Goal: Communication & Community: Answer question/provide support

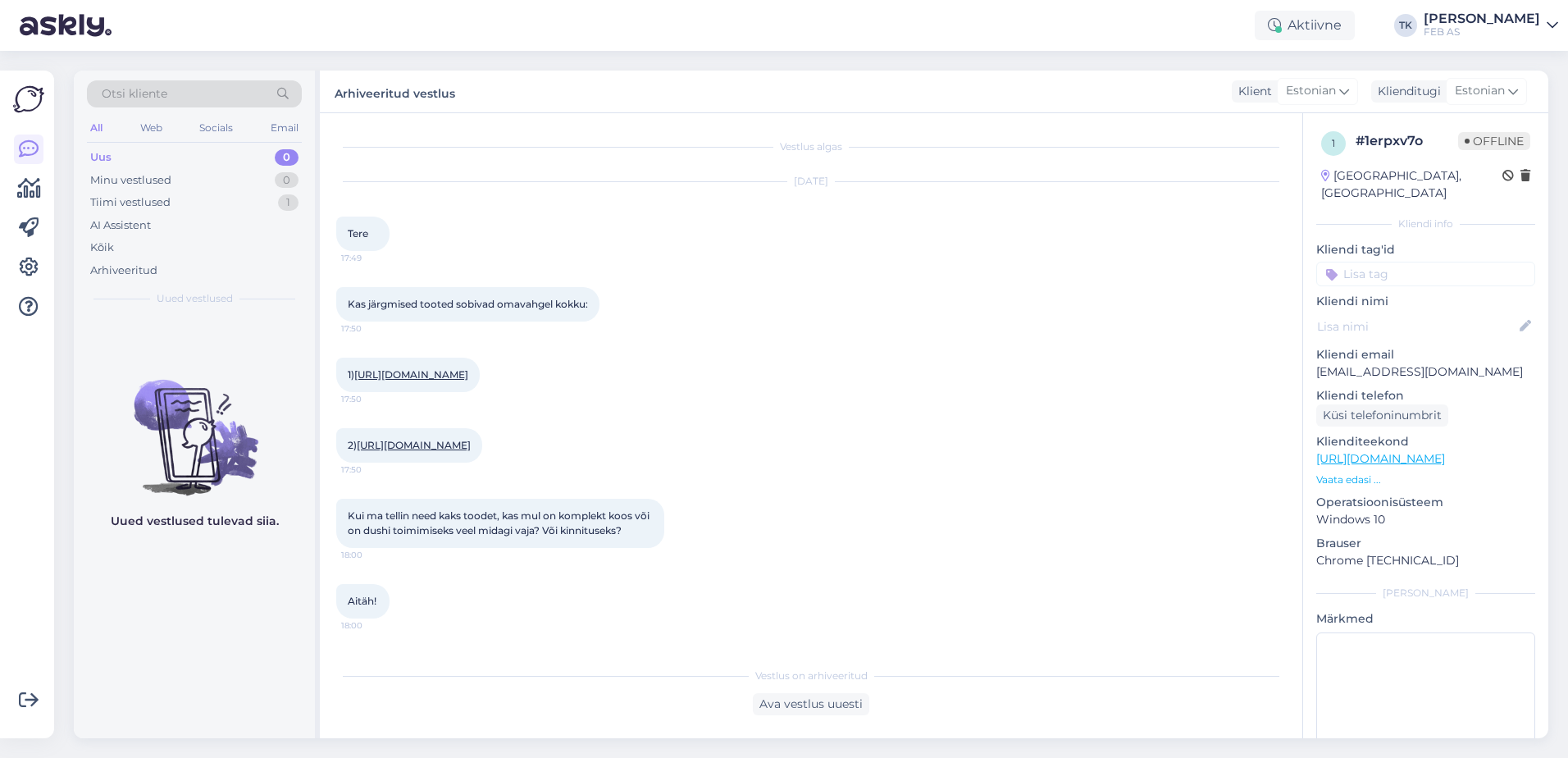
scroll to position [195, 0]
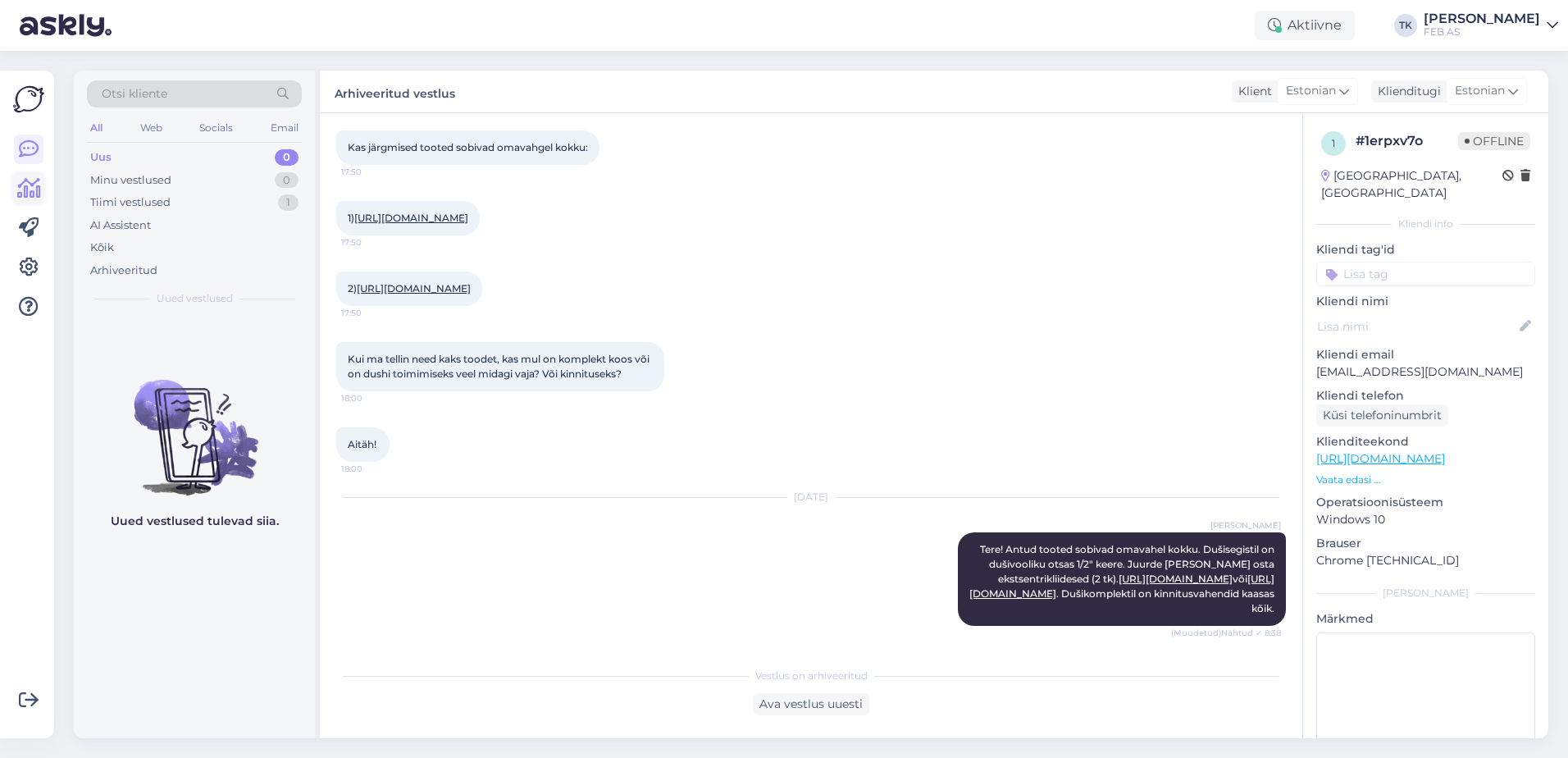
click at [24, 188] on icon at bounding box center [29, 188] width 24 height 19
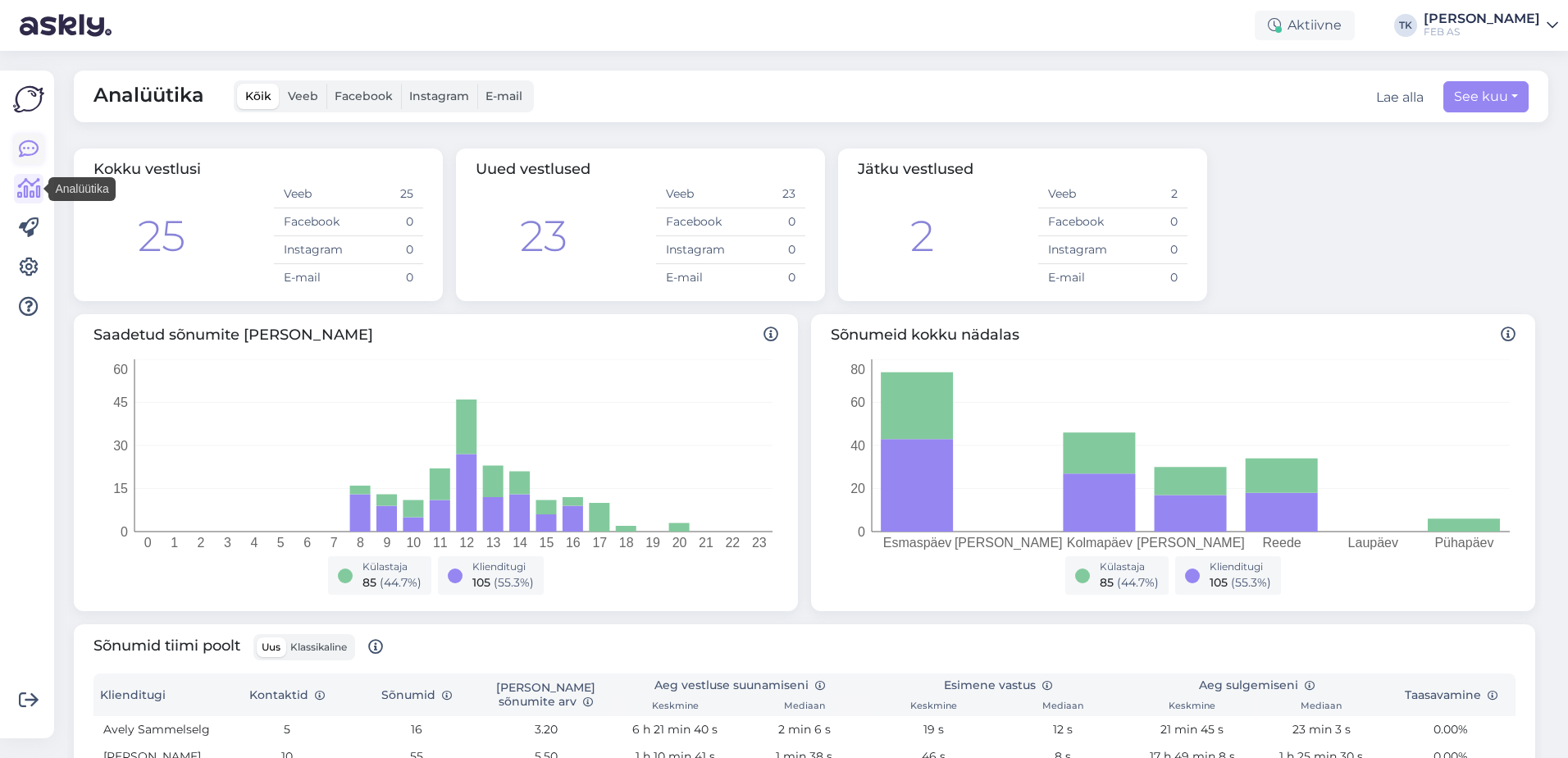
click at [19, 158] on icon at bounding box center [29, 149] width 19 height 19
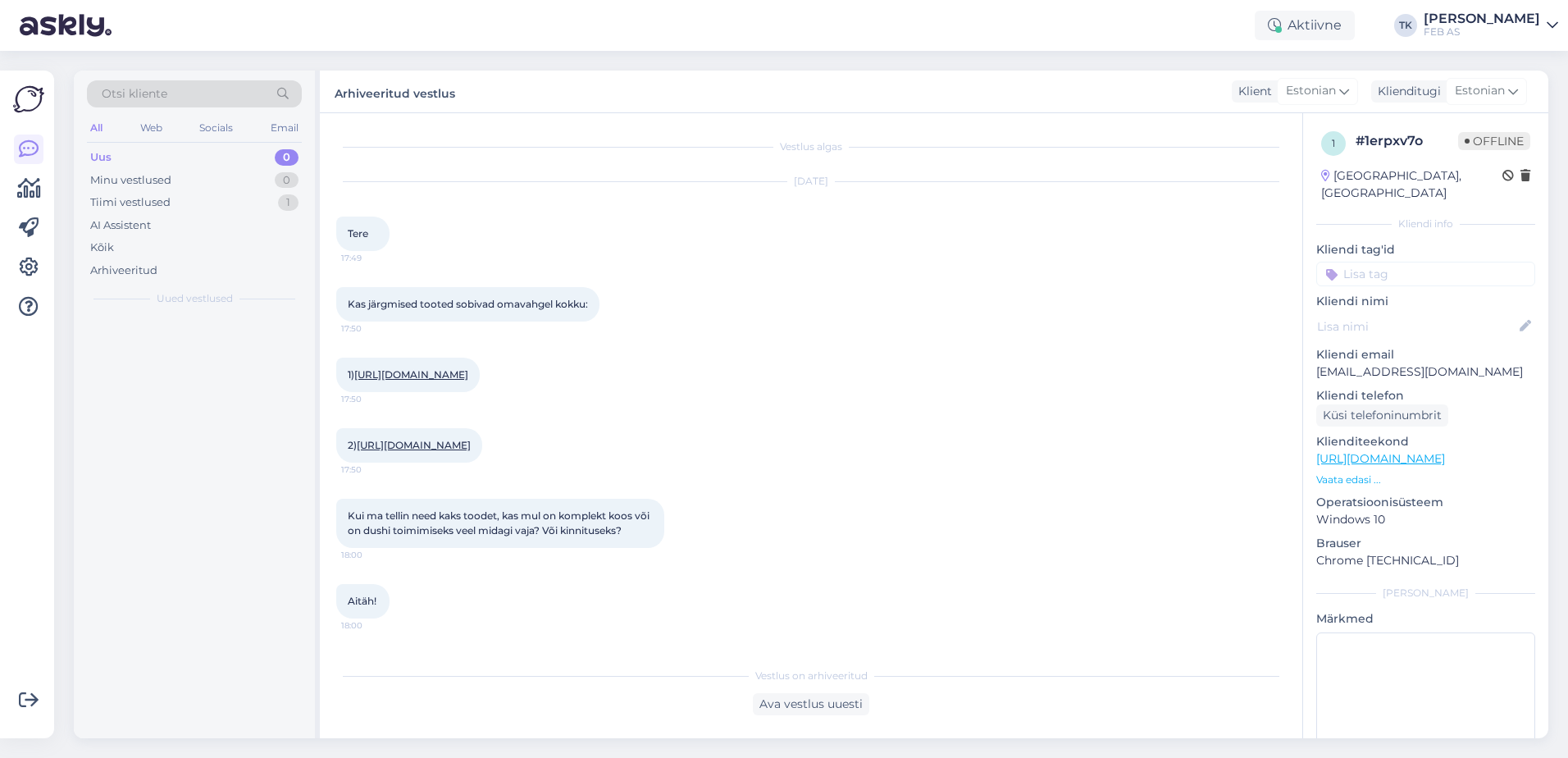
scroll to position [201, 0]
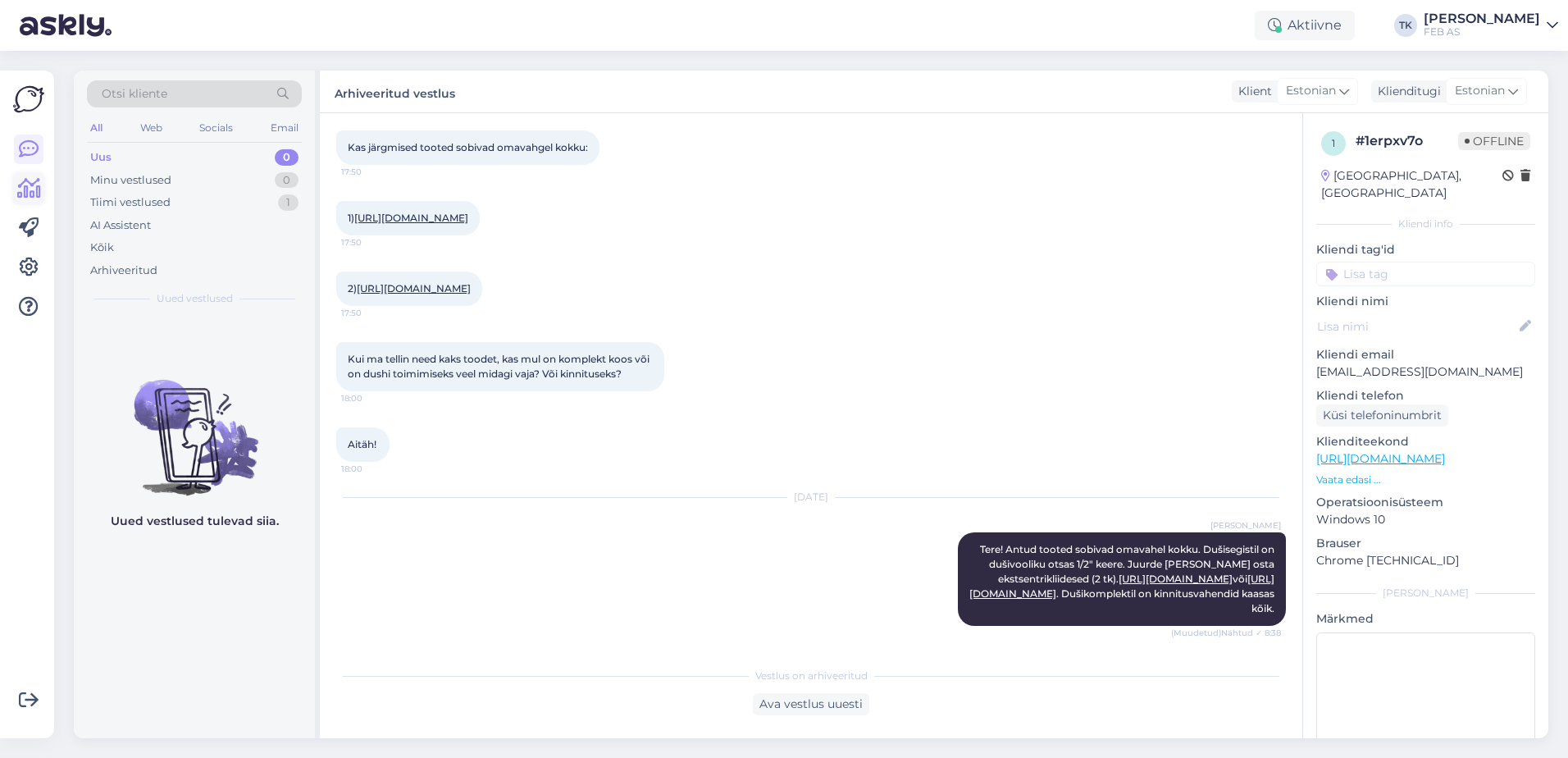
click at [31, 188] on icon at bounding box center [29, 188] width 24 height 19
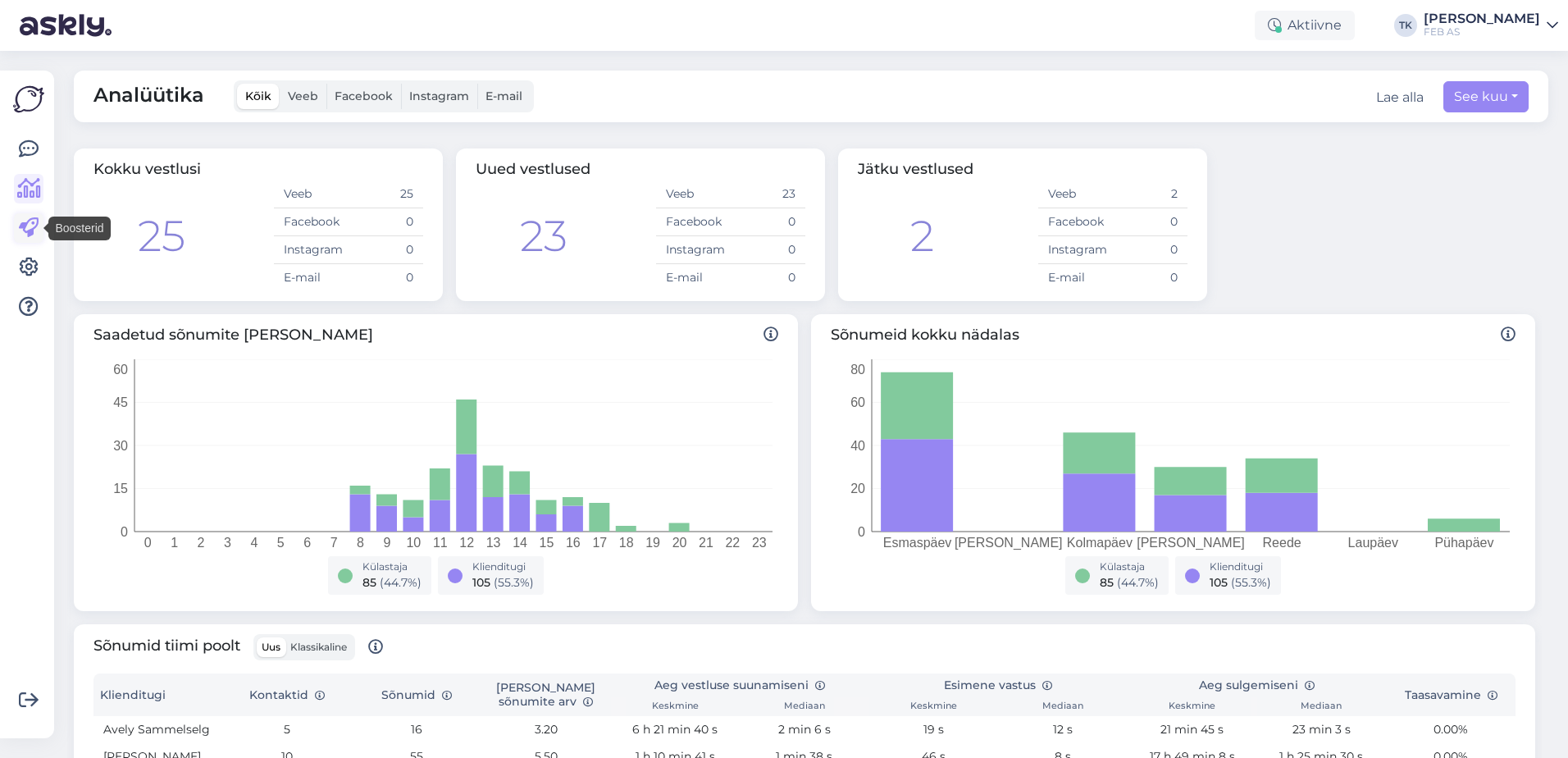
click at [37, 228] on icon at bounding box center [29, 228] width 19 height 19
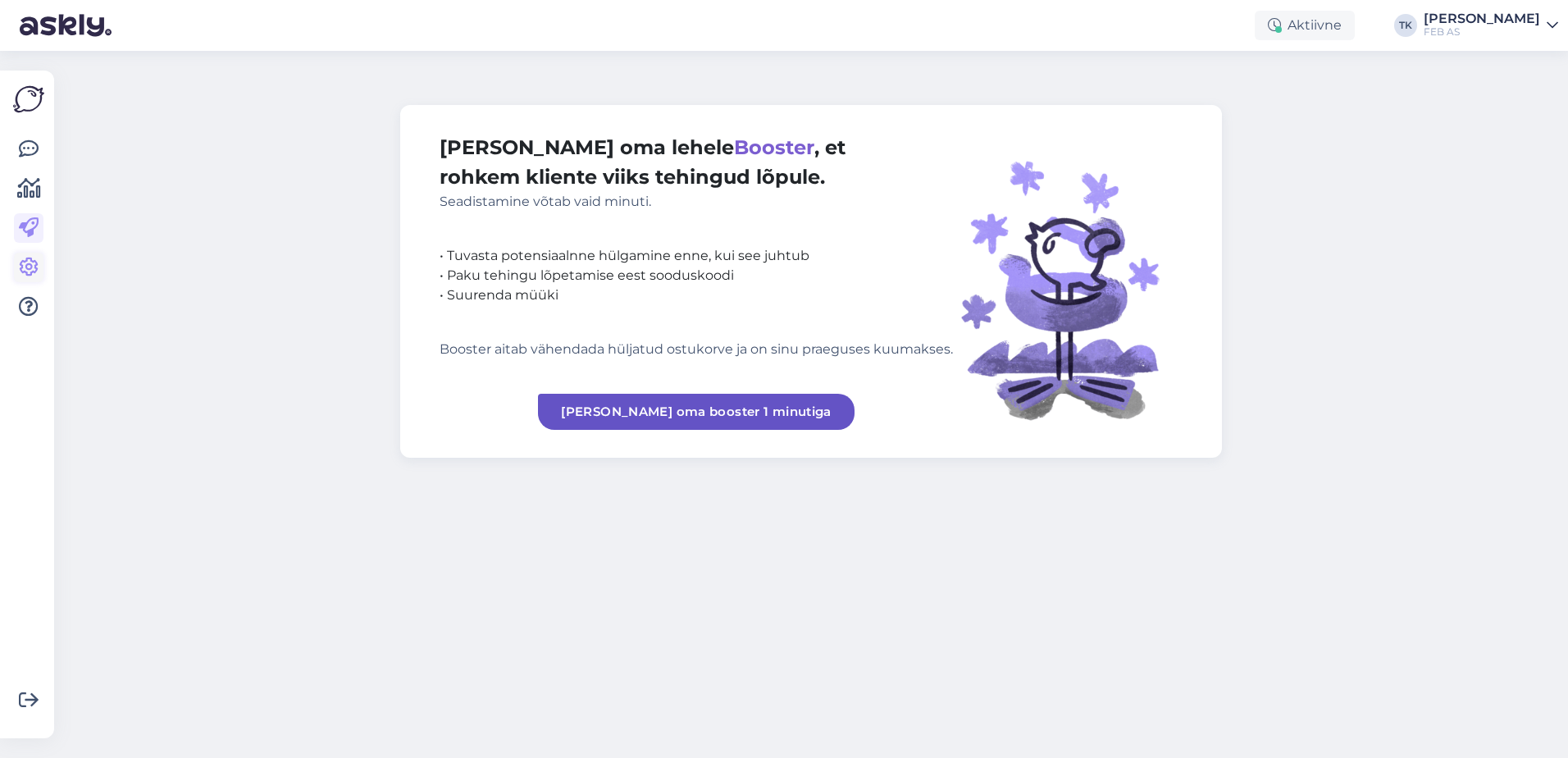
click at [32, 259] on icon at bounding box center [29, 267] width 19 height 19
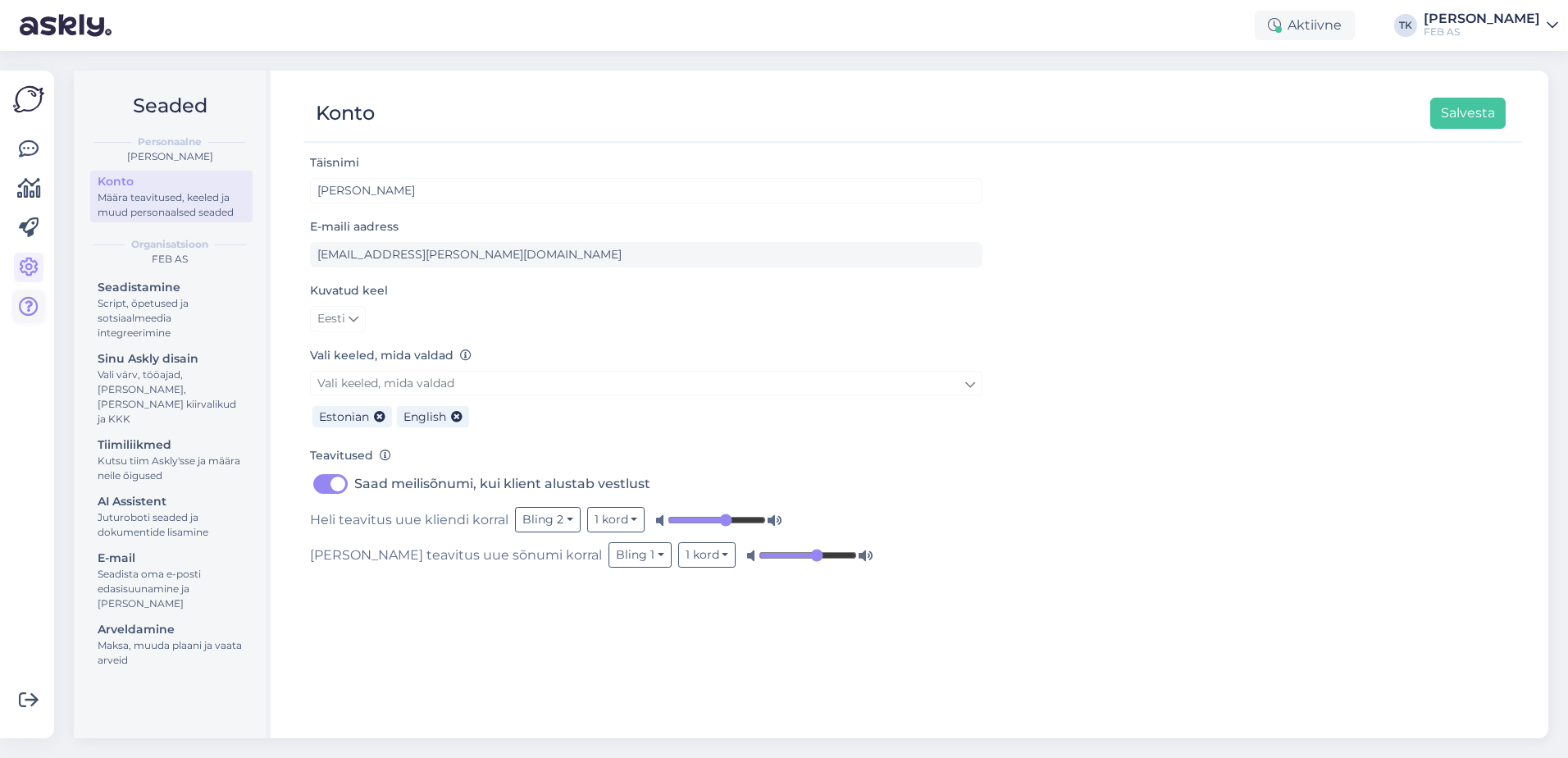
click at [32, 308] on icon at bounding box center [29, 306] width 19 height 19
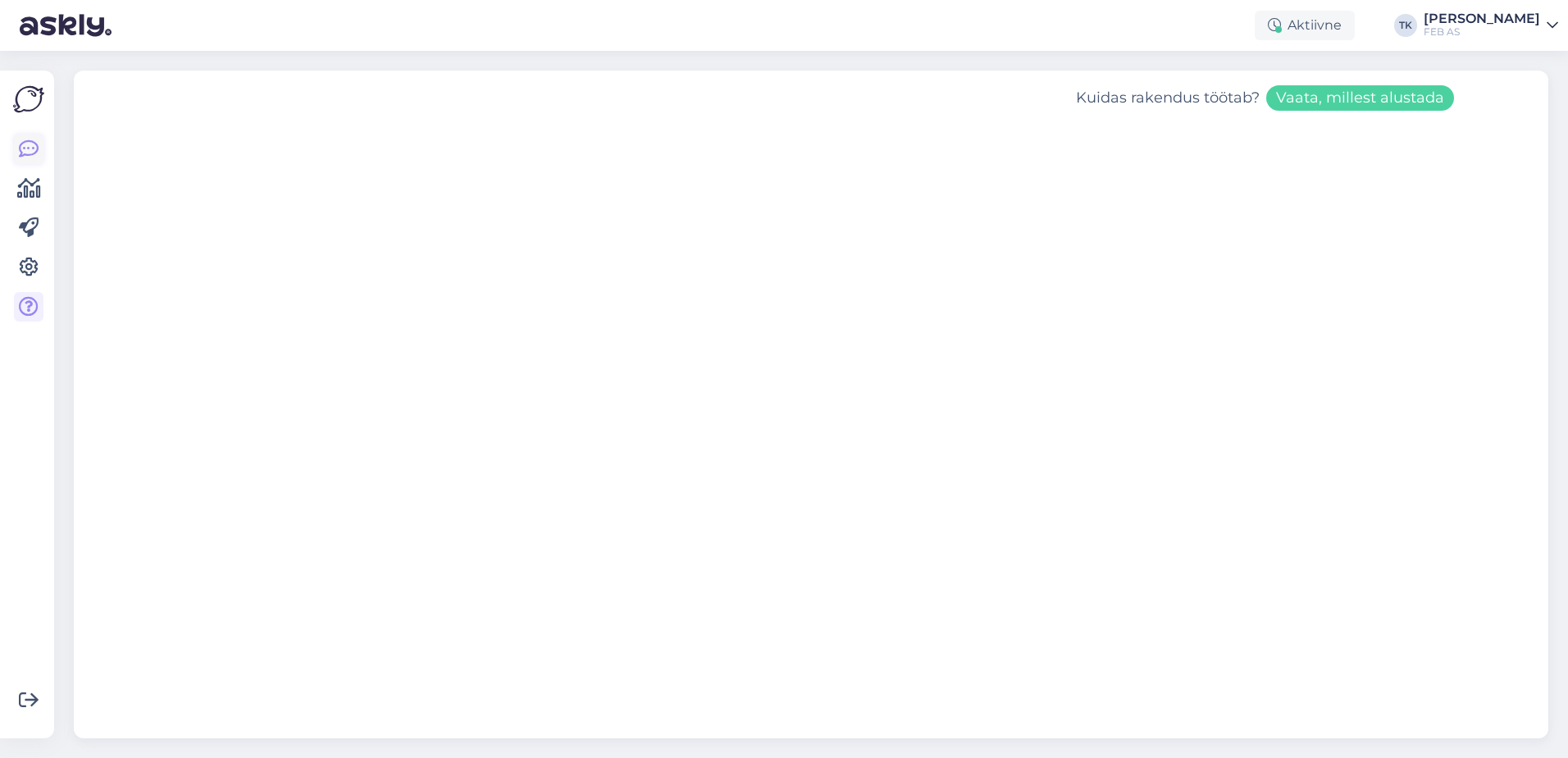
click at [32, 145] on icon at bounding box center [29, 149] width 19 height 19
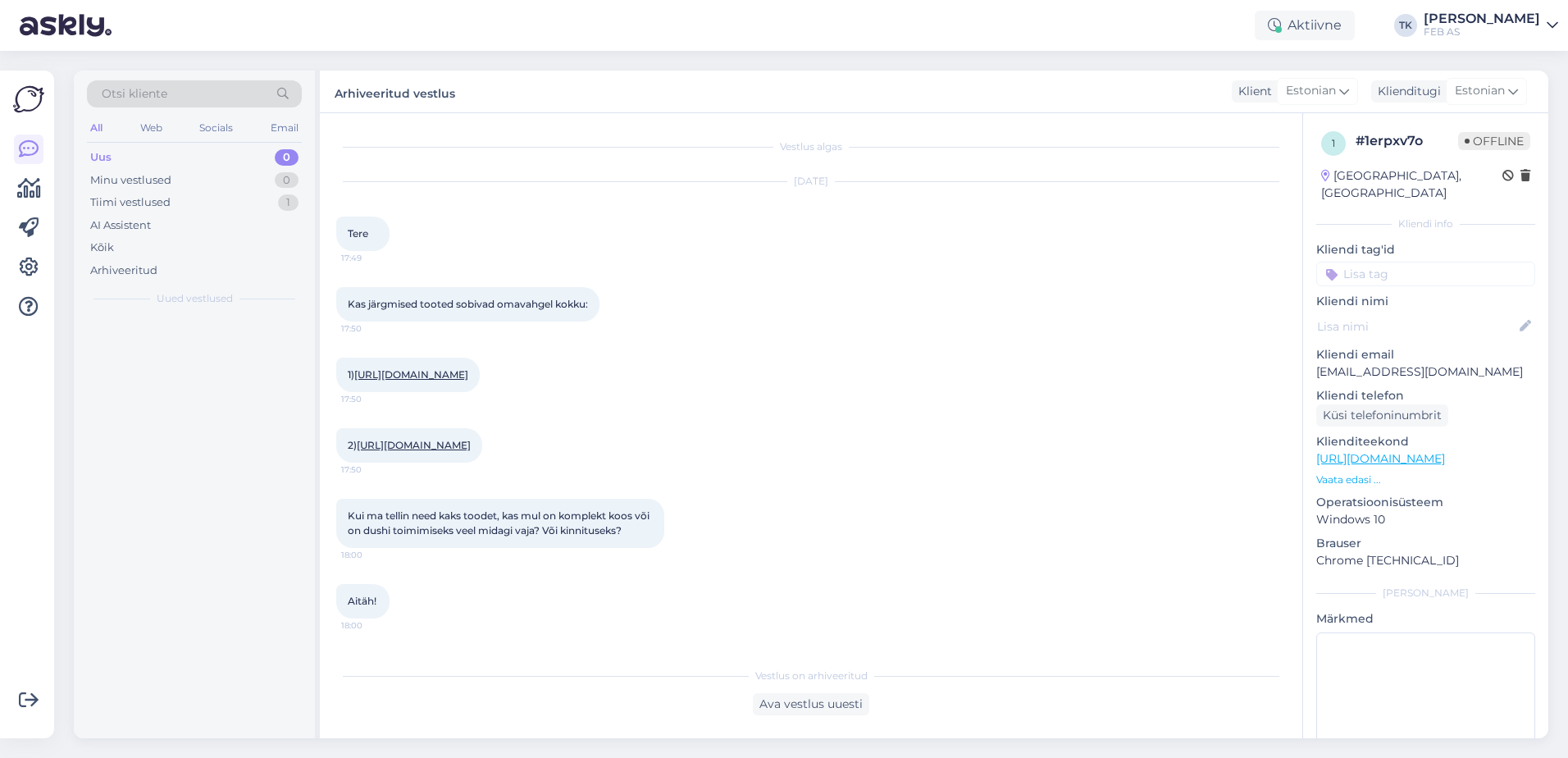
scroll to position [201, 0]
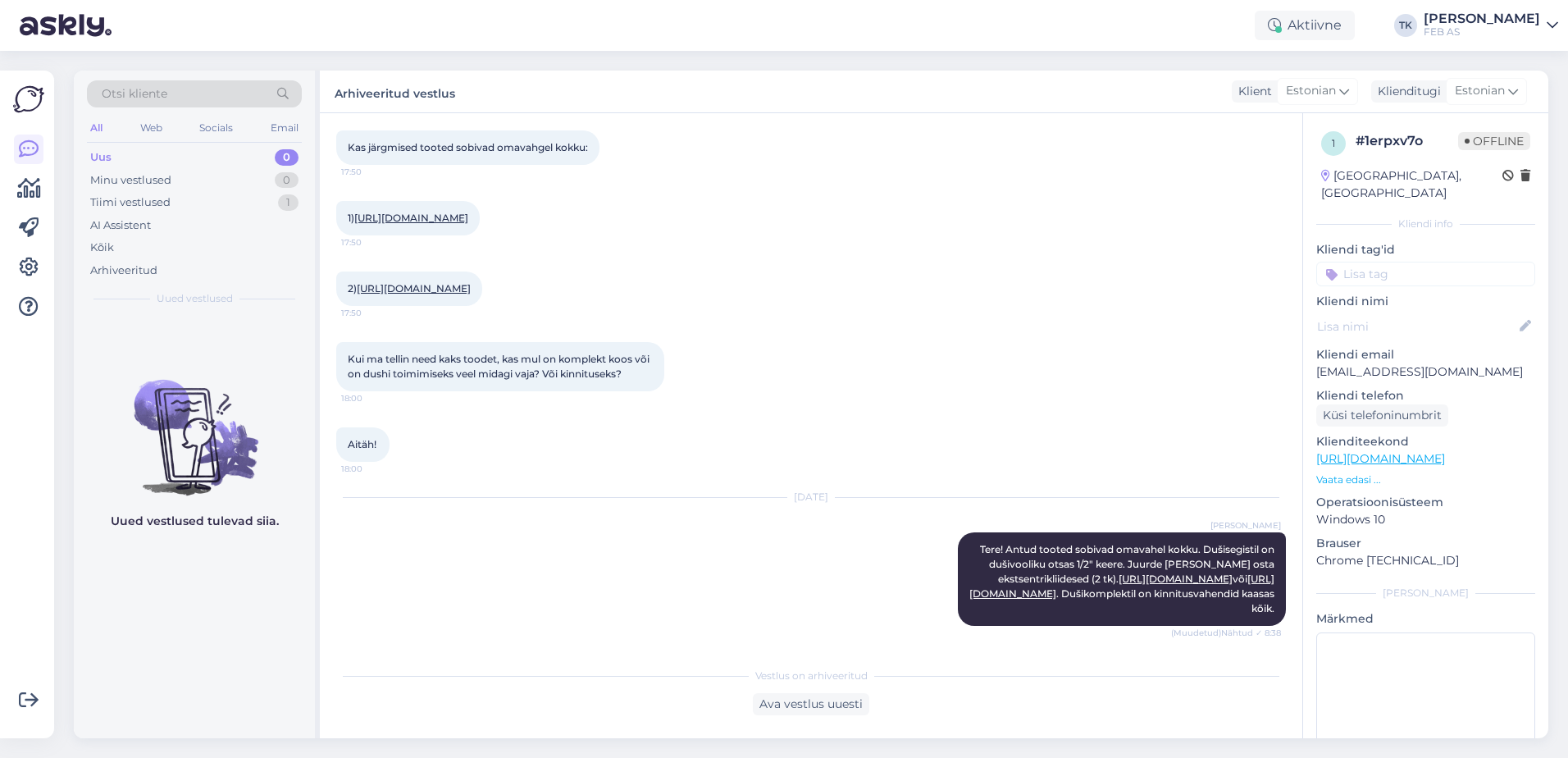
click at [28, 83] on div "Võimalused Veendu, et Askly loob sulle väärtust. Sulge Ühenda FB ja IG sõnumid …" at bounding box center [27, 404] width 54 height 668
click at [32, 108] on img at bounding box center [29, 100] width 32 height 32
click at [219, 183] on div "Minu vestlused 0" at bounding box center [194, 180] width 215 height 23
click at [206, 194] on div "Tiimi vestlused 1" at bounding box center [194, 202] width 215 height 23
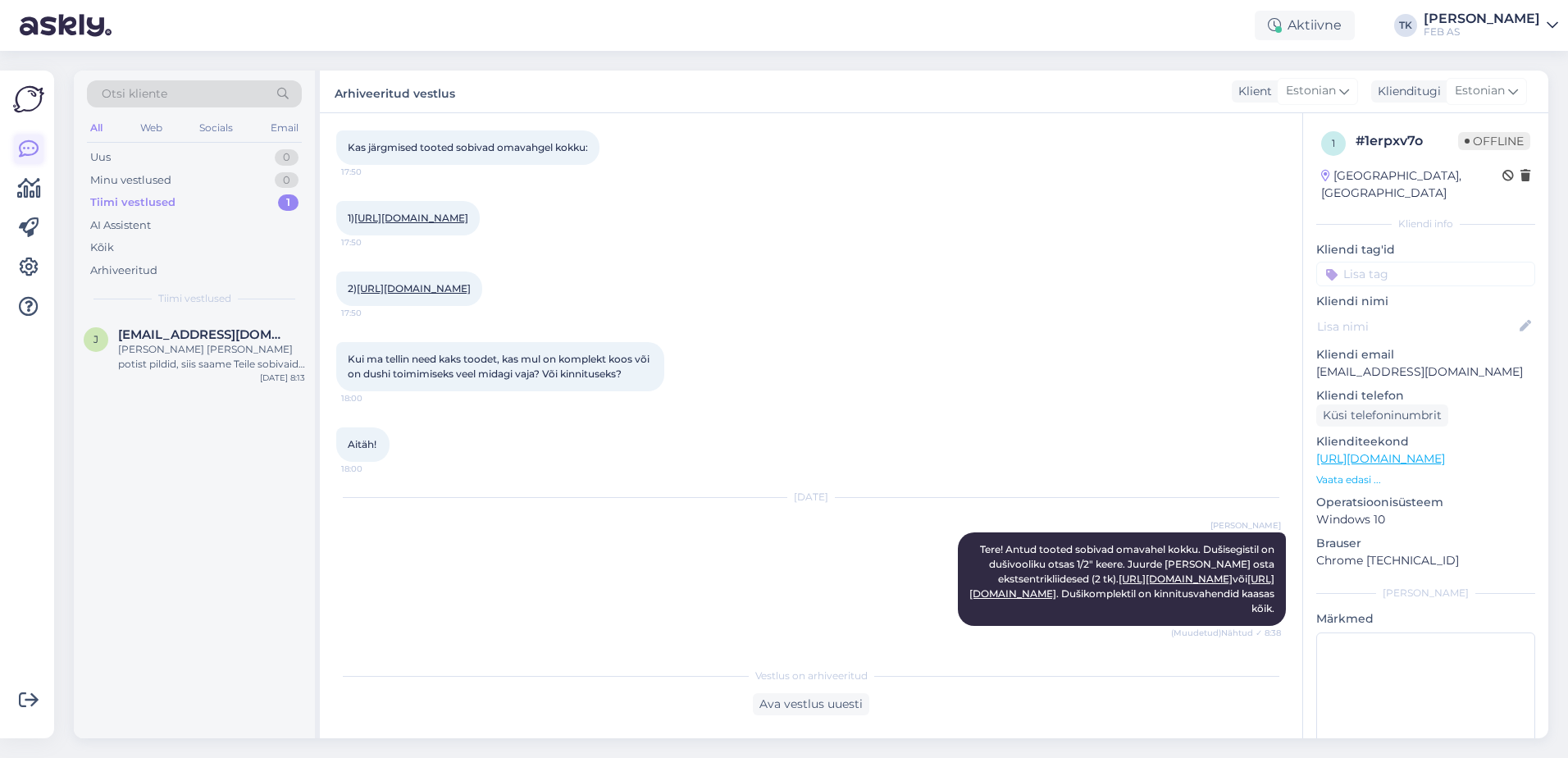
click at [33, 140] on icon at bounding box center [29, 149] width 19 height 19
click at [32, 147] on icon at bounding box center [29, 149] width 19 height 19
click at [130, 176] on div "Minu vestlused" at bounding box center [130, 180] width 81 height 17
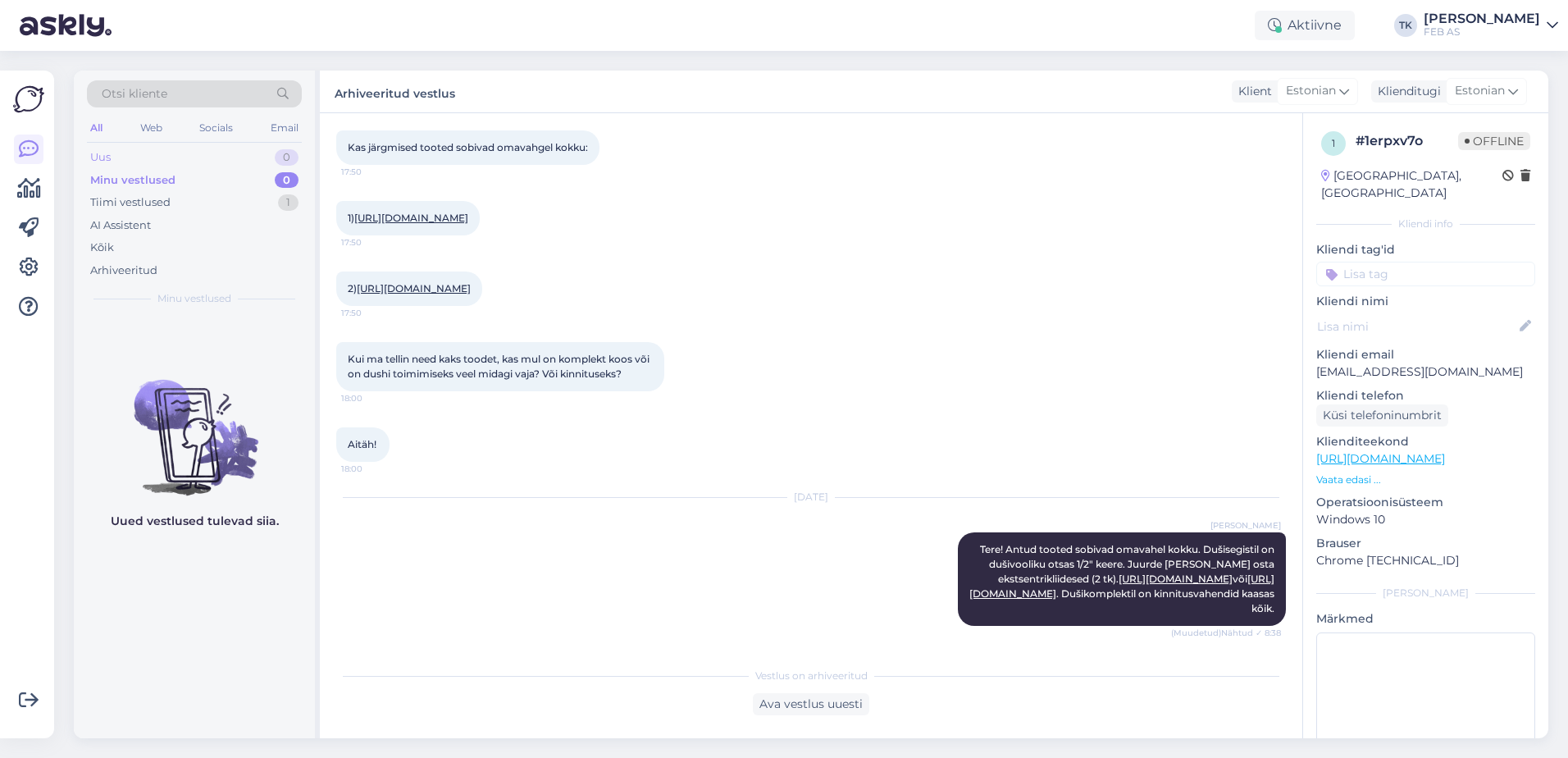
click at [139, 160] on div "Uus 0" at bounding box center [194, 158] width 215 height 23
click at [114, 249] on div "Kõik" at bounding box center [194, 248] width 215 height 23
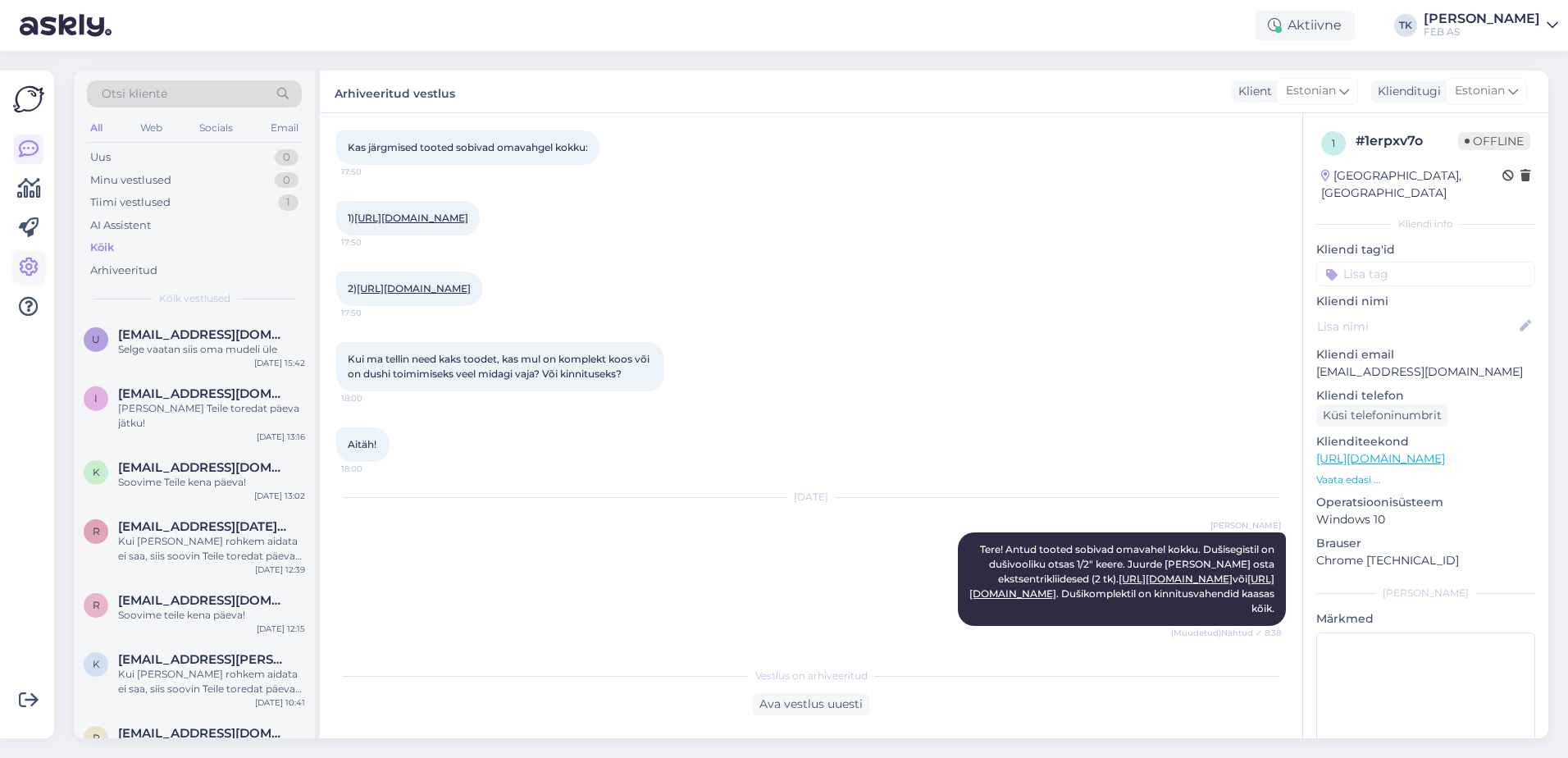
click at [19, 257] on icon at bounding box center [29, 267] width 19 height 19
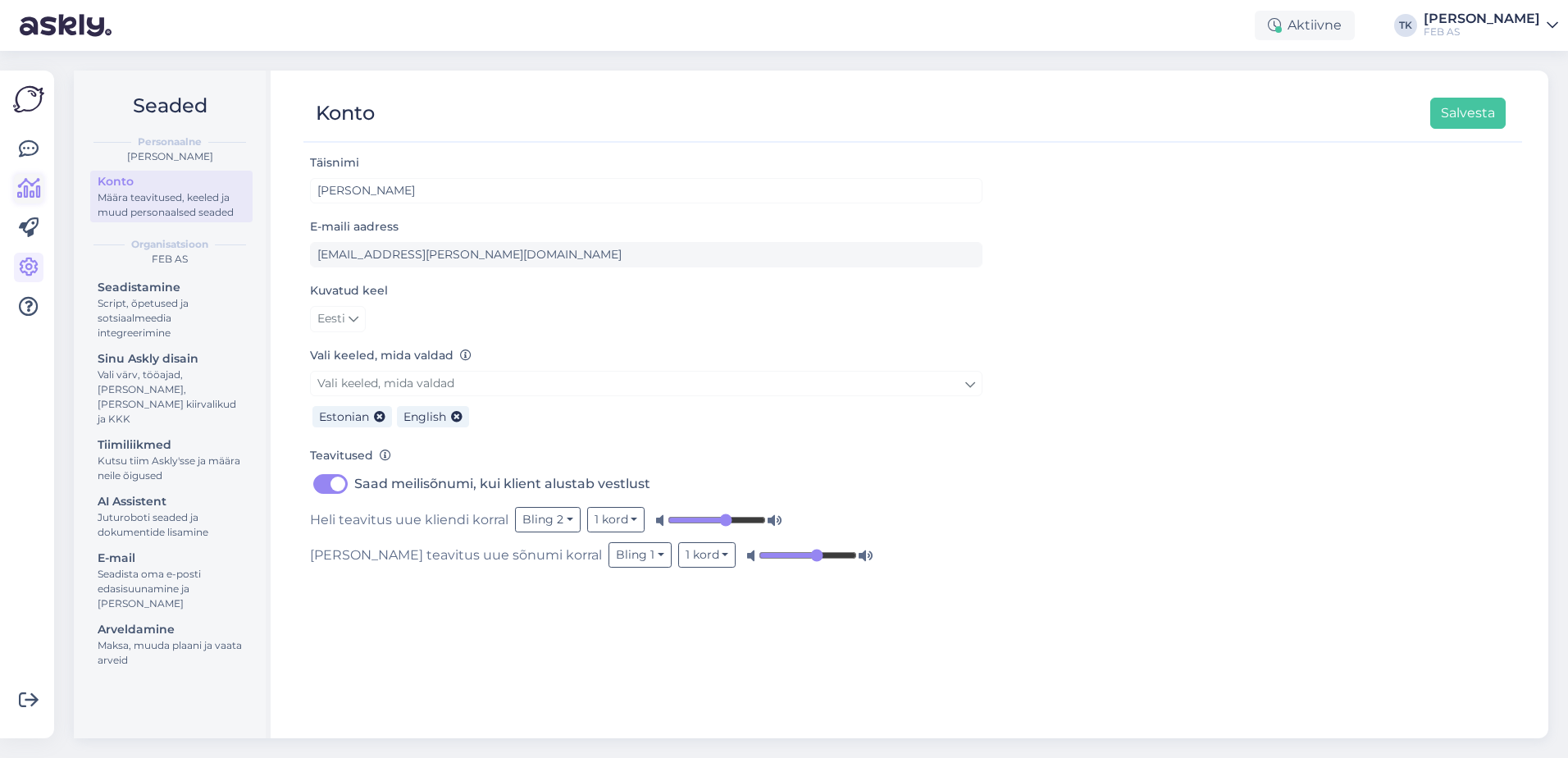
click at [36, 201] on link at bounding box center [29, 189] width 30 height 30
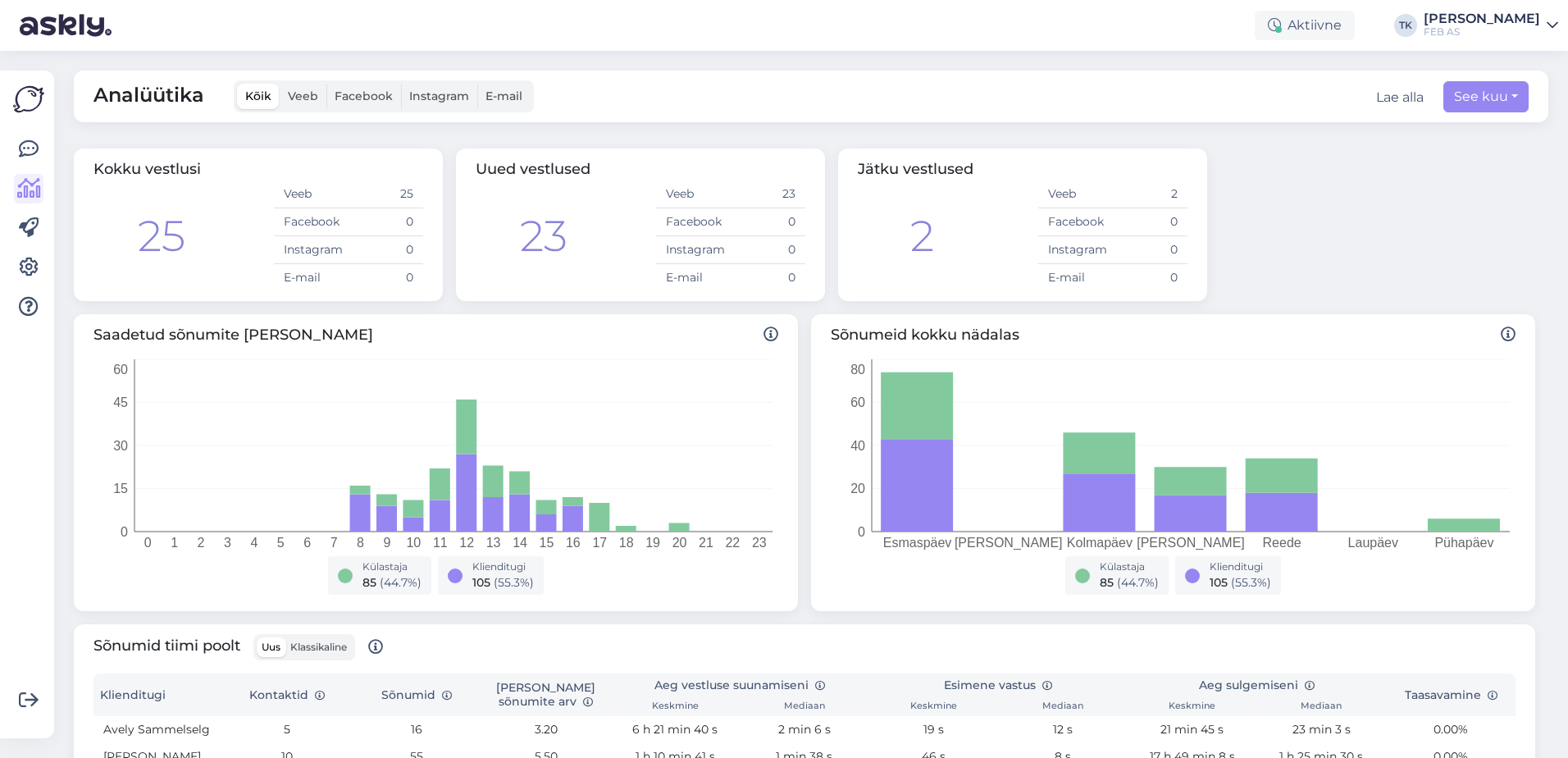
click at [294, 98] on span "Veeb" at bounding box center [303, 95] width 31 height 15
click at [280, 84] on input "Veeb" at bounding box center [280, 84] width 0 height 0
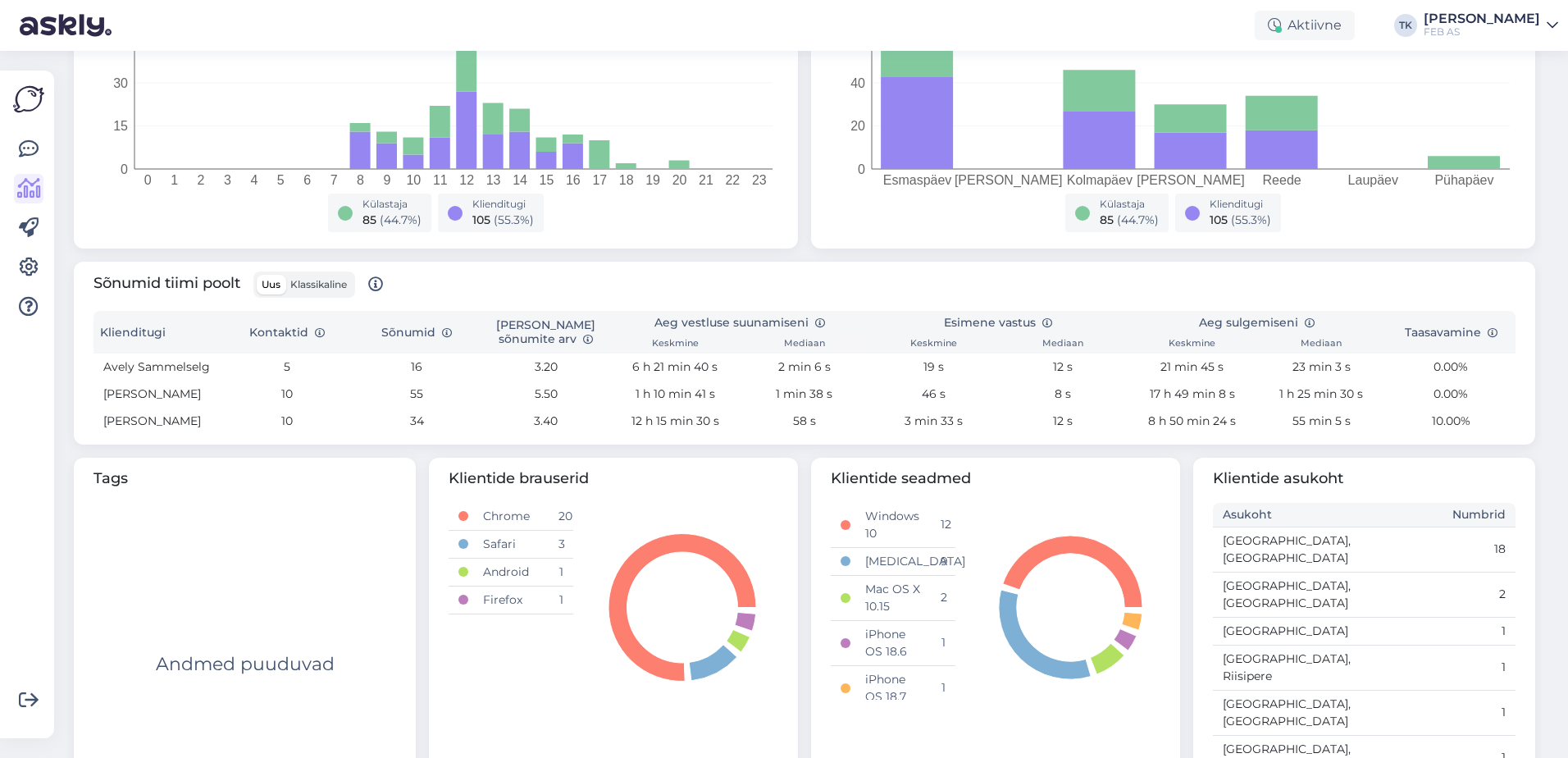
scroll to position [362, 0]
click at [30, 147] on icon at bounding box center [29, 149] width 19 height 19
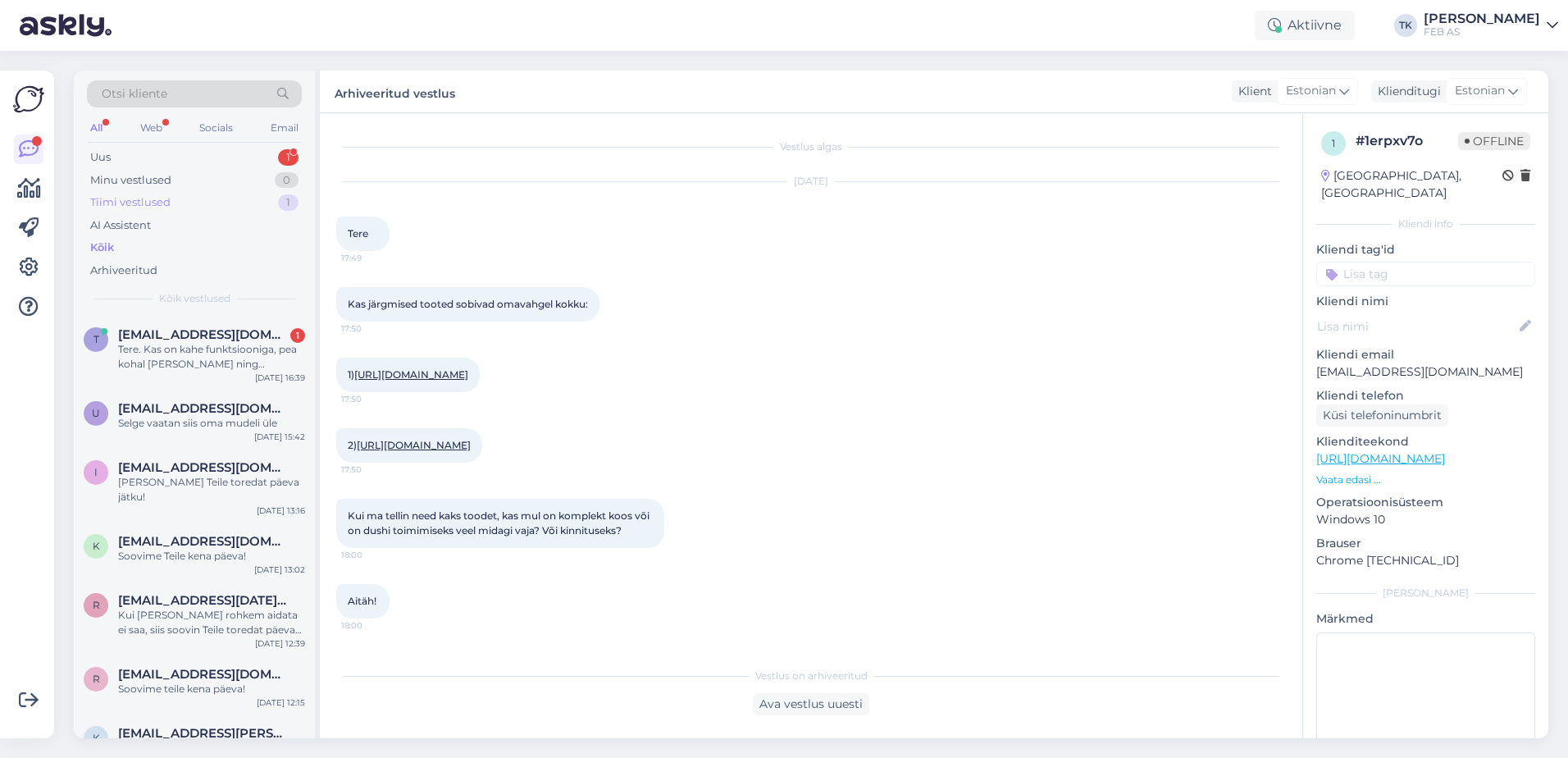
scroll to position [201, 0]
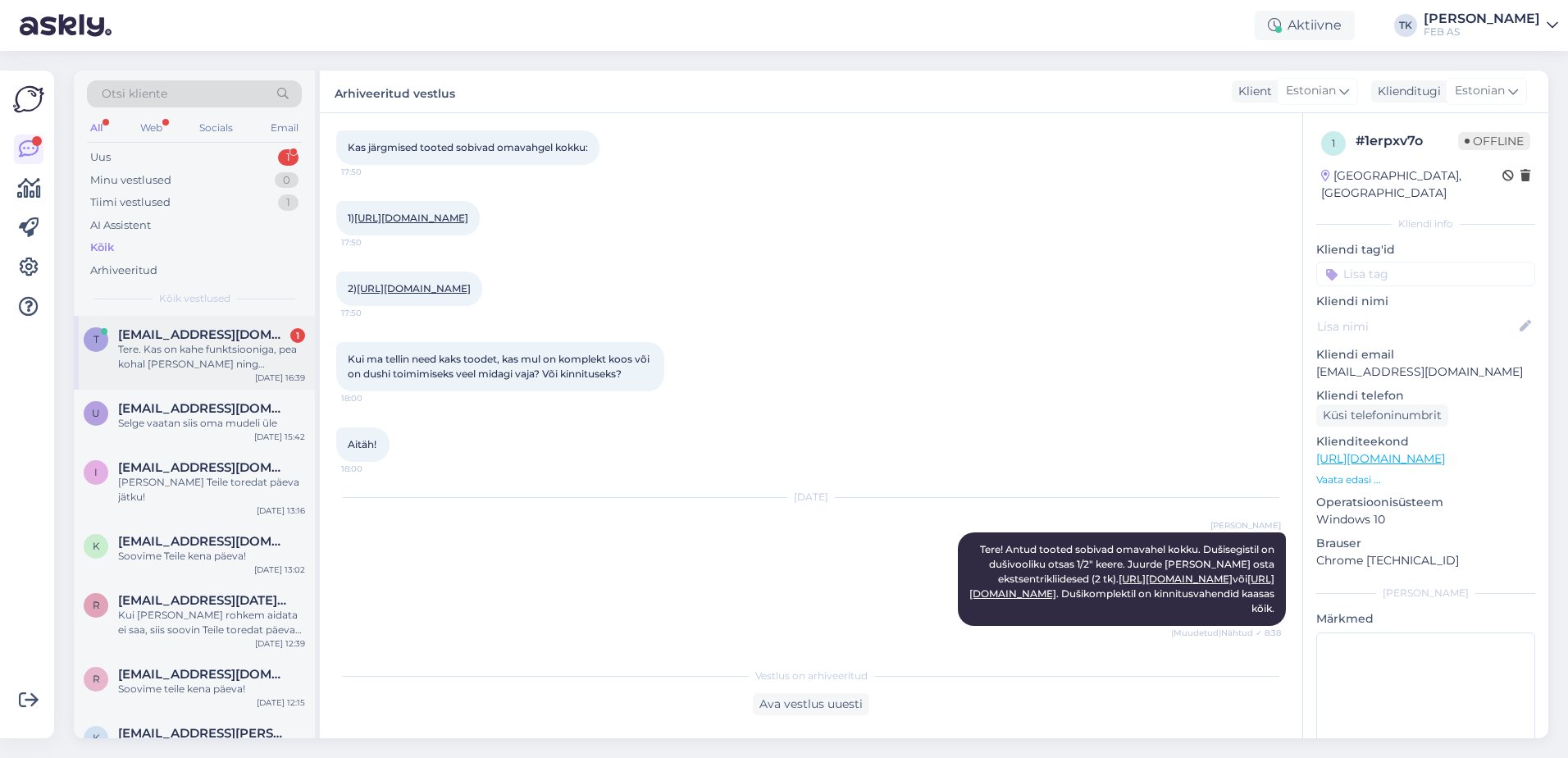
click at [216, 358] on div "Tere. Kas on kahe funktsiooniga, pea kohal [PERSON_NAME] ning käsivoolikuga duš…" at bounding box center [212, 357] width 187 height 30
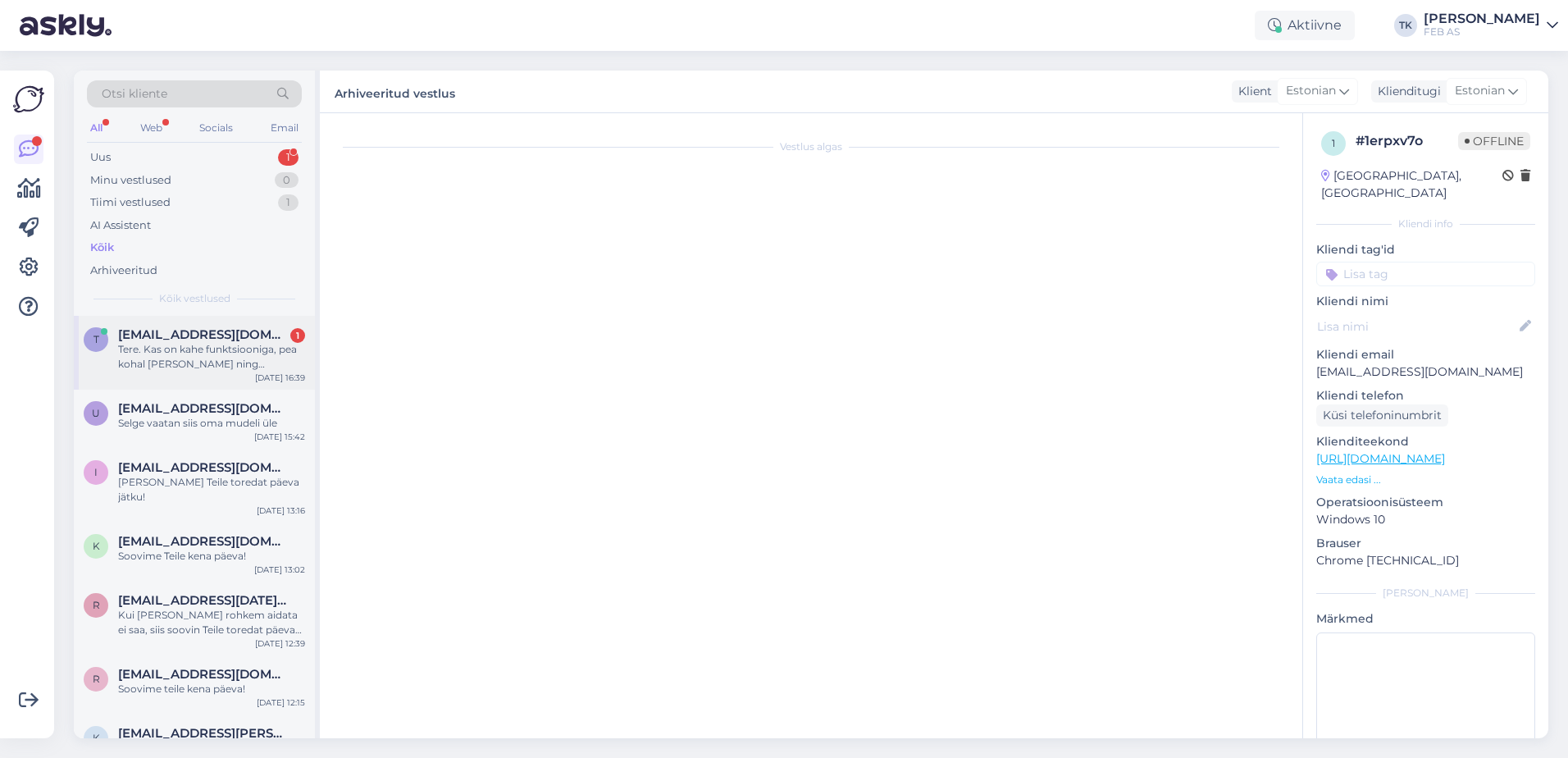
scroll to position [0, 0]
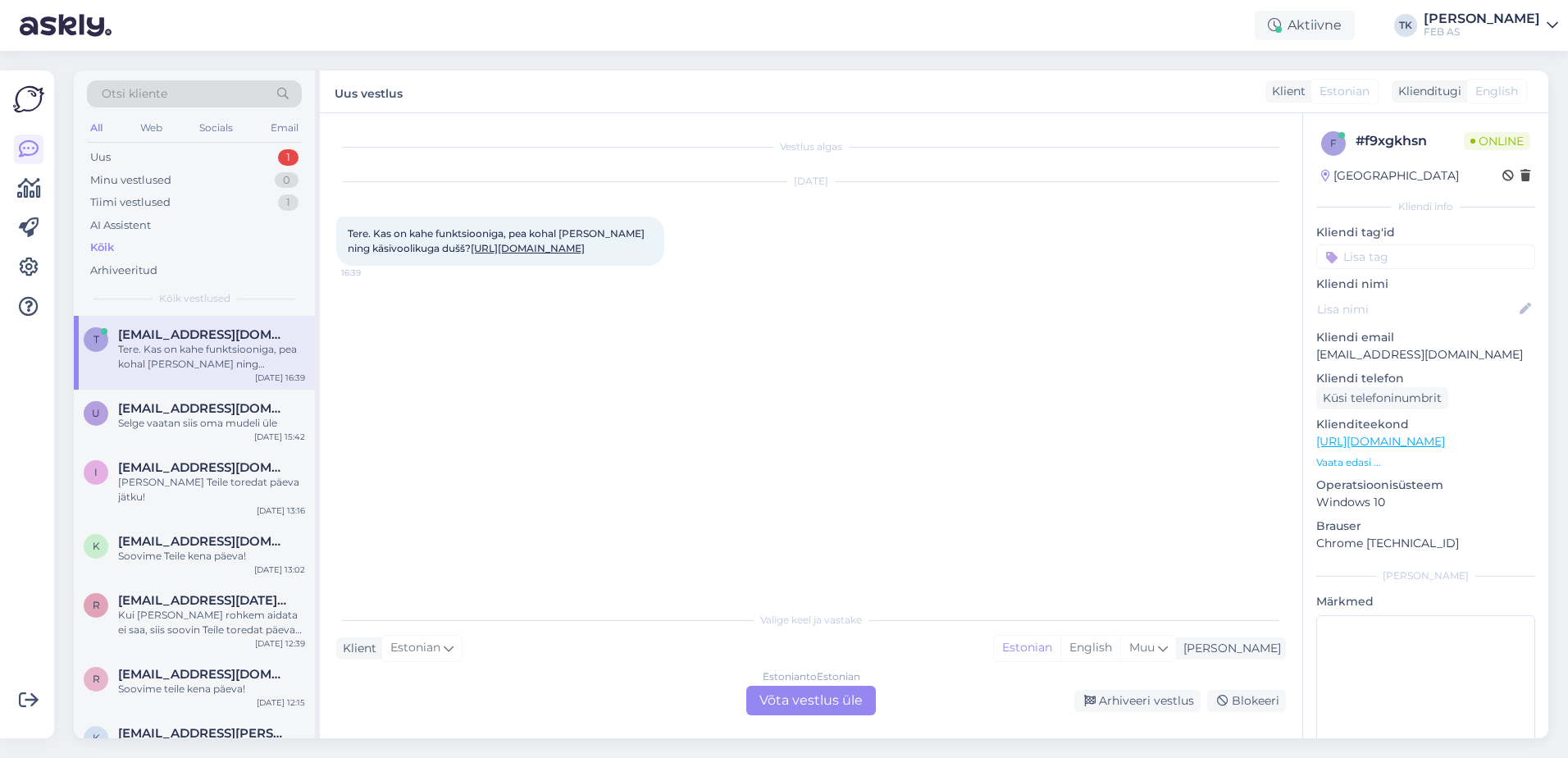
click at [802, 692] on div "Estonian to Estonian Võta vestlus üle" at bounding box center [811, 701] width 130 height 30
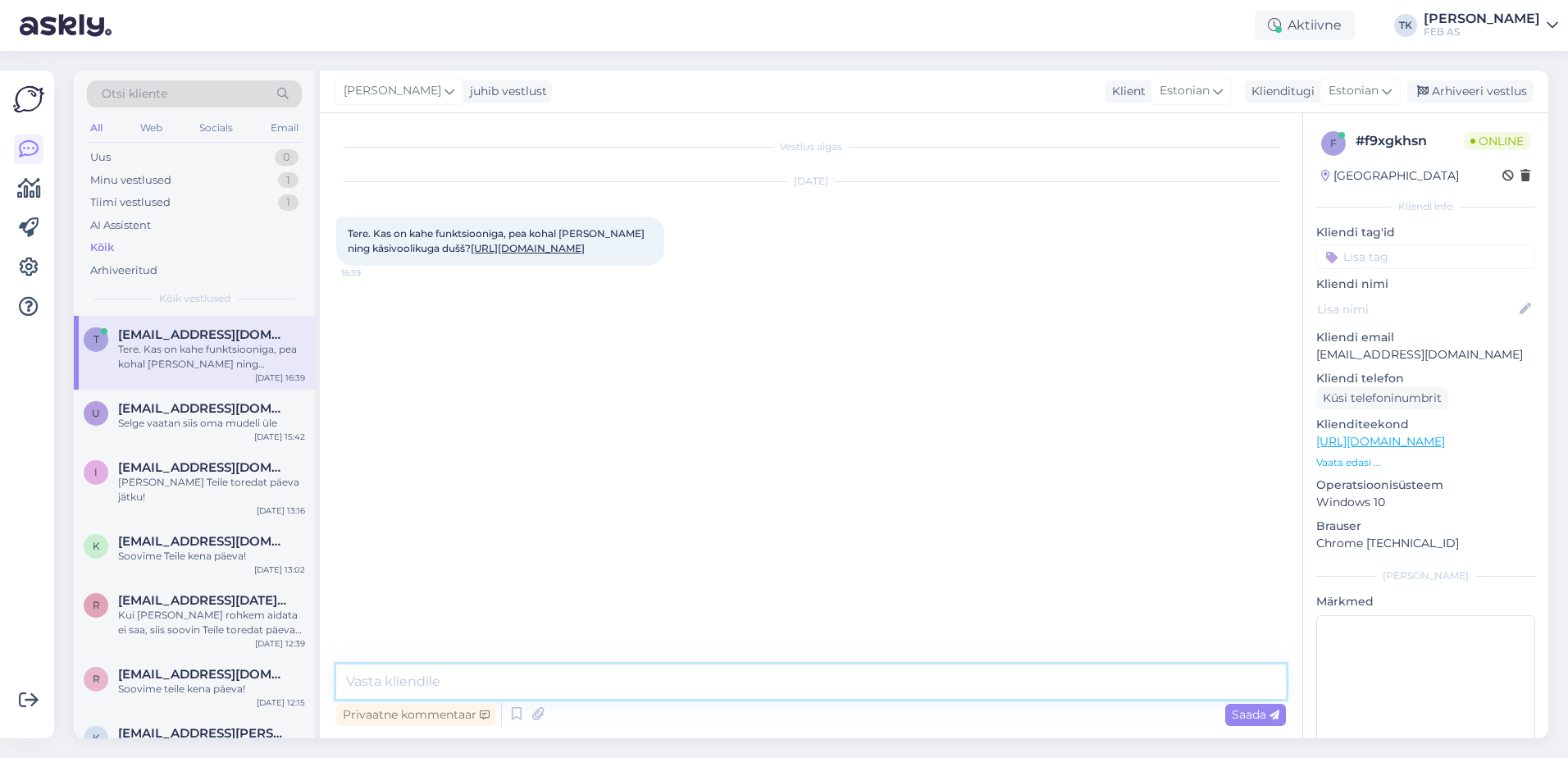
click at [676, 682] on textarea at bounding box center [810, 681] width 949 height 34
type textarea "Tere!"
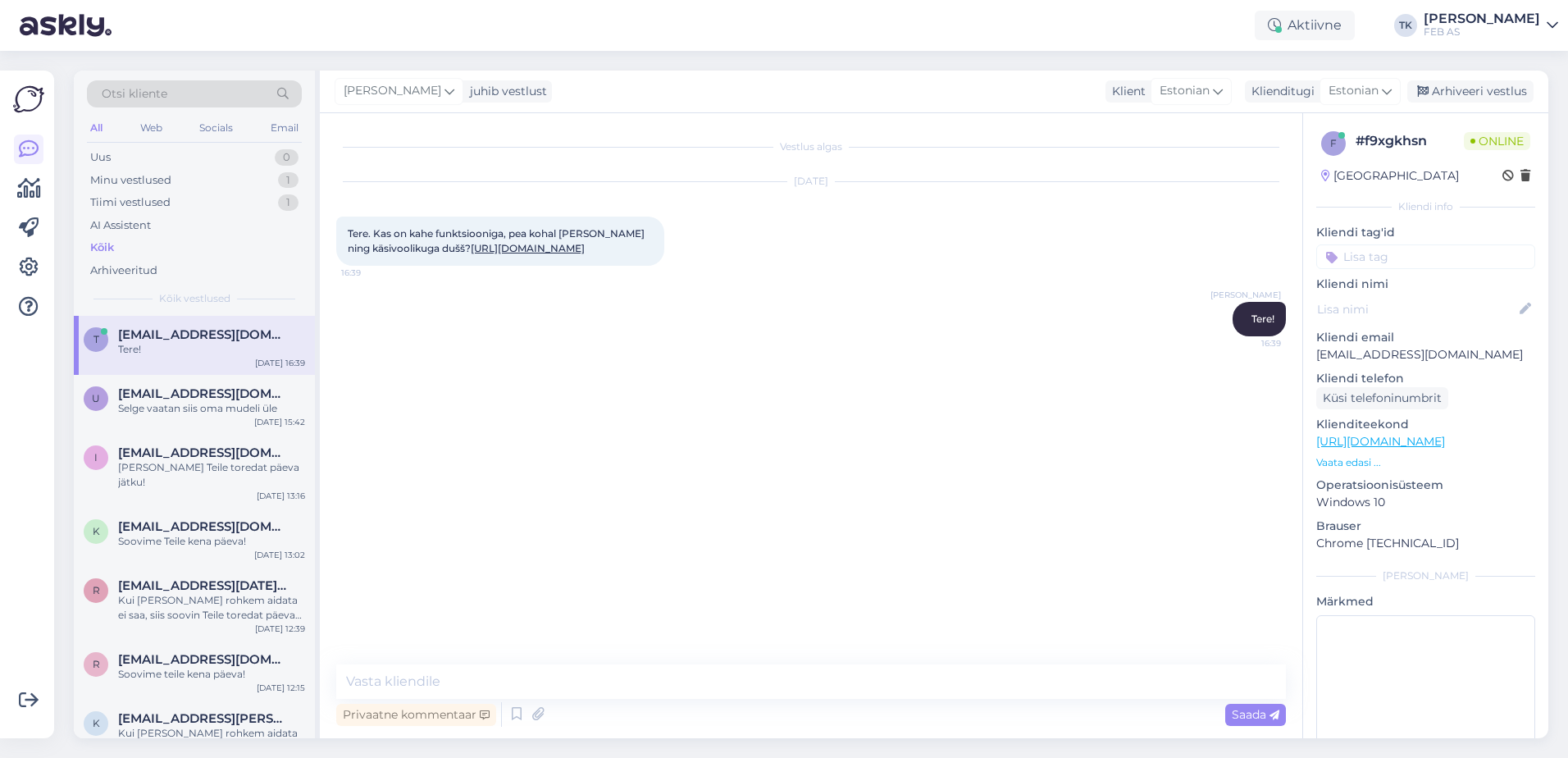
click at [494, 250] on link "[URL][DOMAIN_NAME]" at bounding box center [528, 248] width 114 height 12
click at [424, 683] on textarea at bounding box center [810, 681] width 949 height 34
type textarea "Kohe vaatan"
drag, startPoint x: 384, startPoint y: 235, endPoint x: 485, endPoint y: 238, distance: 101.0
click at [485, 238] on span "Tere. Kas on kahe funktsiooniga, pea kohal [PERSON_NAME] ning käsivoolikuga duš…" at bounding box center [497, 241] width 299 height 27
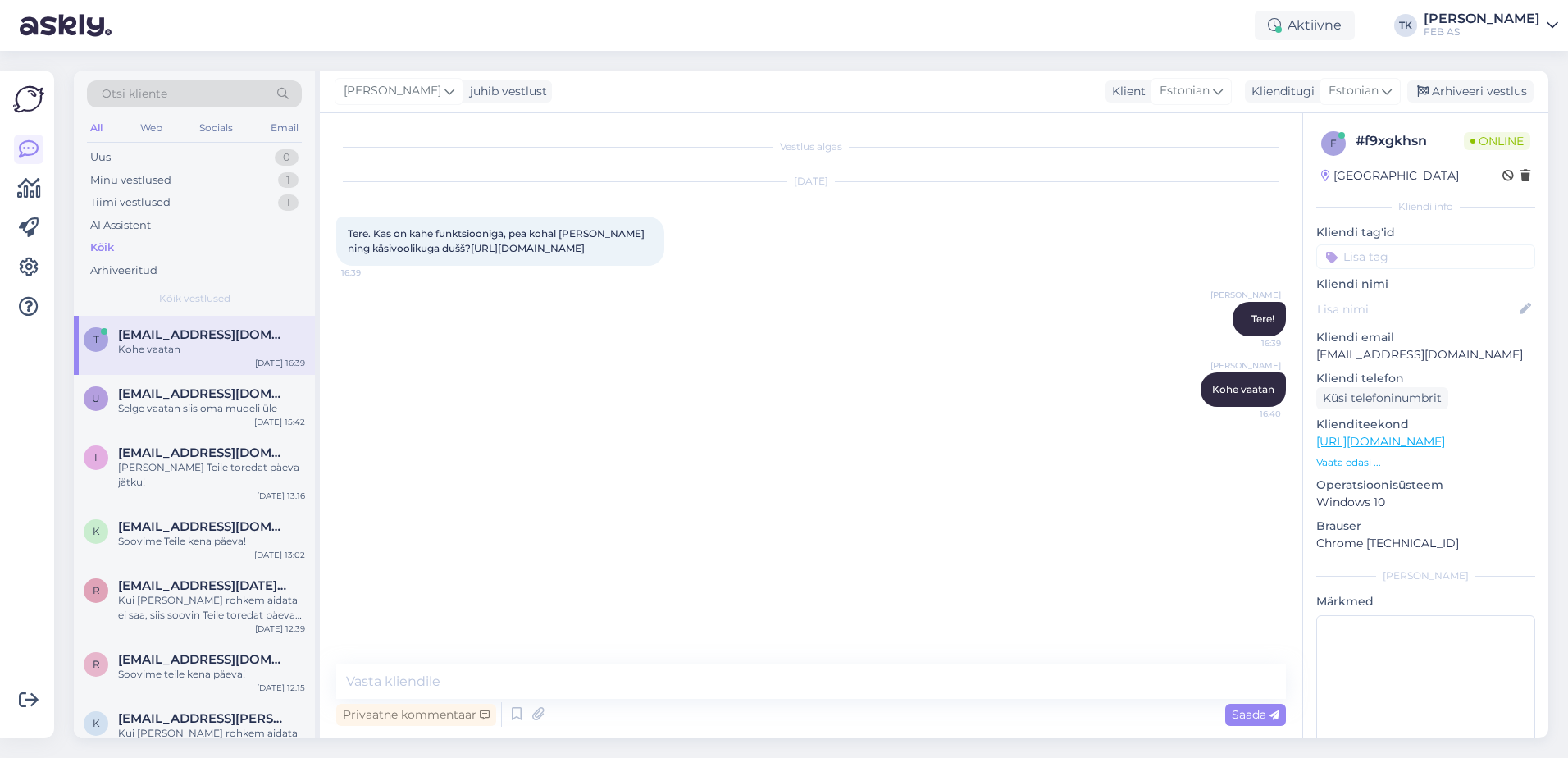
click at [489, 372] on div "[PERSON_NAME] vaatan 16:40" at bounding box center [810, 390] width 949 height 71
click at [751, 651] on div "Vestlus algas [DATE] Tere. Kas on kahe funktsiooniga, pea kohal [PERSON_NAME] n…" at bounding box center [811, 425] width 983 height 625
click at [691, 687] on textarea at bounding box center [810, 681] width 949 height 34
drag, startPoint x: 427, startPoint y: 683, endPoint x: 200, endPoint y: 705, distance: 228.1
click at [200, 705] on div "Otsi kliente All Web Socials Email Uus 0 Minu vestlused 1 Tiimi vestlused 1 AI …" at bounding box center [810, 404] width 1474 height 668
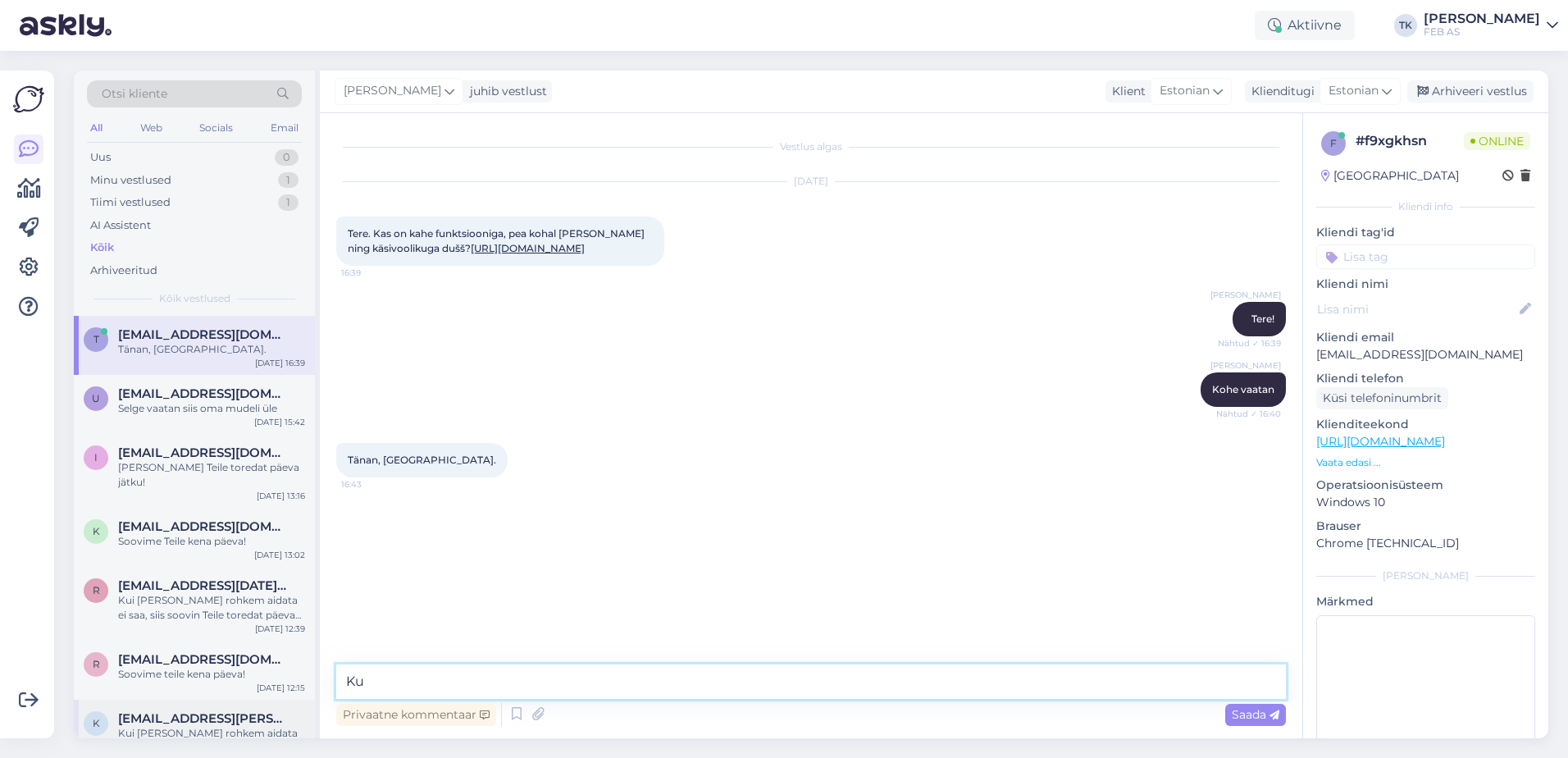
type textarea "K"
click at [1166, 682] on textarea "Sellel segistil on 1 väljavõte [PERSON_NAME] ventiil. Kui soovite sellele üladu…" at bounding box center [810, 681] width 949 height 34
paste textarea "[URL][DOMAIN_NAME]"
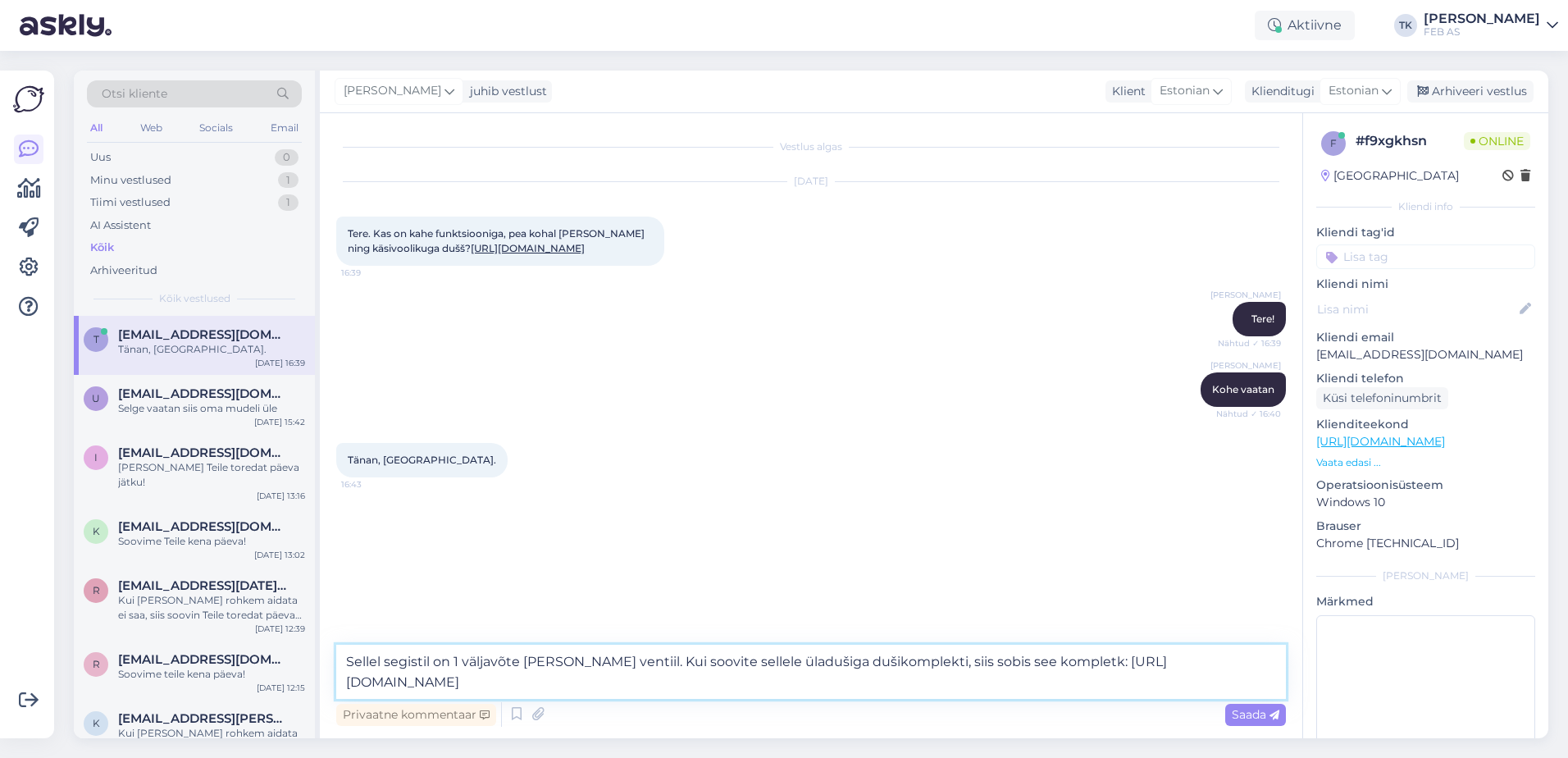
click at [1088, 659] on textarea "Sellel segistil on 1 väljavõte [PERSON_NAME] ventiil. Kui soovite sellele üladu…" at bounding box center [810, 672] width 949 height 54
click at [1214, 657] on textarea "Sellel segistil on 1 väljavõte [PERSON_NAME] ventiil. Kui soovite sellele üladu…" at bounding box center [810, 672] width 949 height 54
drag, startPoint x: 774, startPoint y: 662, endPoint x: 788, endPoint y: 684, distance: 26.1
click at [774, 662] on textarea "Sellel segistil on 1 väljavõte [PERSON_NAME] ventiil. Kui soovite sellele üladu…" at bounding box center [810, 672] width 949 height 54
type textarea "Sellel segistil on 1 väljavõte [PERSON_NAME] ventiil. Kui soovite sellele segis…"
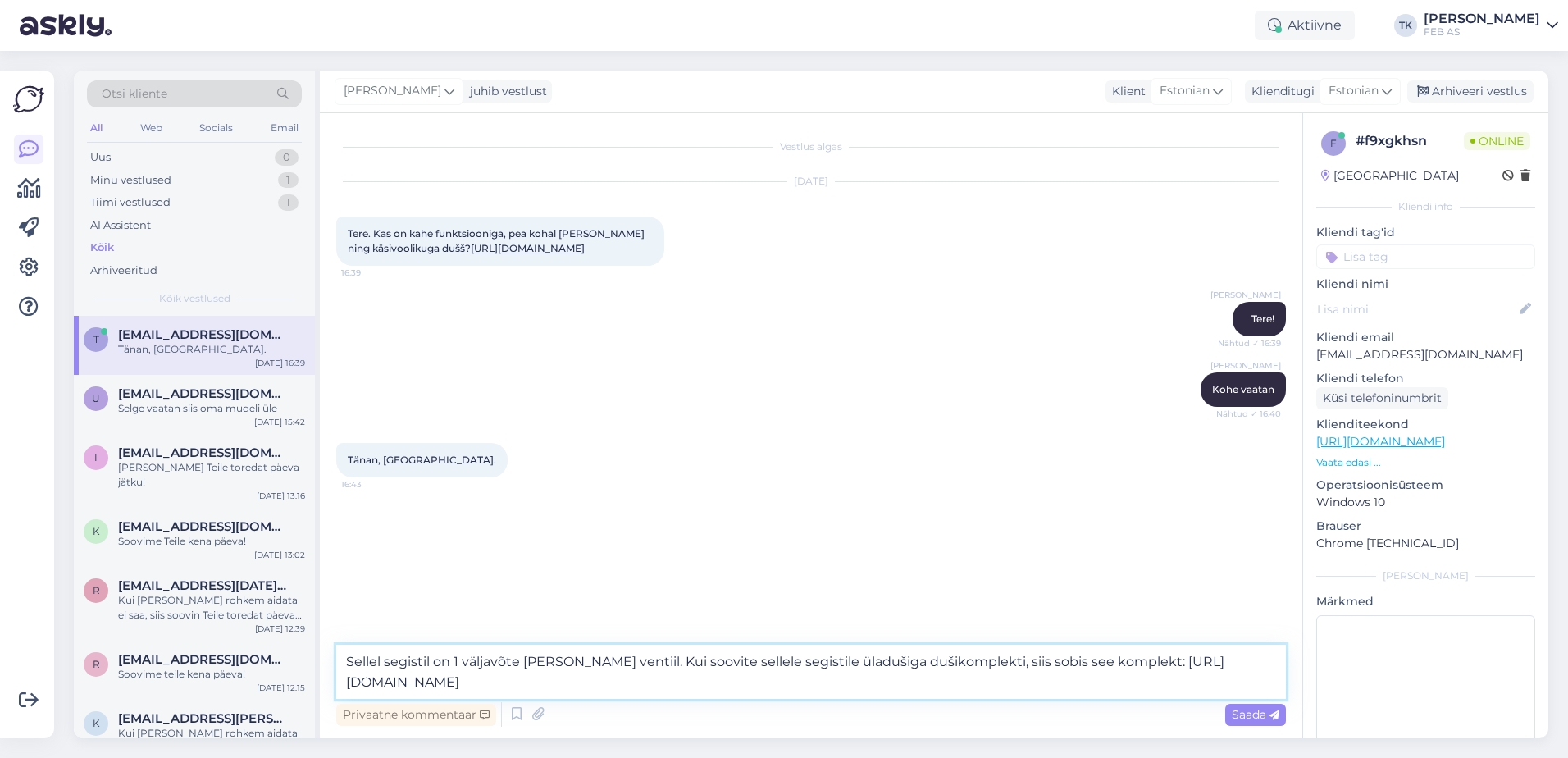
click at [1020, 677] on textarea "Sellel segistil on 1 väljavõte [PERSON_NAME] ventiil. Kui soovite sellele segis…" at bounding box center [810, 672] width 949 height 54
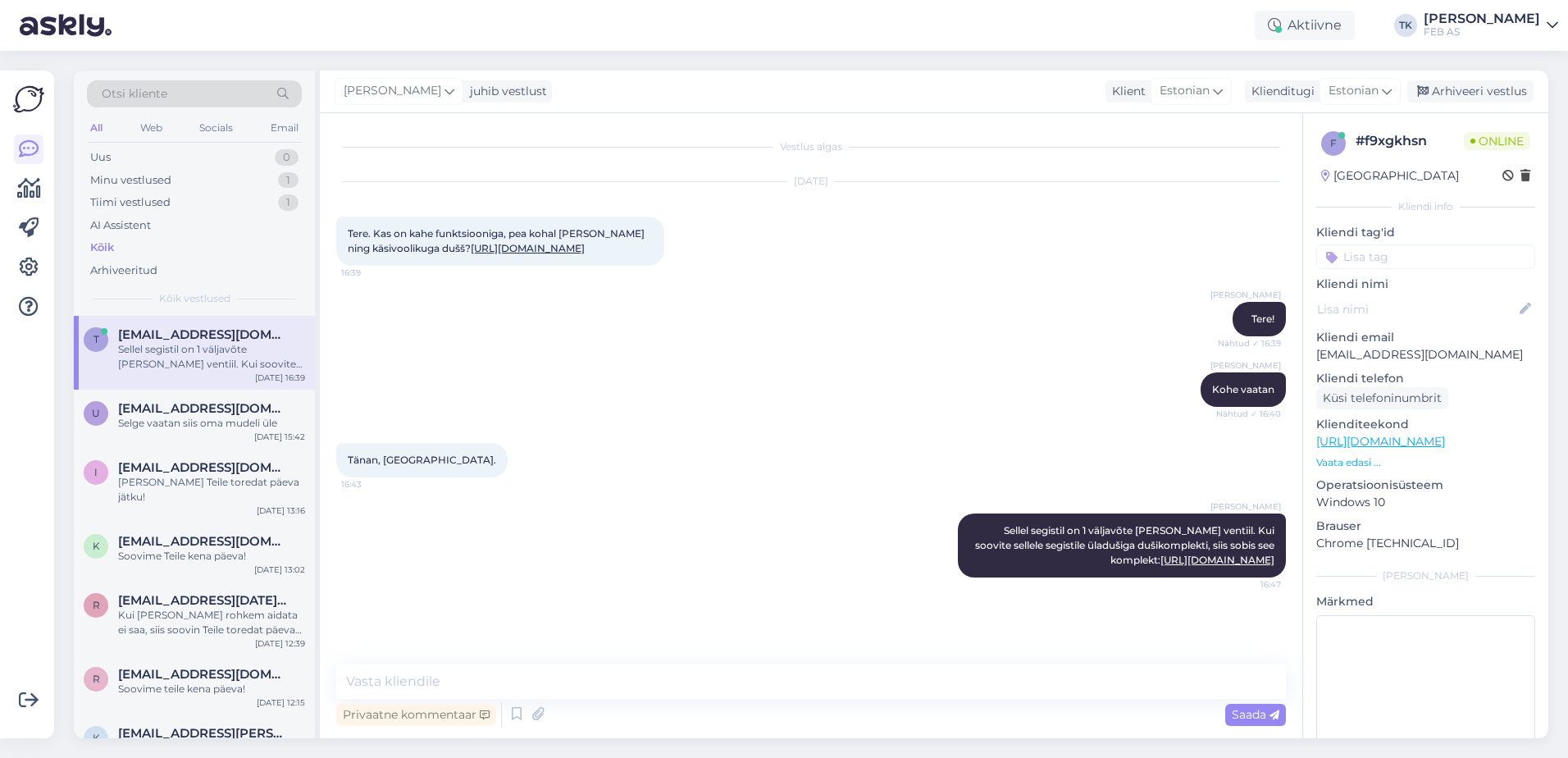
click at [786, 460] on div "Tänan, [GEOGRAPHIC_DATA]. 16:43" at bounding box center [810, 460] width 949 height 71
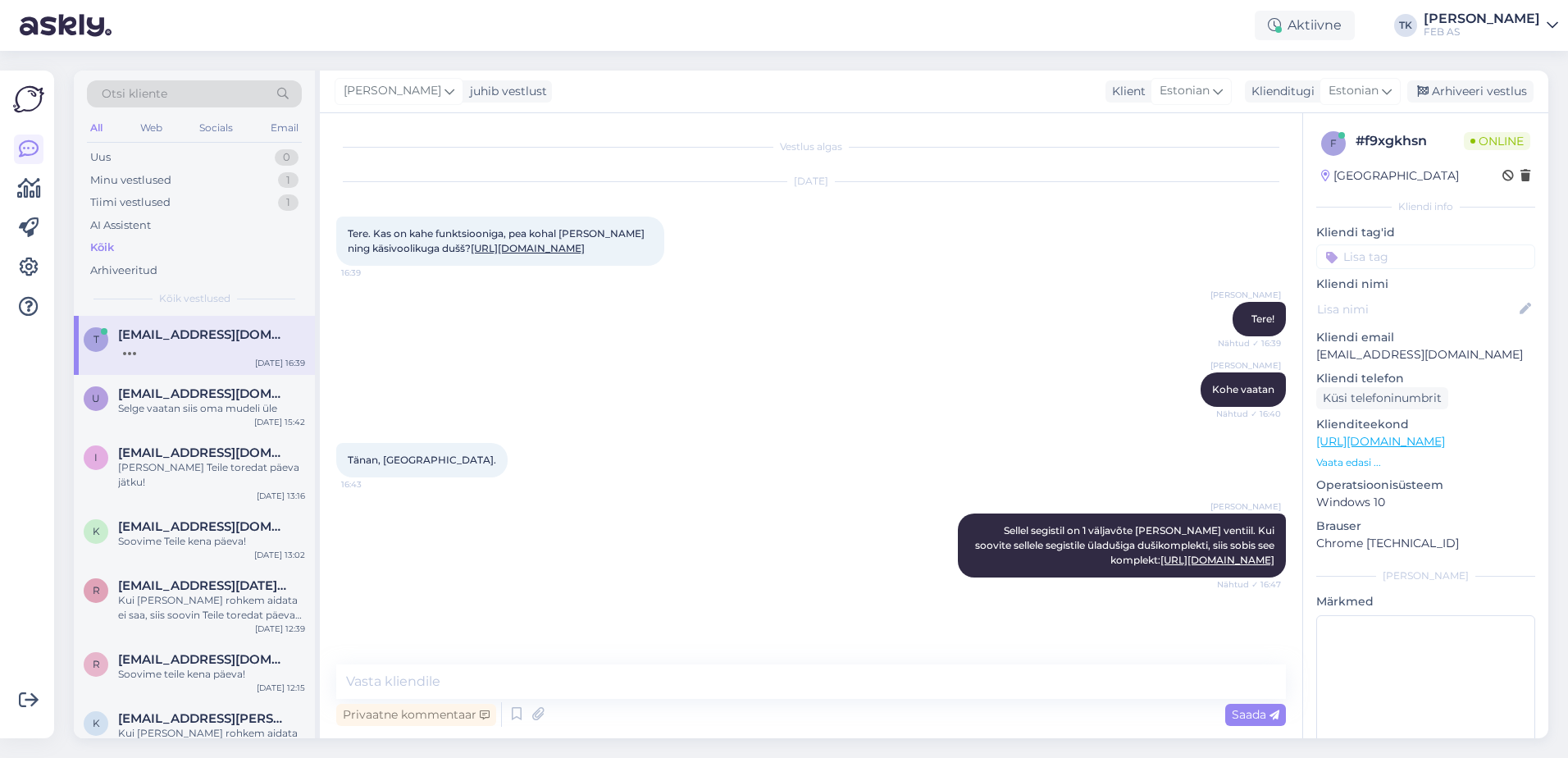
click at [200, 348] on div at bounding box center [212, 349] width 187 height 15
click at [693, 383] on div "Triinu [PERSON_NAME] Kohe vaatan Nähtud ✓ 16:40" at bounding box center [810, 390] width 949 height 71
click at [503, 677] on textarea at bounding box center [810, 681] width 949 height 34
click at [503, 673] on textarea at bounding box center [810, 681] width 949 height 34
click at [536, 576] on div "Triinu [PERSON_NAME] Sellel segistil on 1 väljavõte [PERSON_NAME] ventiil. Kui …" at bounding box center [810, 545] width 949 height 100
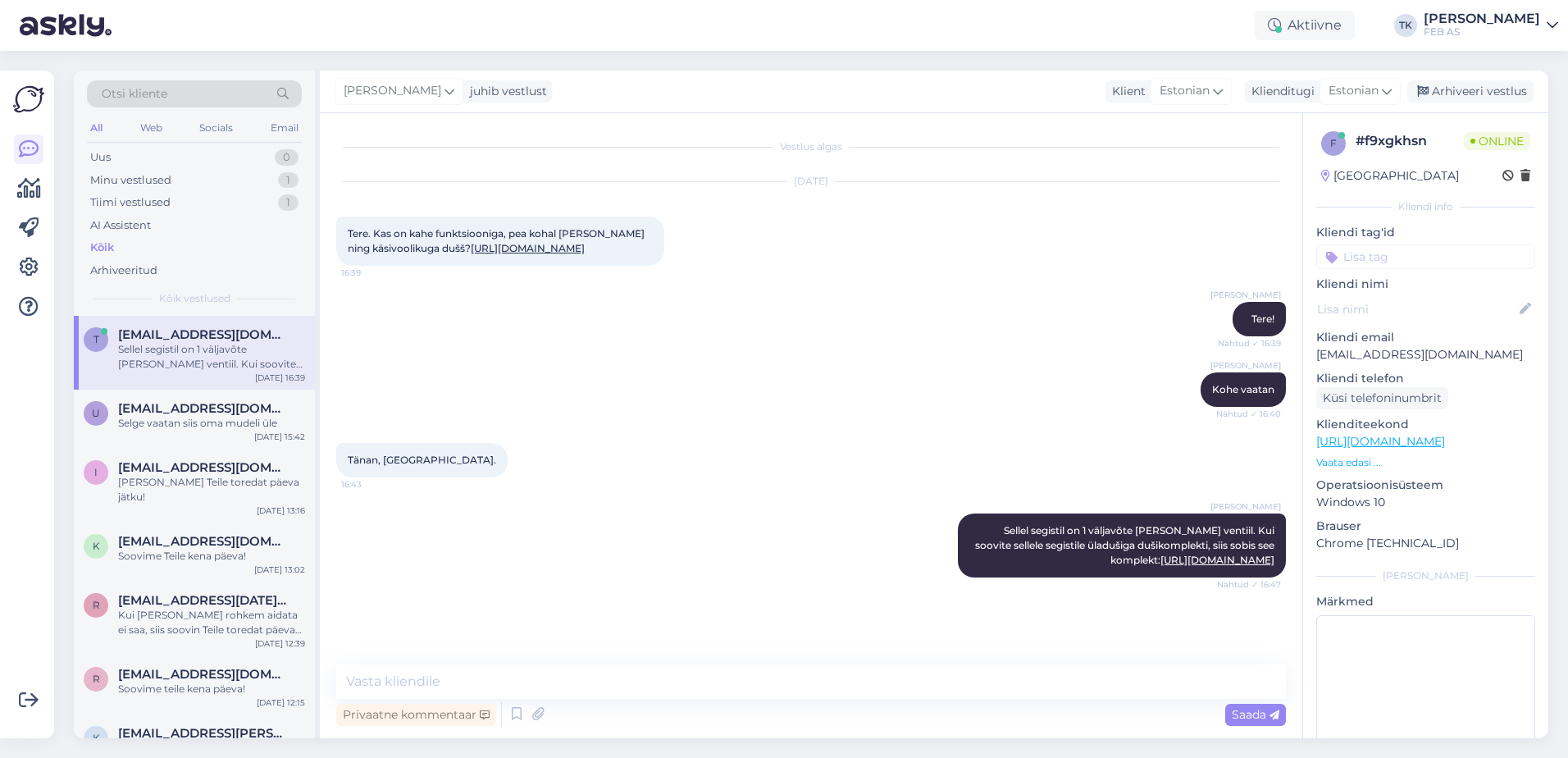
drag, startPoint x: 691, startPoint y: 660, endPoint x: 653, endPoint y: 670, distance: 39.3
click at [691, 660] on div "Vestlus algas [DATE] Tere. Kas on kahe funktsiooniga, pea kohal [PERSON_NAME] n…" at bounding box center [811, 425] width 983 height 625
click at [620, 675] on textarea at bounding box center [810, 681] width 949 height 34
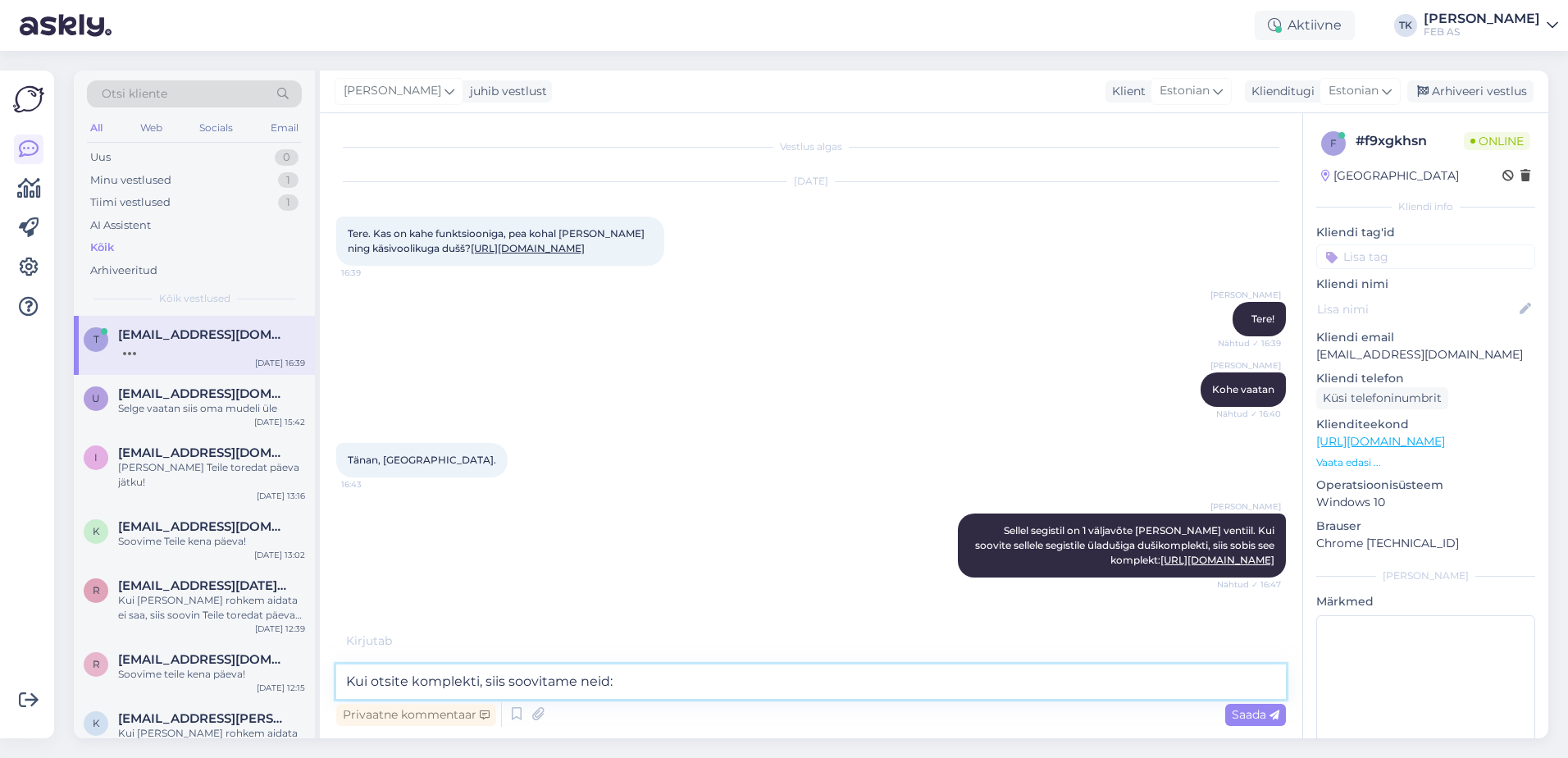
paste textarea "[URL][DOMAIN_NAME]"
type textarea "Kui otsite komplekti, siis soovitame neid: [URL][DOMAIN_NAME]"
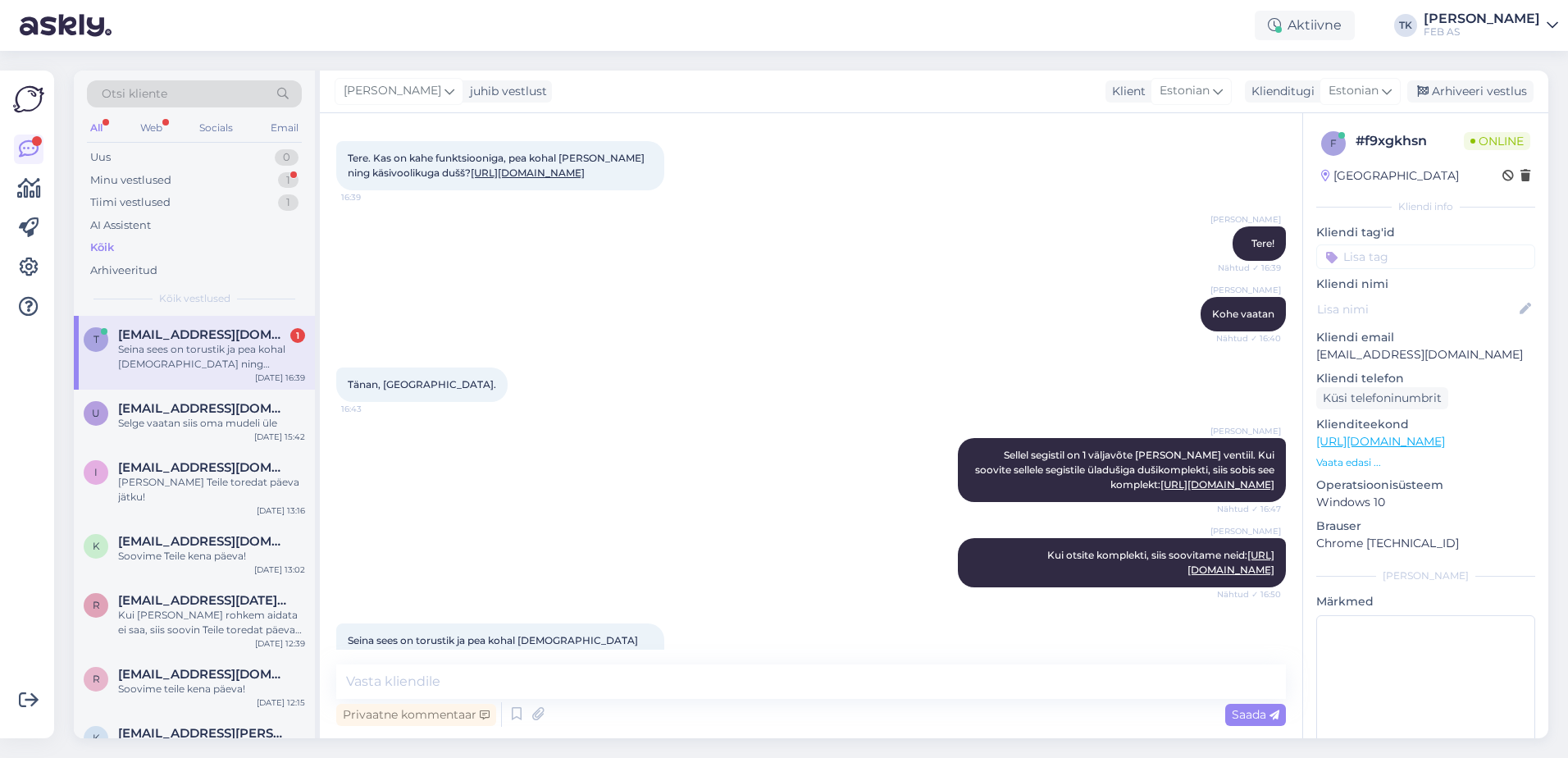
scroll to position [190, 0]
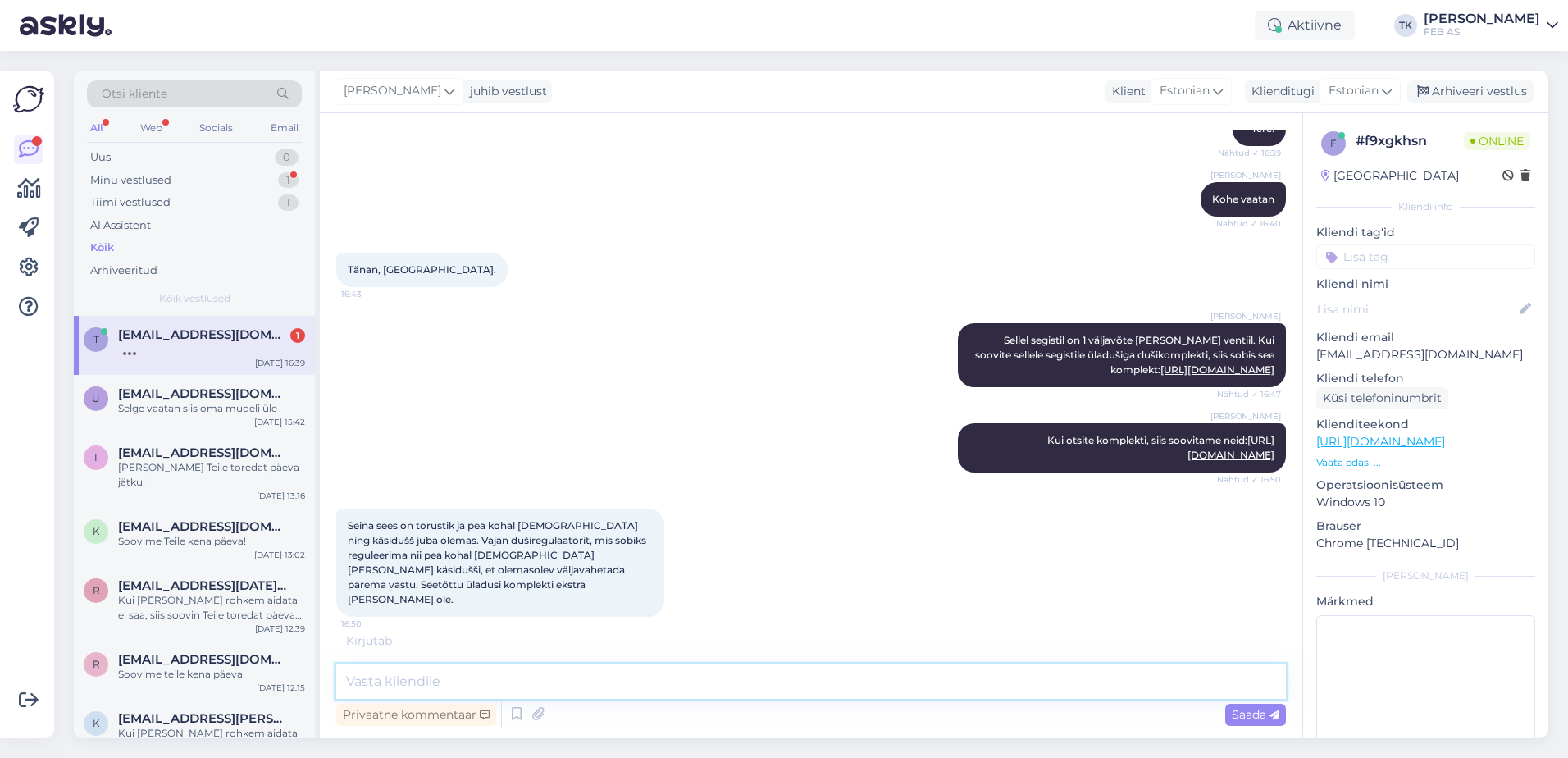
click at [708, 674] on textarea at bounding box center [810, 681] width 949 height 34
paste textarea "[URL][DOMAIN_NAME]"
type textarea "[URL][DOMAIN_NAME]"
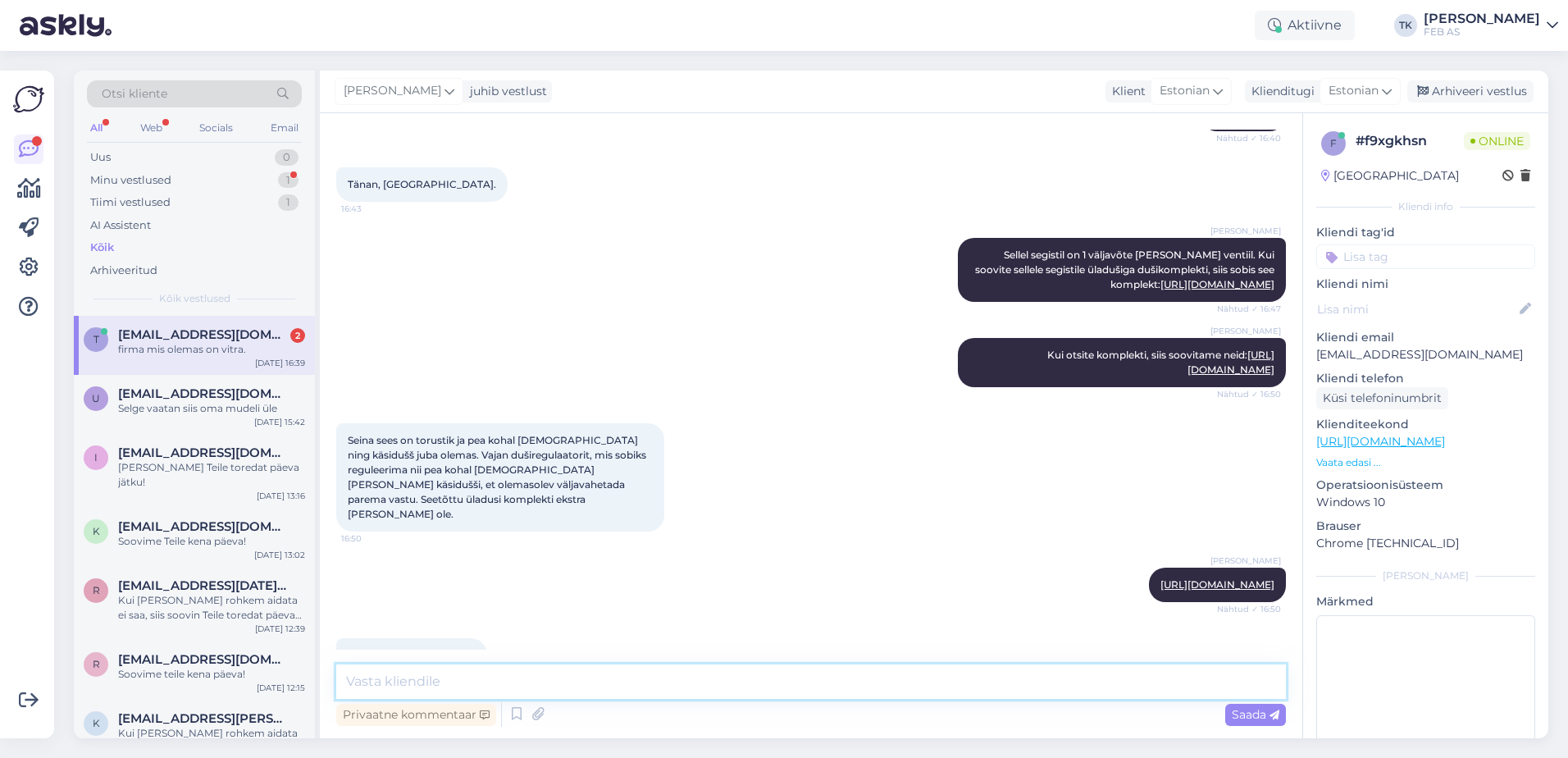
scroll to position [347, 0]
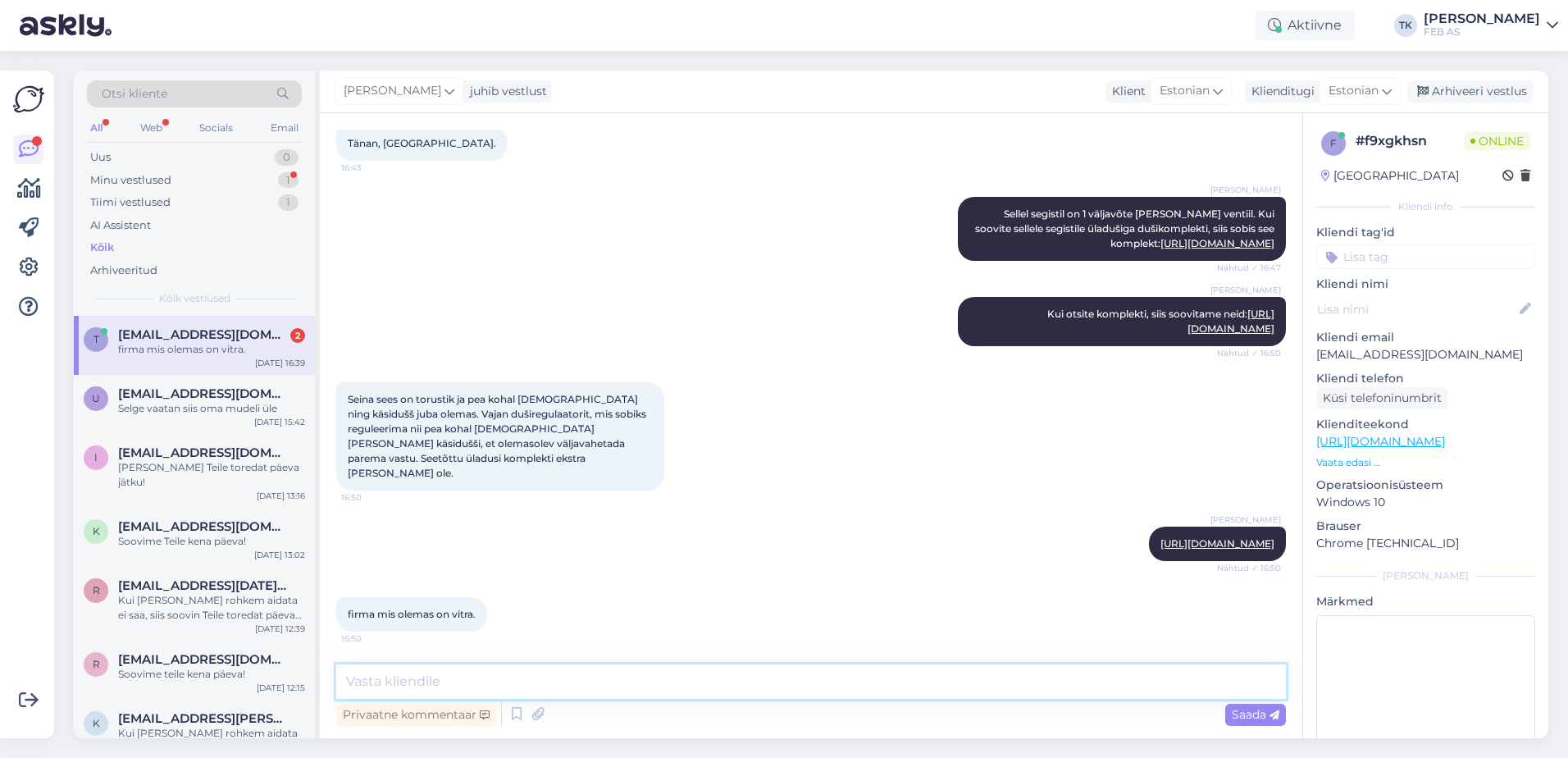
click at [707, 673] on textarea at bounding box center [810, 681] width 949 height 34
type textarea "Siis ei saa me kahjuks aidata. Pöörduge ettevõtte [PERSON_NAME], kes müüb Vitra…"
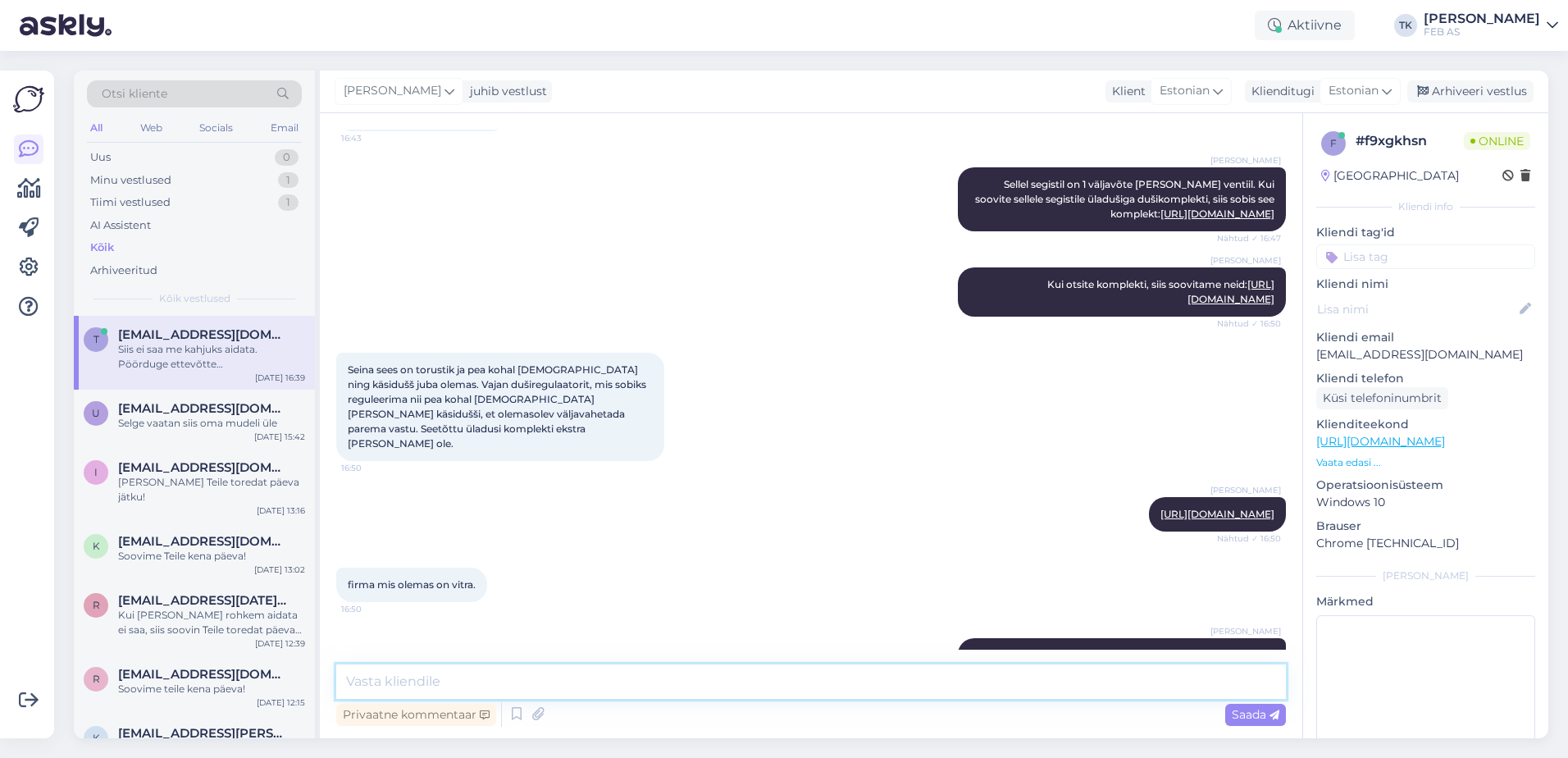
scroll to position [432, 0]
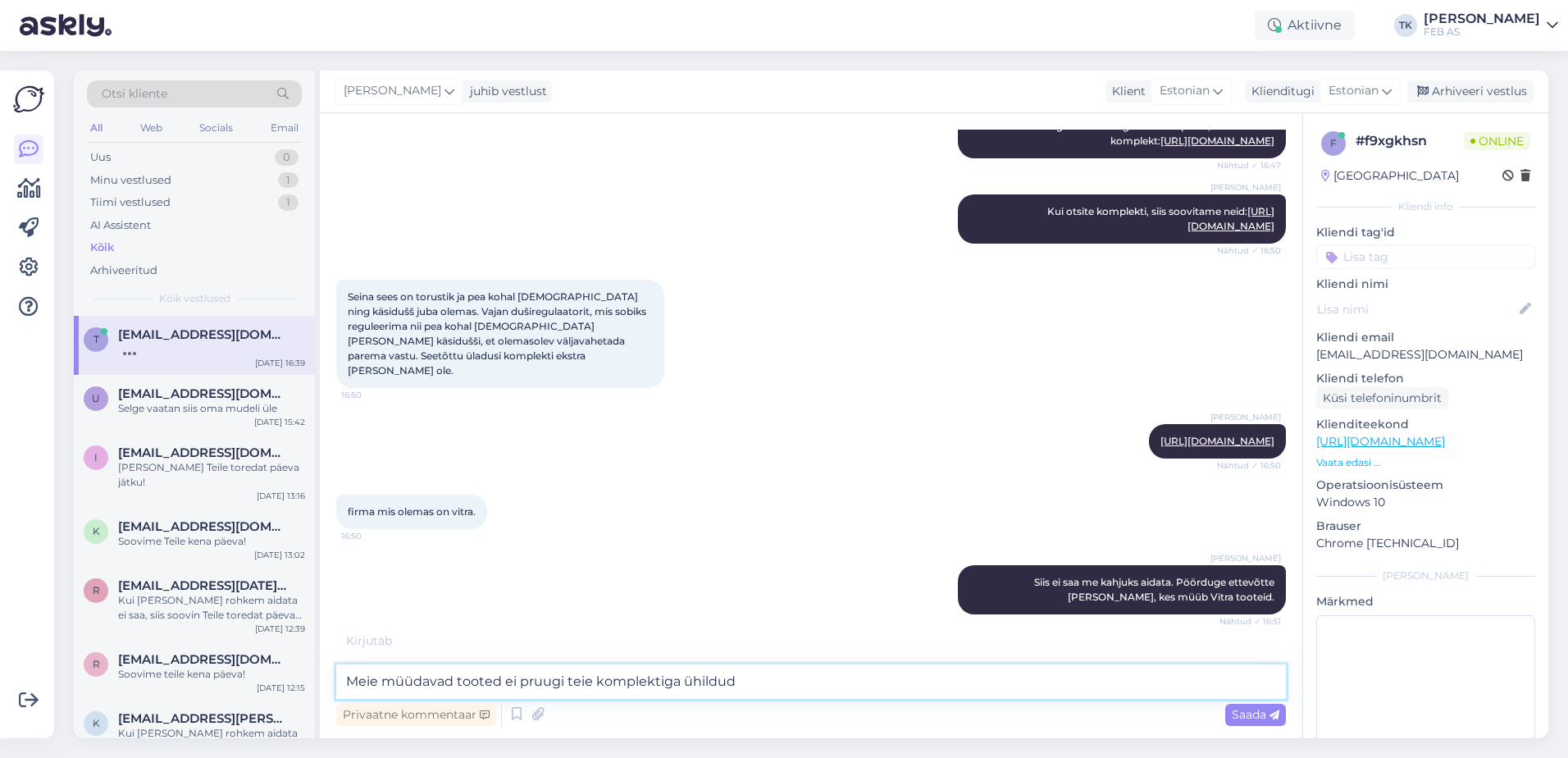
type textarea "Meie müüdavad tooted ei pruugi teie komplektiga ühilduda"
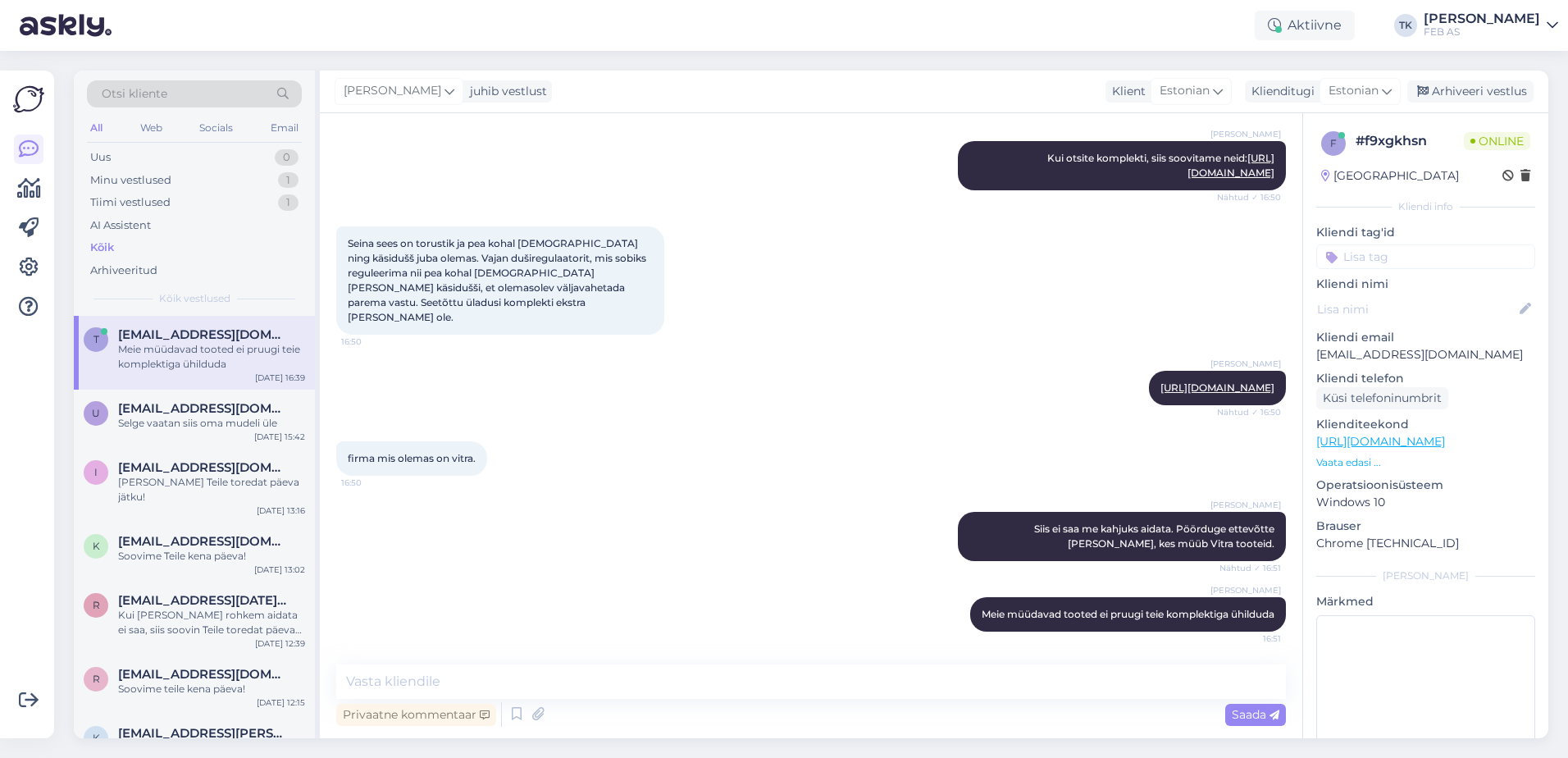
click at [644, 495] on div "[PERSON_NAME] ei saa me kahjuks aidata. Pöörduge ettevõtte [PERSON_NAME], kes m…" at bounding box center [810, 536] width 949 height 85
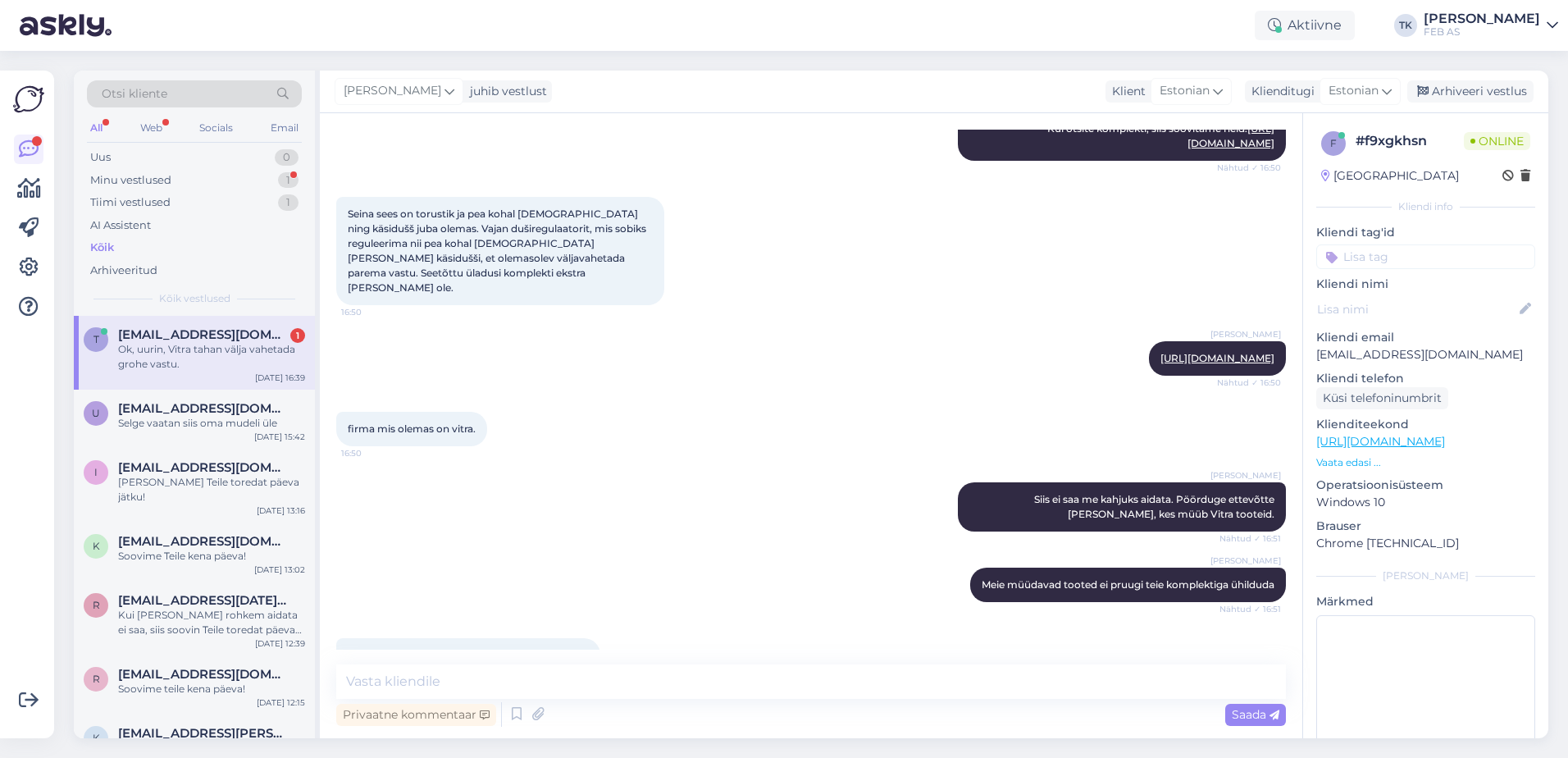
scroll to position [572, 0]
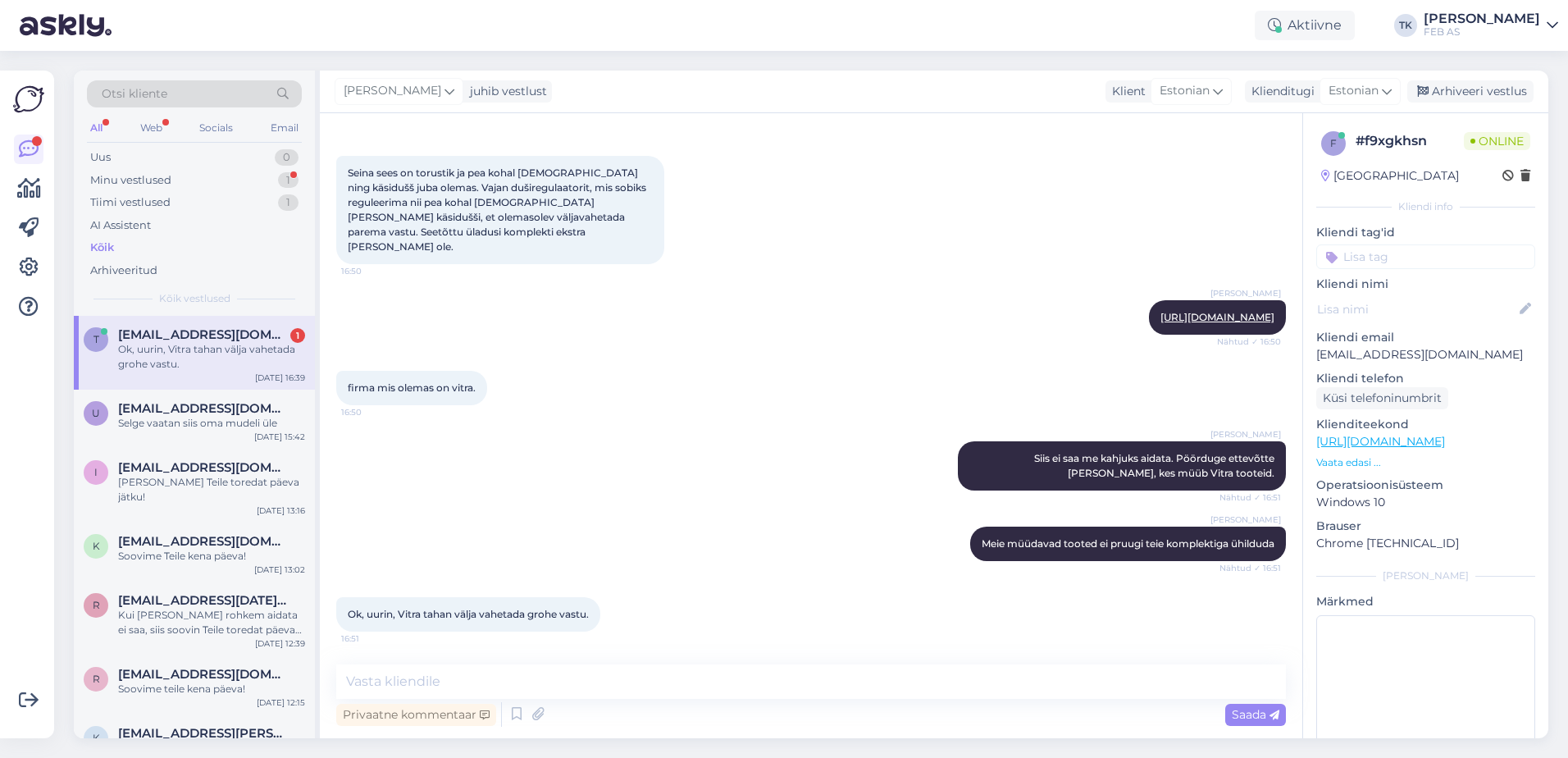
click at [483, 552] on div "Triinu [PERSON_NAME] Meie müüdavad tooted ei pruugi teie komplektiga ühilduda N…" at bounding box center [810, 544] width 949 height 71
click at [438, 681] on textarea at bounding box center [810, 681] width 949 height 34
click at [481, 677] on textarea at bounding box center [810, 681] width 949 height 34
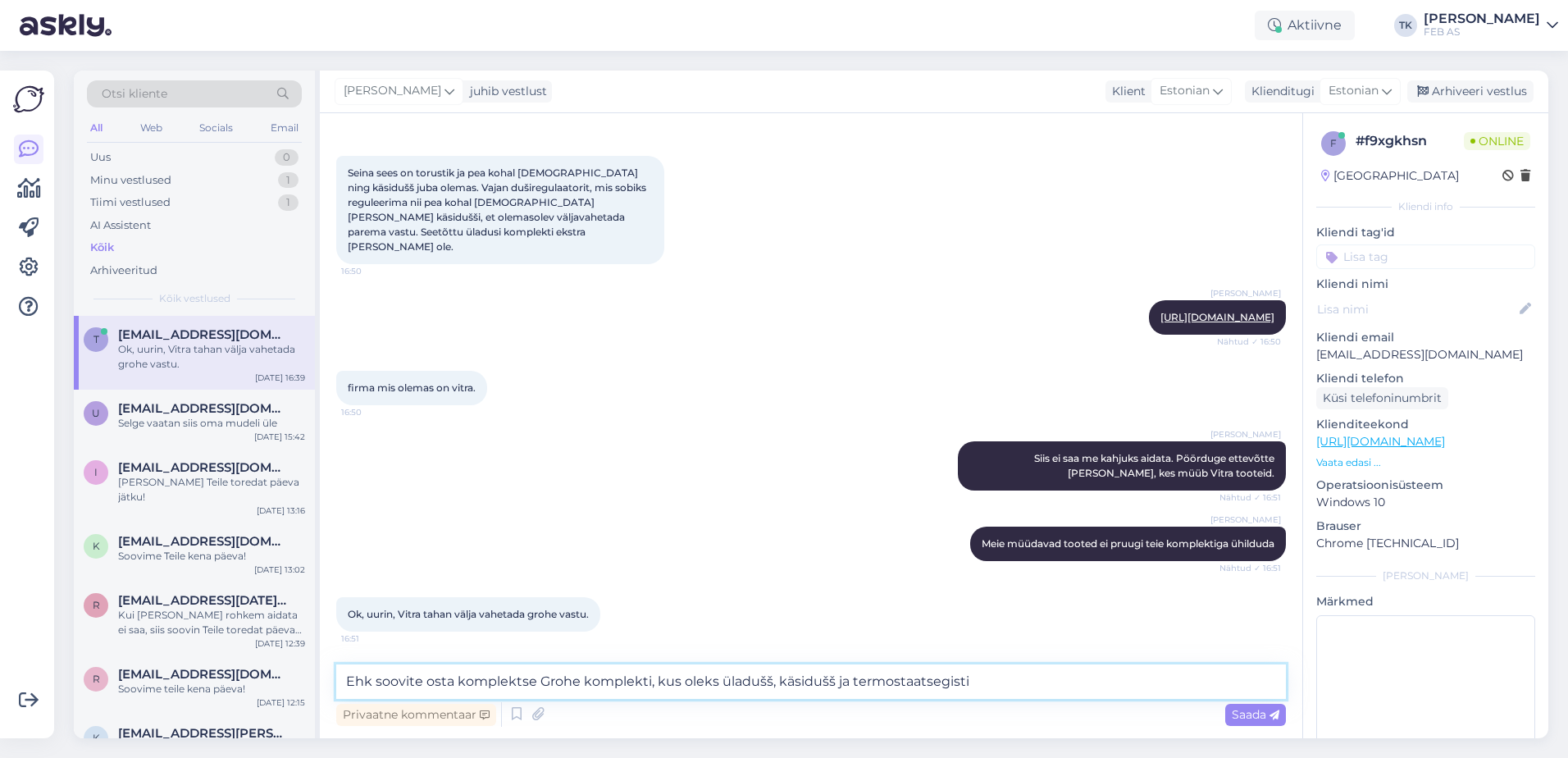
type textarea "Ehk soovite osta komplektse Grohe komplekti, kus oleks üladušš, käsidušš ja ter…"
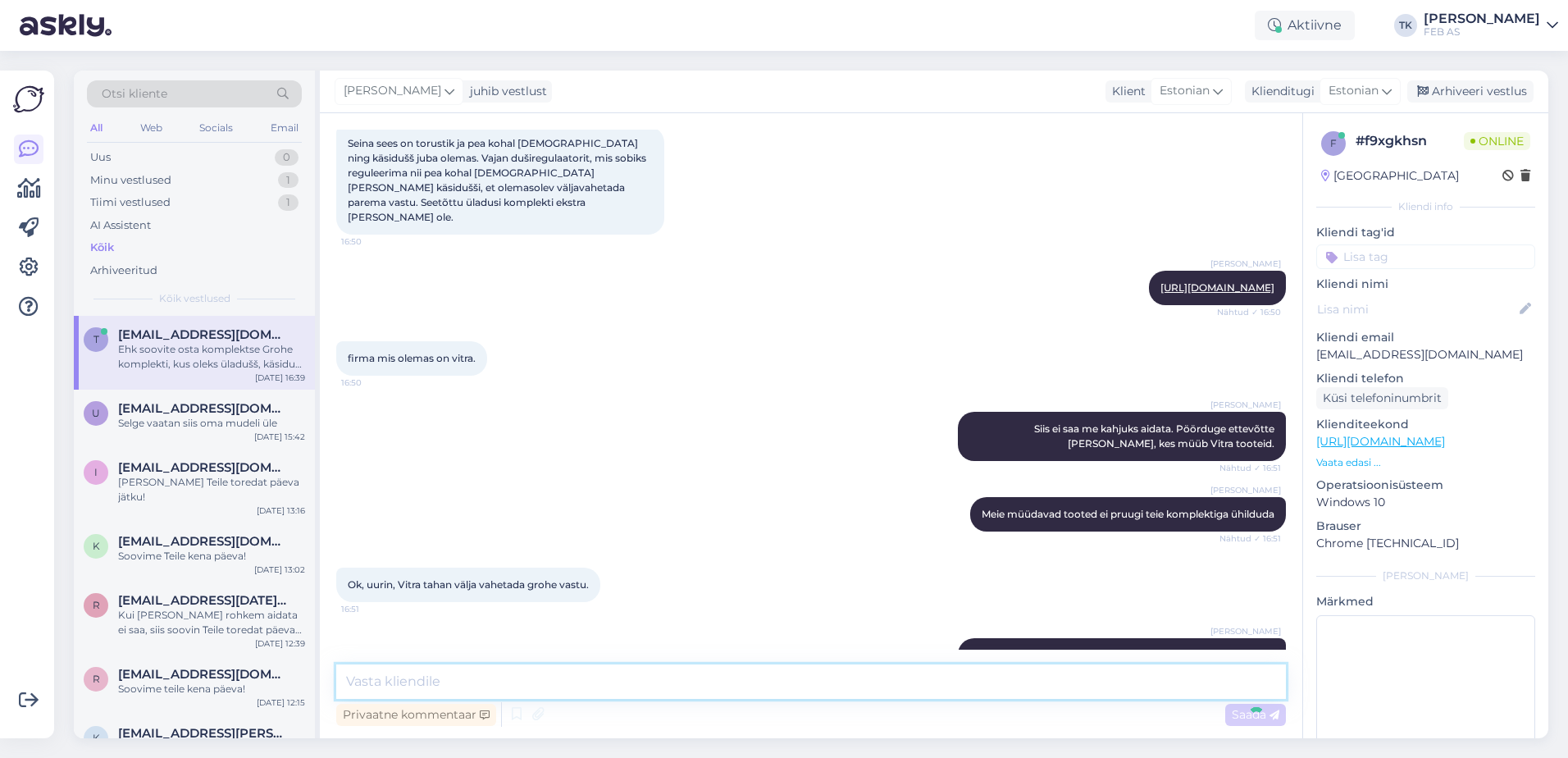
scroll to position [658, 0]
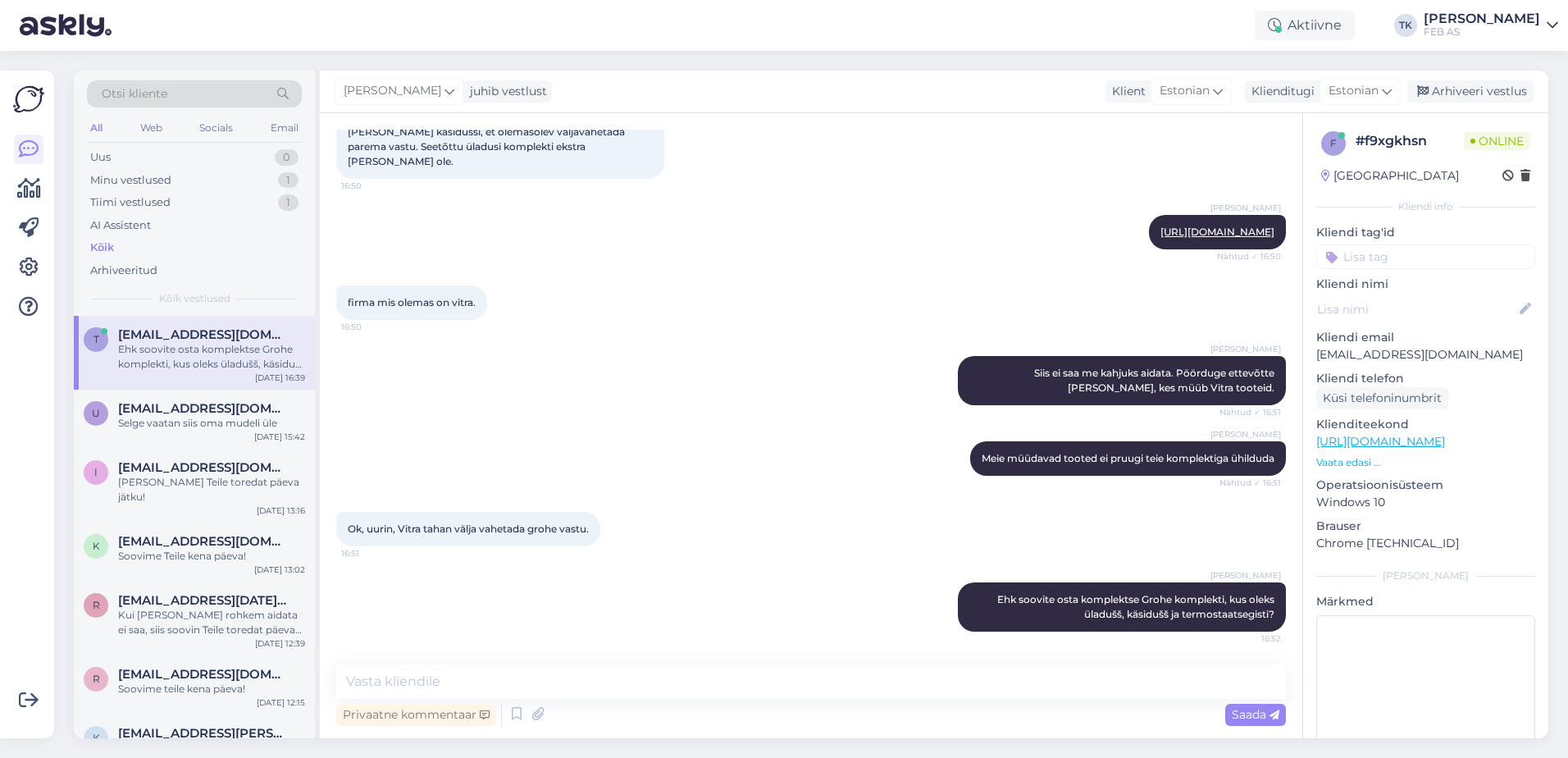
click at [704, 312] on div "firma mis olemas on vitra. 16:50" at bounding box center [810, 303] width 949 height 71
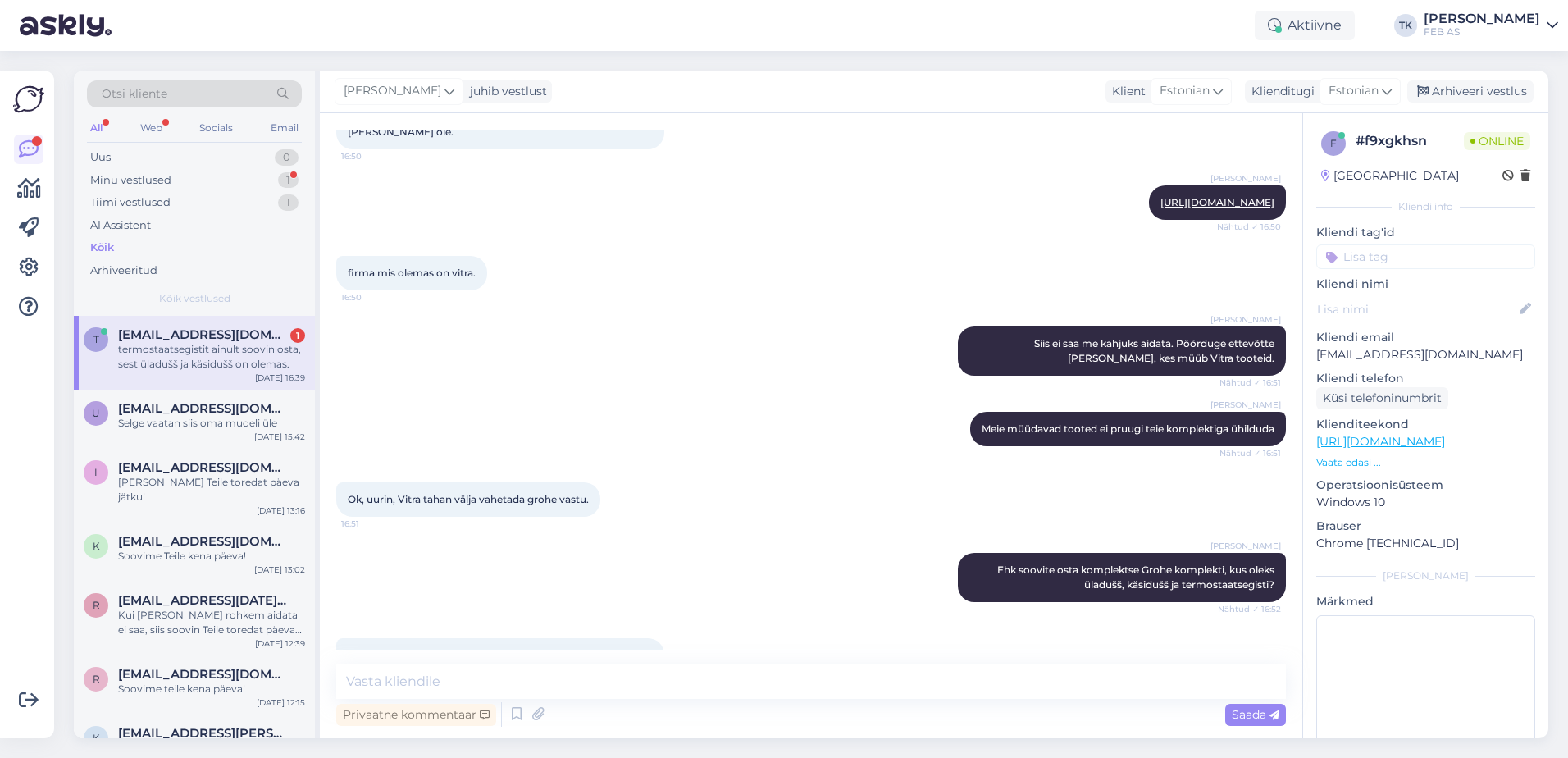
scroll to position [743, 0]
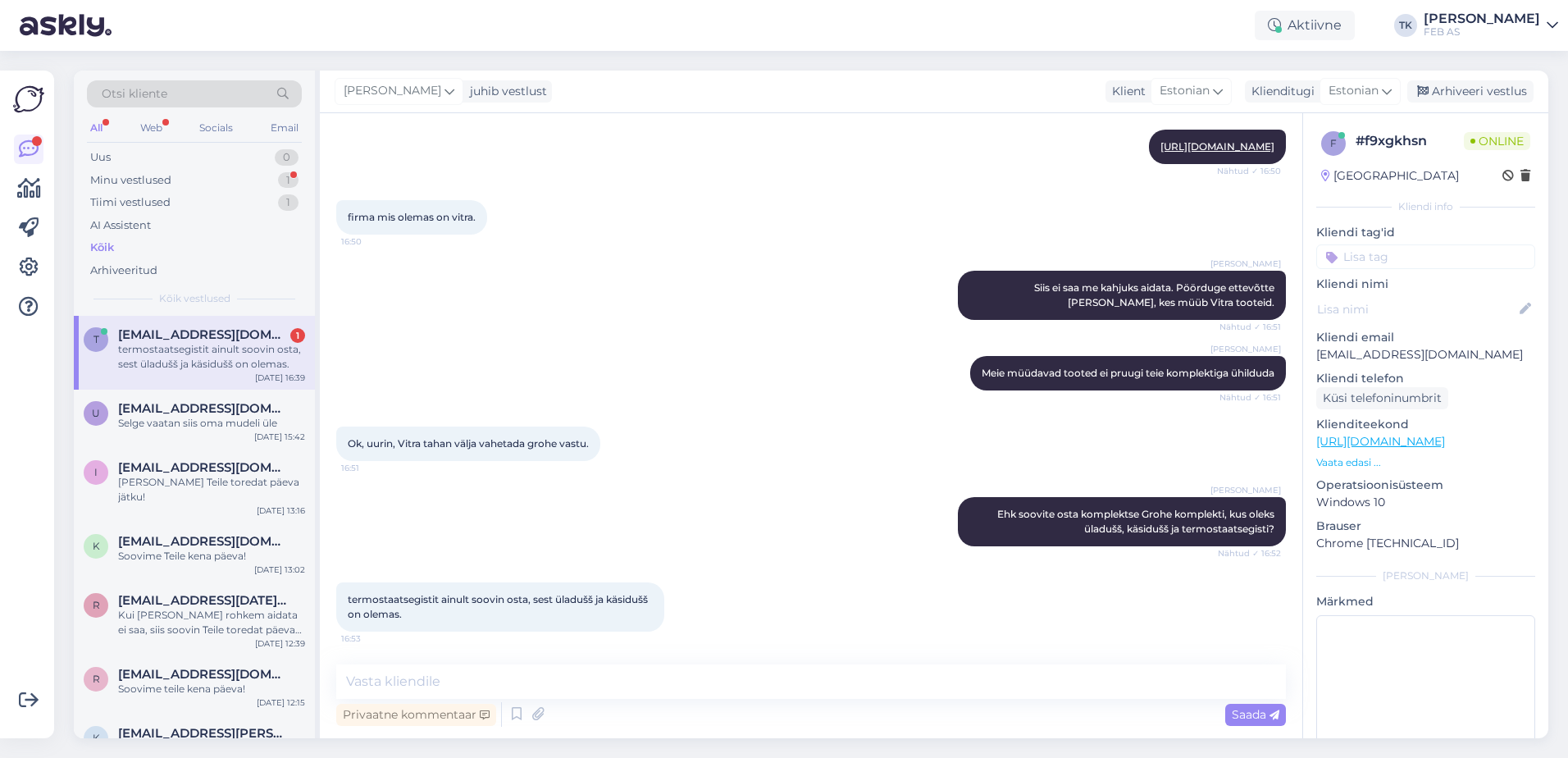
click at [738, 530] on div "Triinu [PERSON_NAME] Ehk soovite osta komplektse Grohe komplekti, kus oleks üla…" at bounding box center [810, 521] width 949 height 85
click at [727, 677] on textarea at bounding box center [810, 681] width 949 height 34
drag, startPoint x: 553, startPoint y: 677, endPoint x: 373, endPoint y: 683, distance: 180.1
click at [373, 683] on textarea "Kas need ühendatakse" at bounding box center [810, 681] width 949 height 34
type textarea "K"
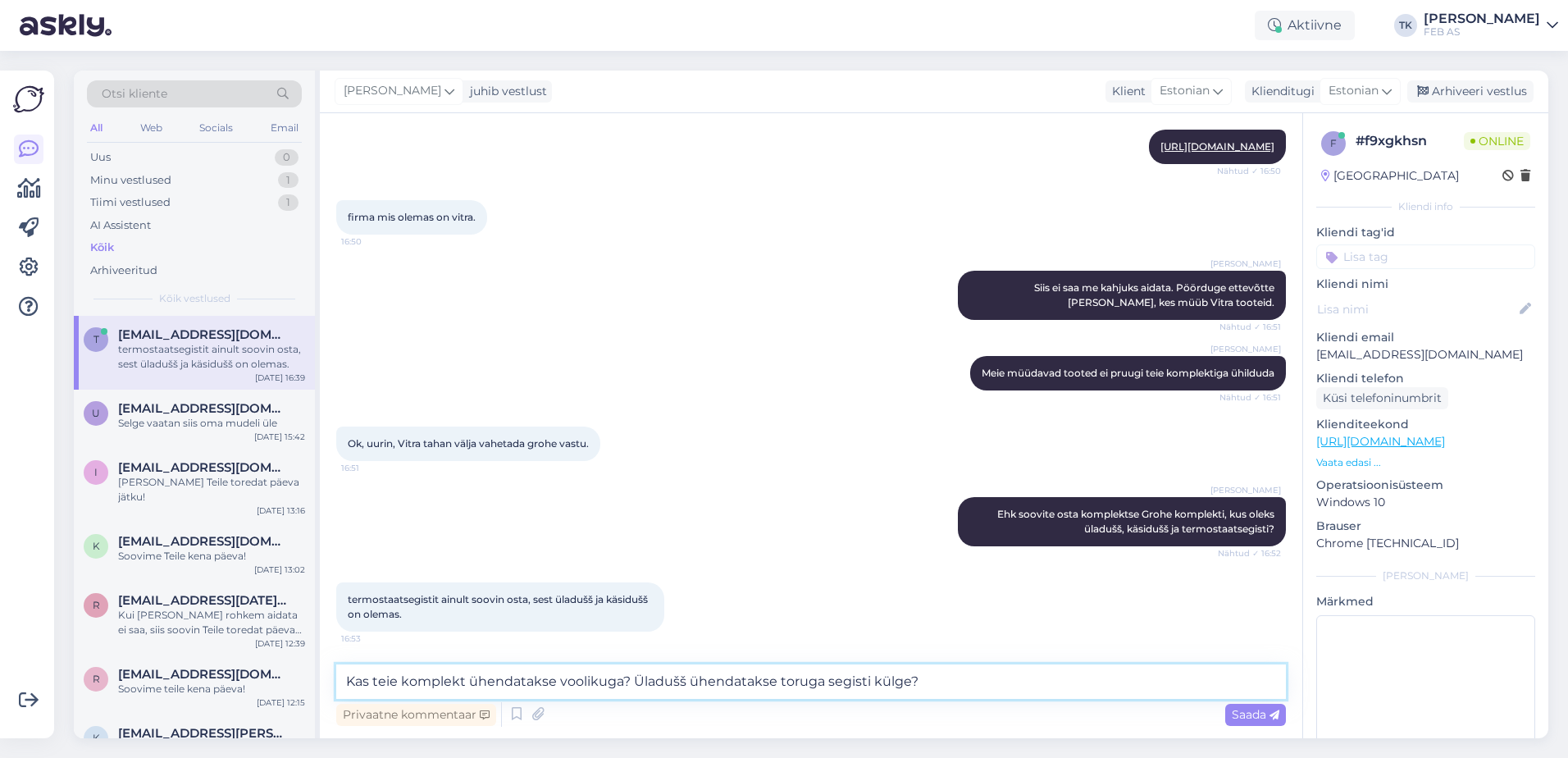
click at [634, 683] on textarea "Kas teie komplekt ühendatakse voolikuga? Üladušš ühendatakse toruga segisti kül…" at bounding box center [810, 681] width 949 height 34
click at [648, 681] on textarea "Kas teie komplekt ühendatakse voolikuga? VÕi pragune Üladušš ühendatakse toruga…" at bounding box center [810, 681] width 949 height 34
drag, startPoint x: 718, startPoint y: 677, endPoint x: 757, endPoint y: 698, distance: 44.3
click at [719, 677] on textarea "Kas teie komplekt ühendatakse voolikuga? Või pragune Üladušš ühendatakse toruga…" at bounding box center [810, 681] width 949 height 34
type textarea "Kas teie komplekt ühendatakse voolikuga? Või pragune üladušš ühendatakse toruga…"
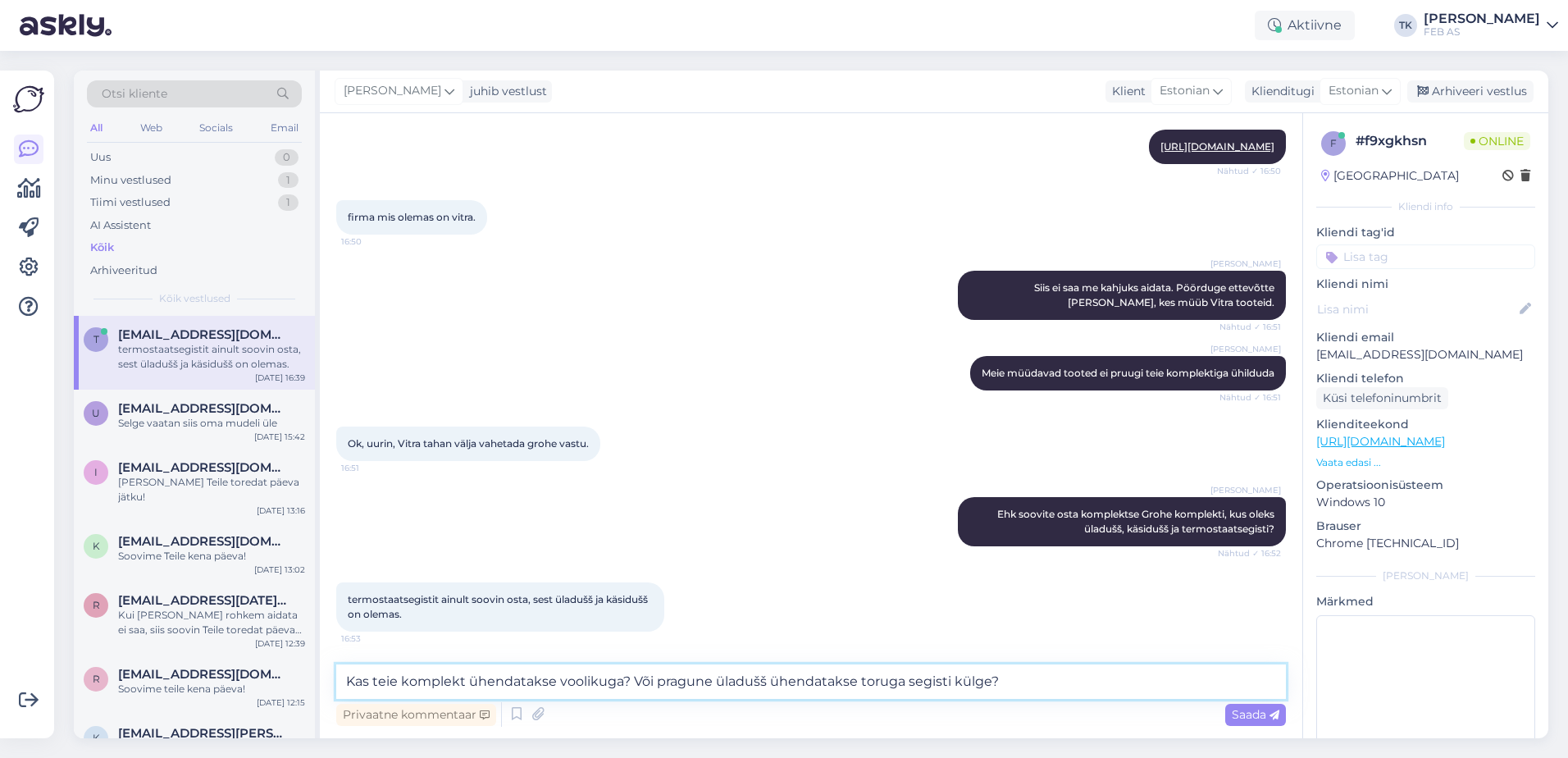
click at [1024, 675] on textarea "Kas teie komplekt ühendatakse voolikuga? Või pragune üladušš ühendatakse toruga…" at bounding box center [810, 681] width 949 height 34
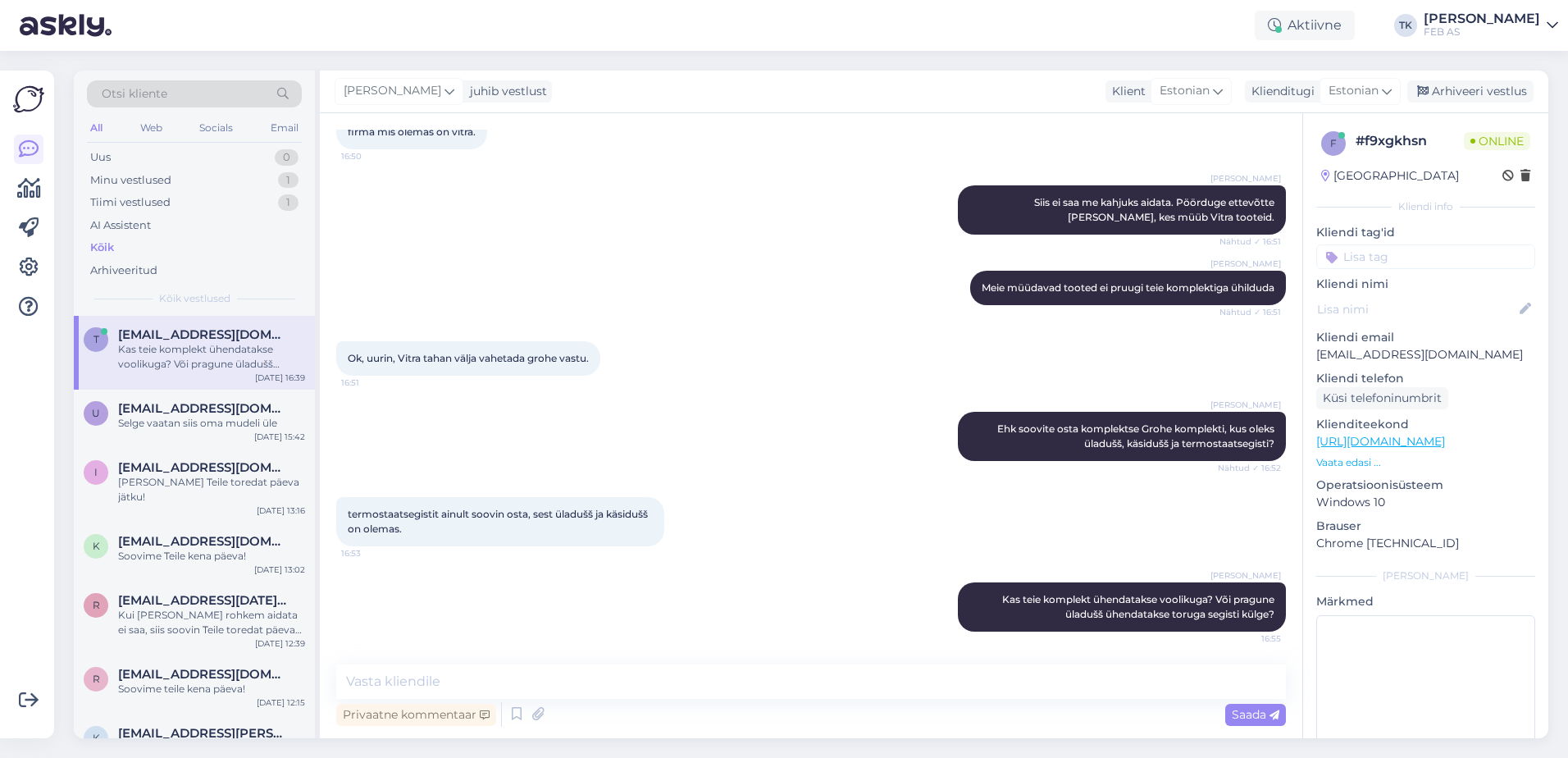
click at [840, 425] on div "Triinu [PERSON_NAME] Ehk soovite osta komplektse Grohe komplekti, kus oleks üla…" at bounding box center [810, 436] width 949 height 85
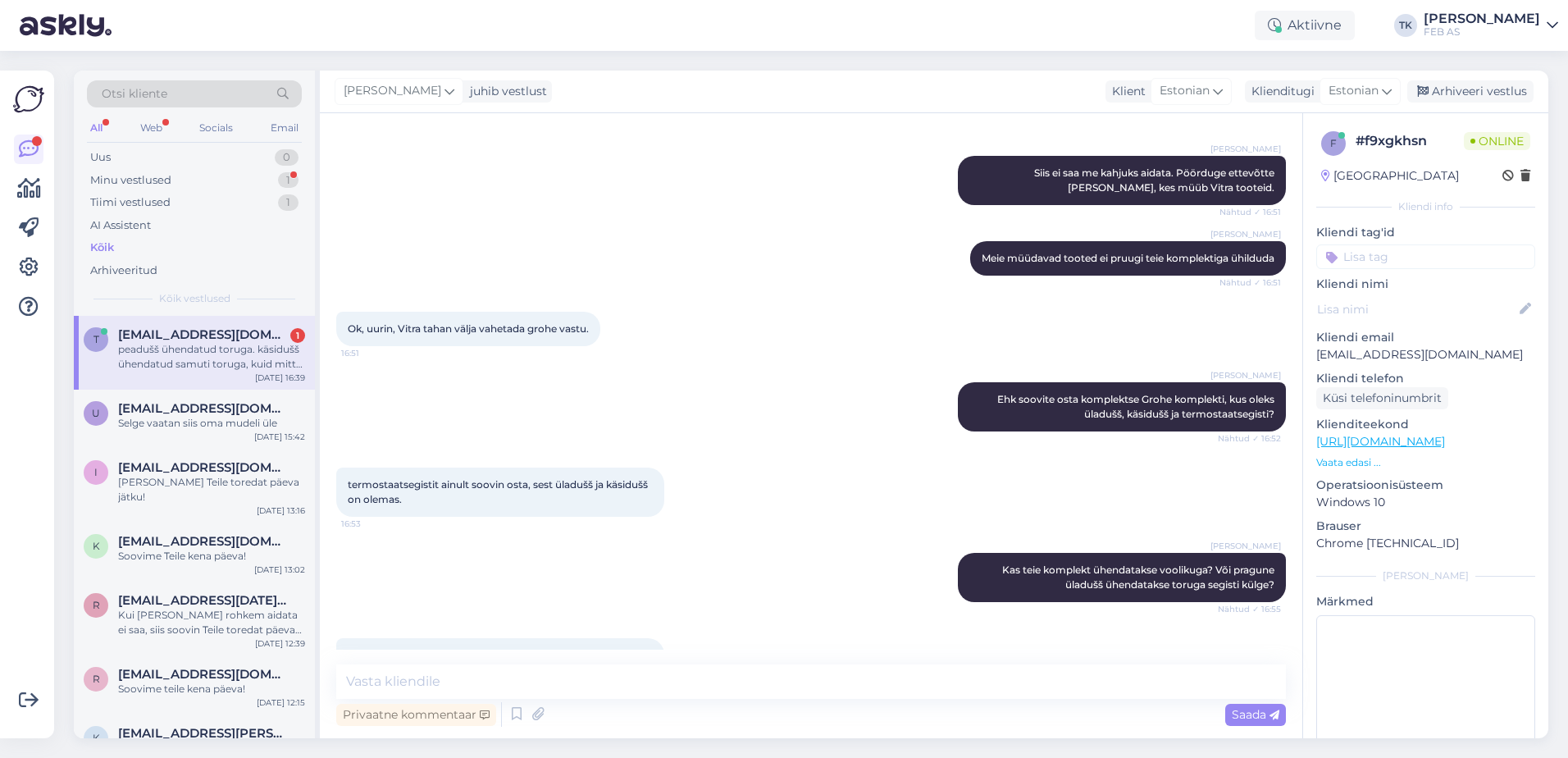
scroll to position [1017, 0]
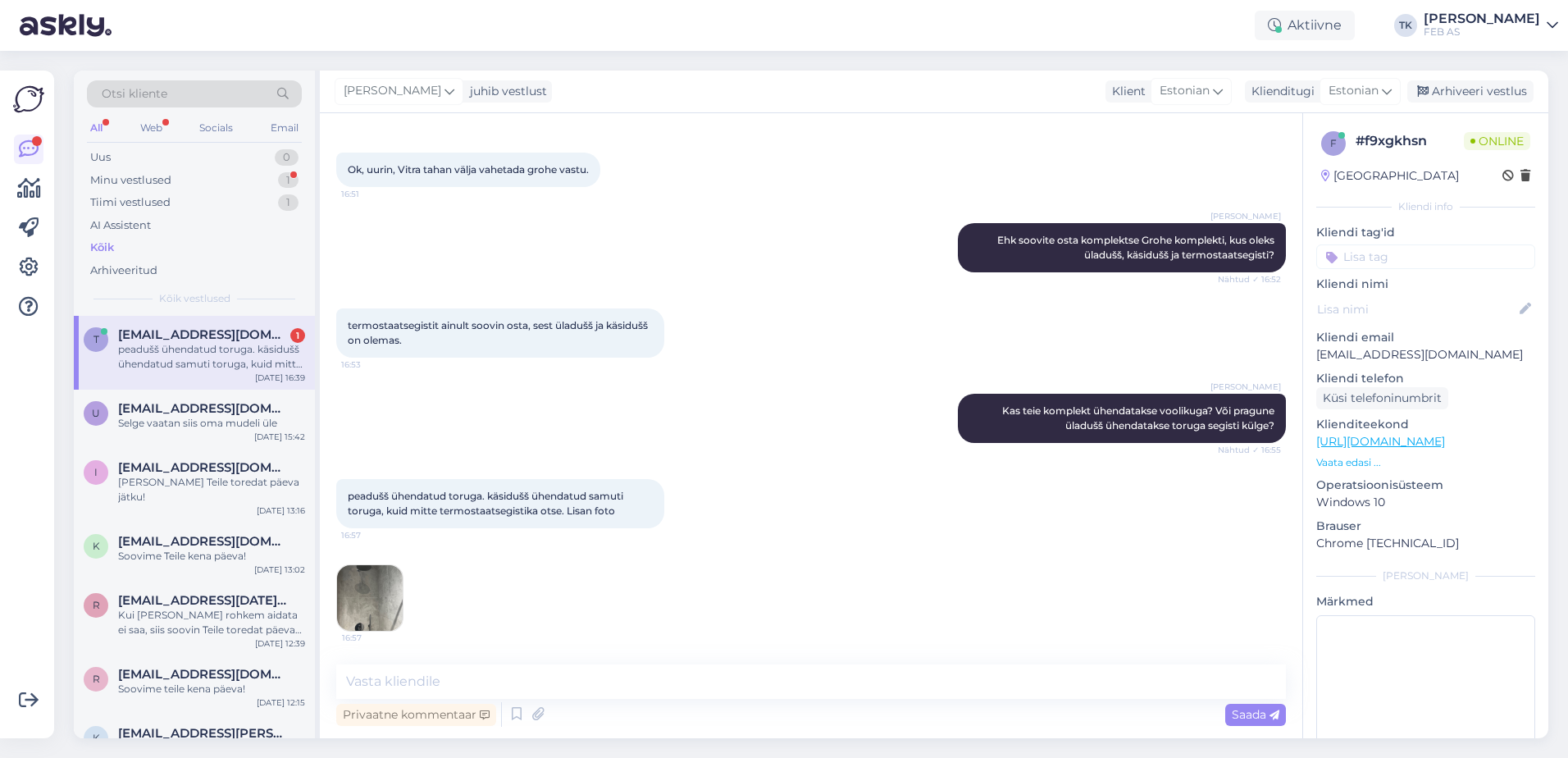
click at [367, 599] on img at bounding box center [369, 598] width 66 height 66
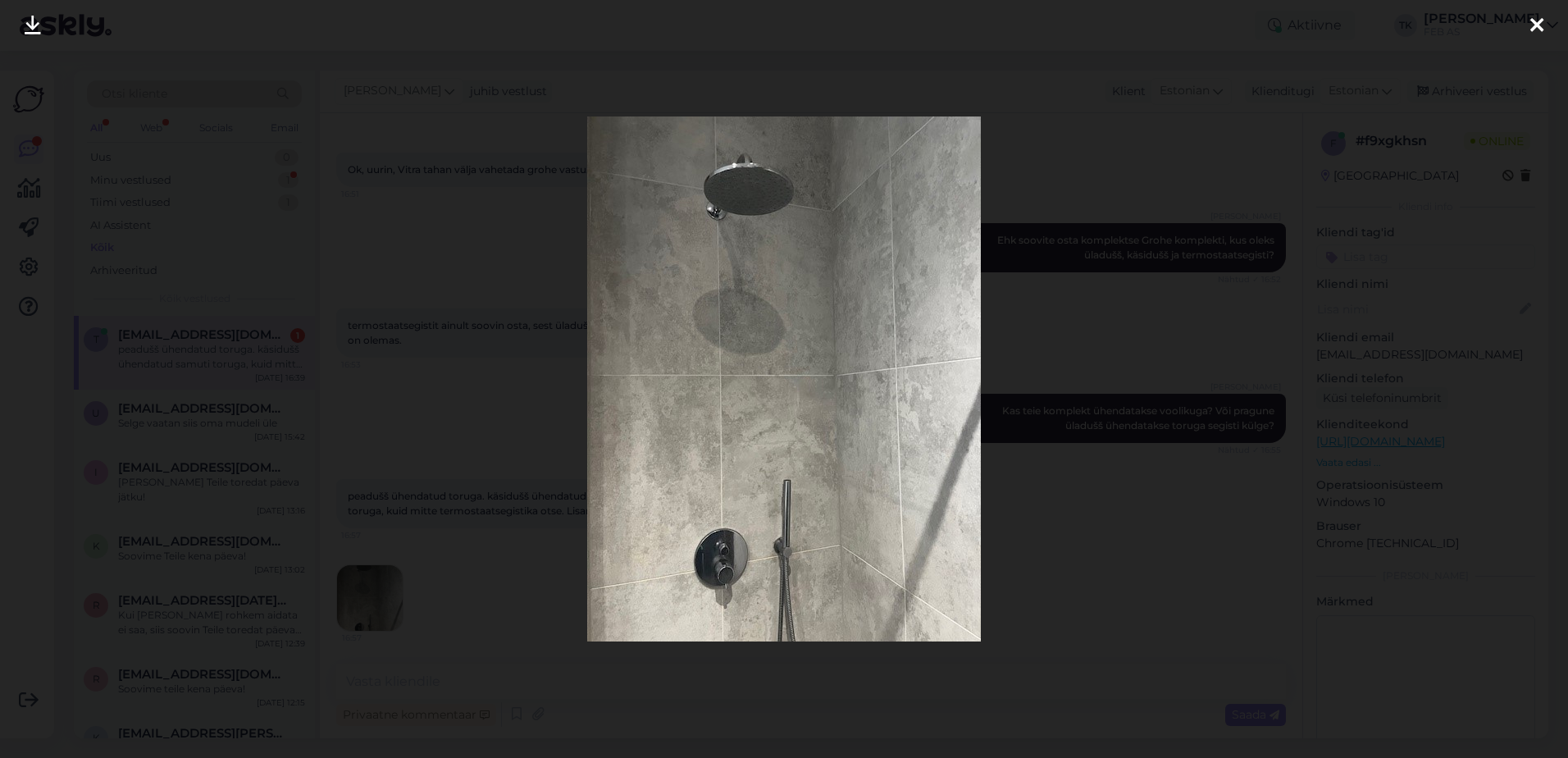
click at [1197, 534] on div at bounding box center [784, 379] width 1568 height 758
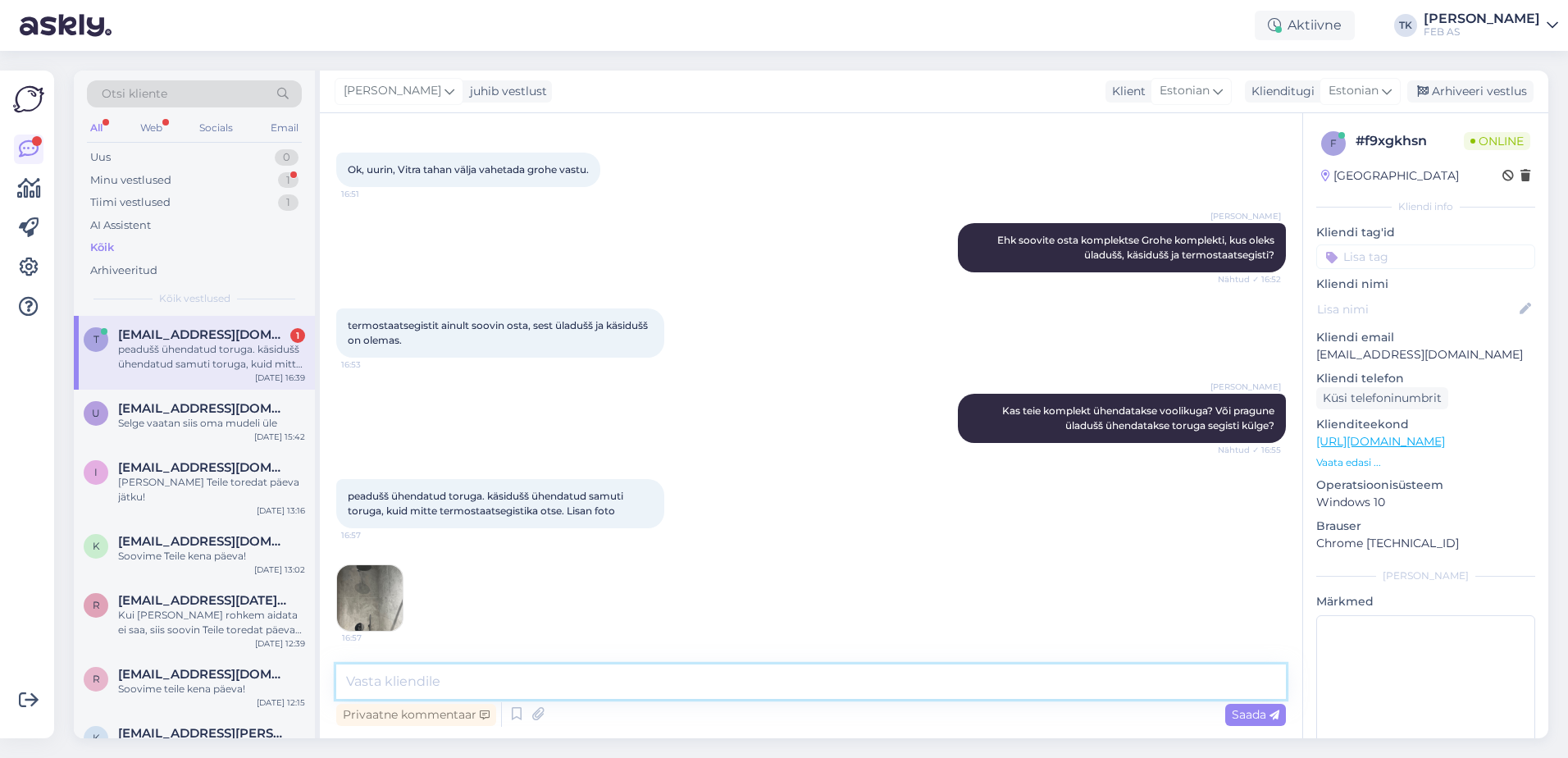
click at [448, 685] on textarea at bounding box center [810, 681] width 949 height 34
type textarea "S"
type textarea "k"
type textarea "K"
click at [411, 681] on textarea at bounding box center [810, 681] width 949 height 34
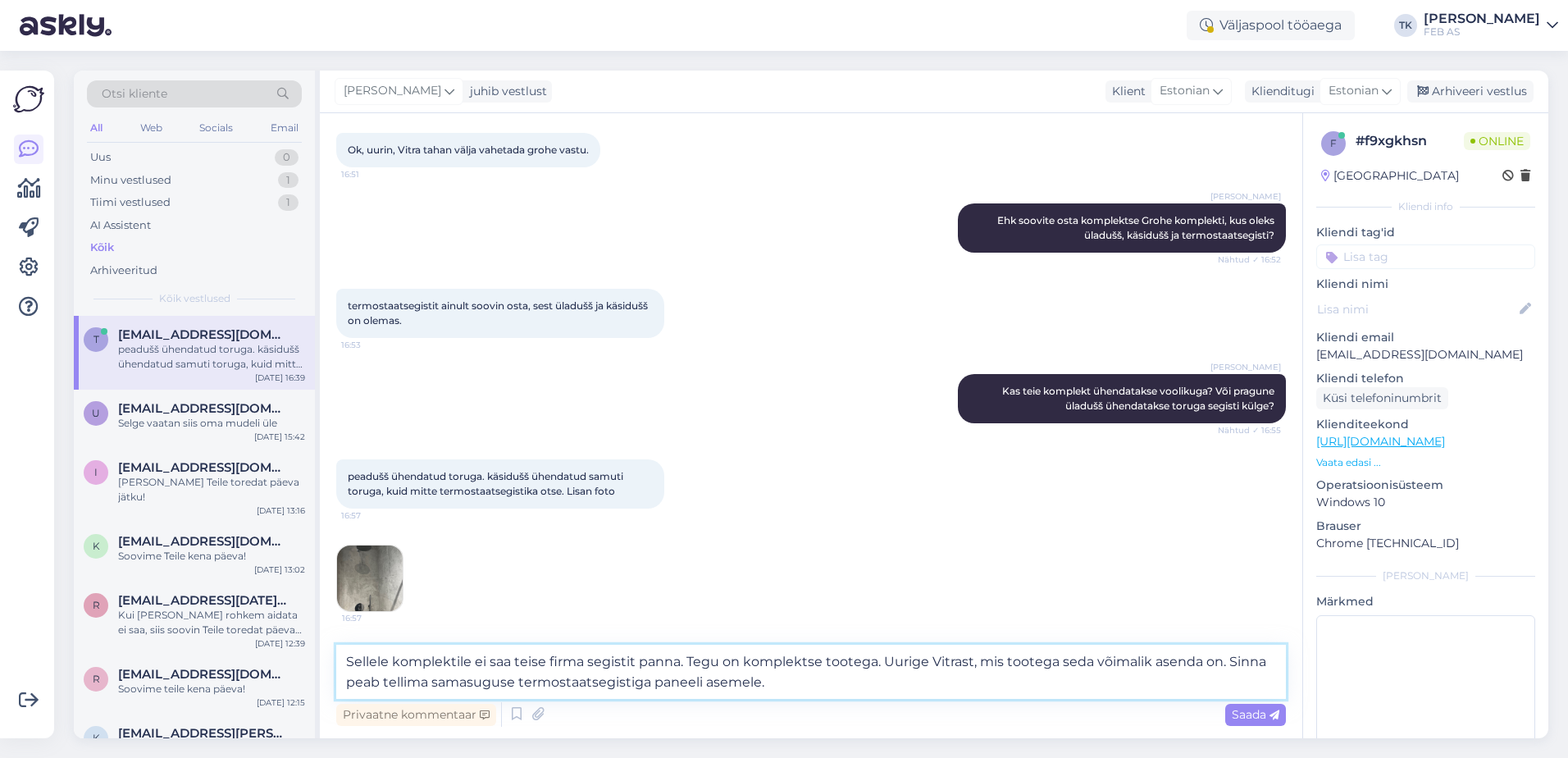
drag, startPoint x: 1061, startPoint y: 686, endPoint x: 1227, endPoint y: 656, distance: 168.7
click at [1227, 656] on textarea "Sellele komplektile ei saa teise firma segistit panna. Tegu on komplektse toote…" at bounding box center [810, 672] width 949 height 54
type textarea "Sellele komplektile ei saa teise firma segistit panna. Tegu on komplektse toote…"
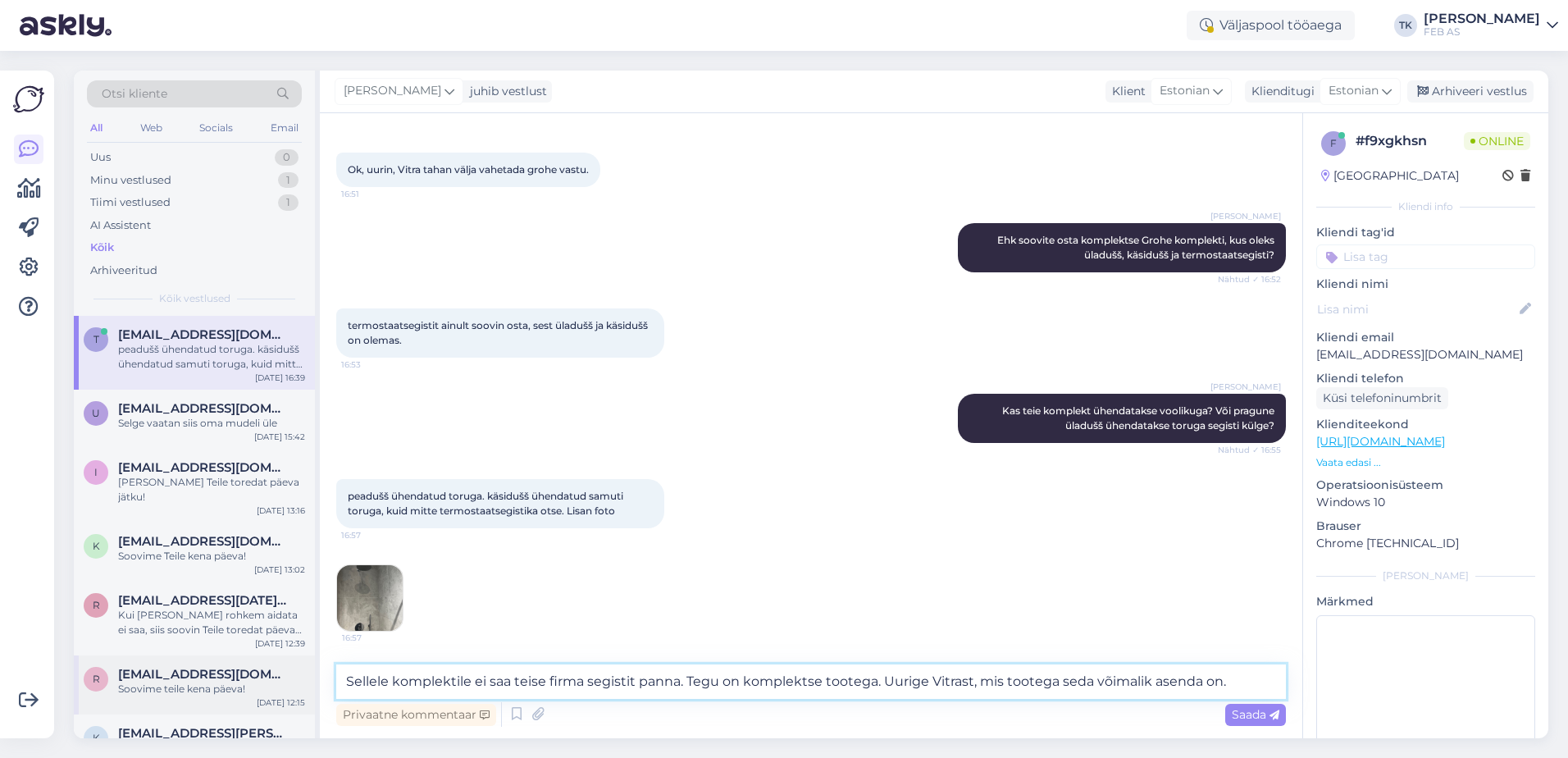
drag, startPoint x: 1236, startPoint y: 670, endPoint x: 241, endPoint y: 698, distance: 995.4
paste textarea "Sinna peab tellima samasuguse termostaatsegistiga paneeli asemele."
click at [788, 681] on textarea "Sinna peab tellima samasuguse termostaatsegistiga paneeli asemele." at bounding box center [810, 681] width 949 height 34
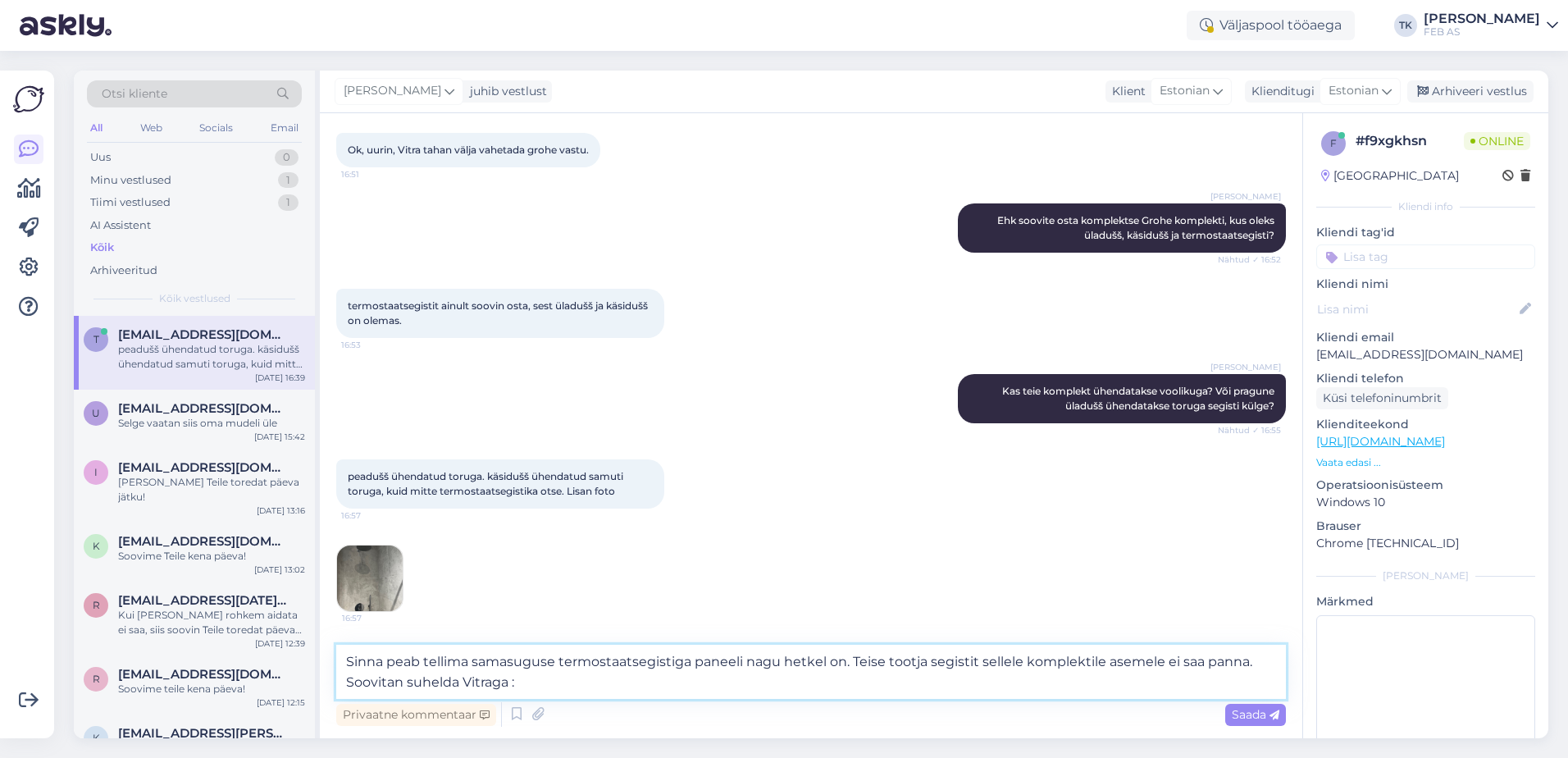
type textarea "Sinna peab tellima samasuguse termostaatsegistiga paneeli nagu hetkel on. Teise…"
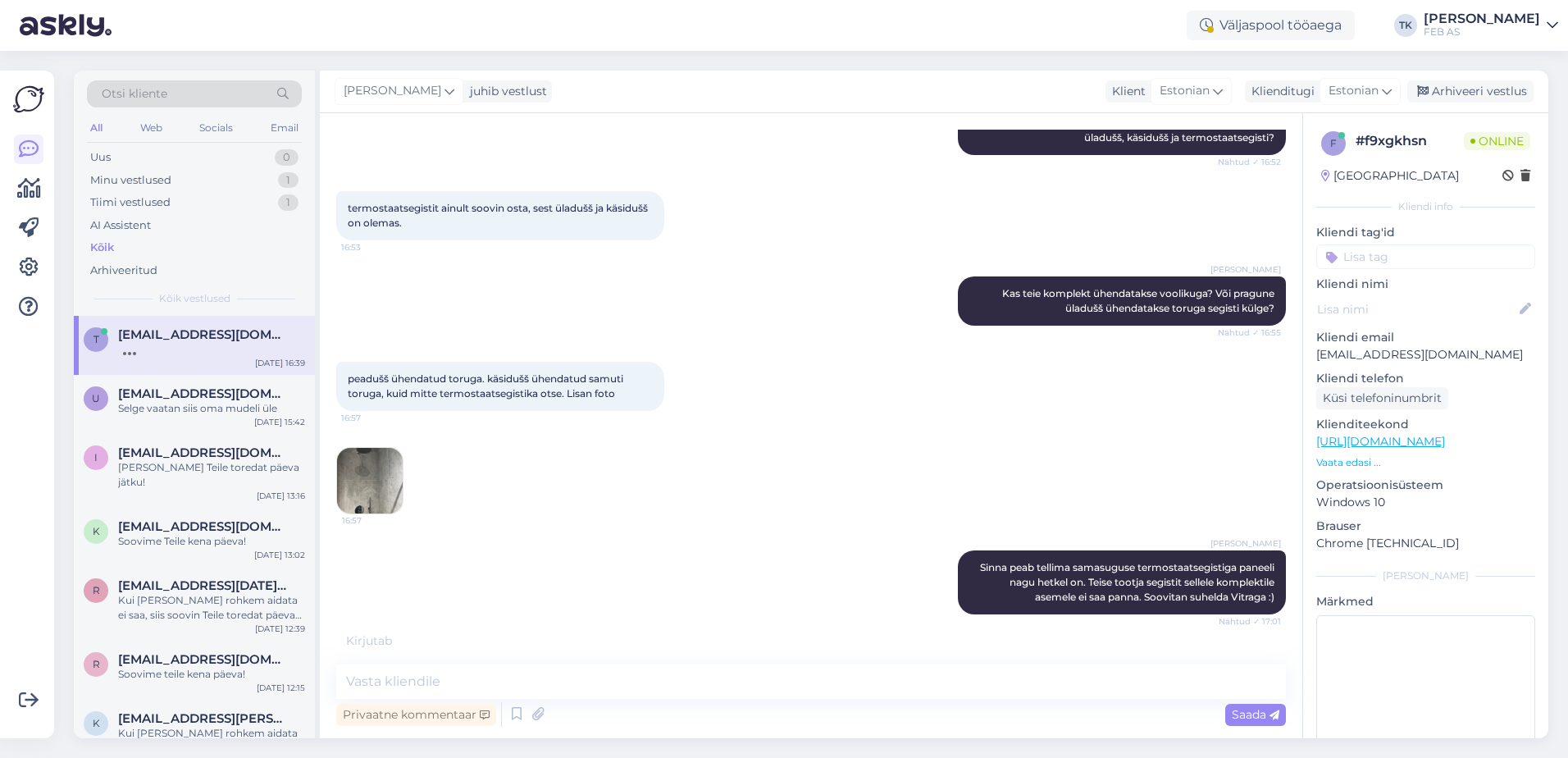
scroll to position [1188, 0]
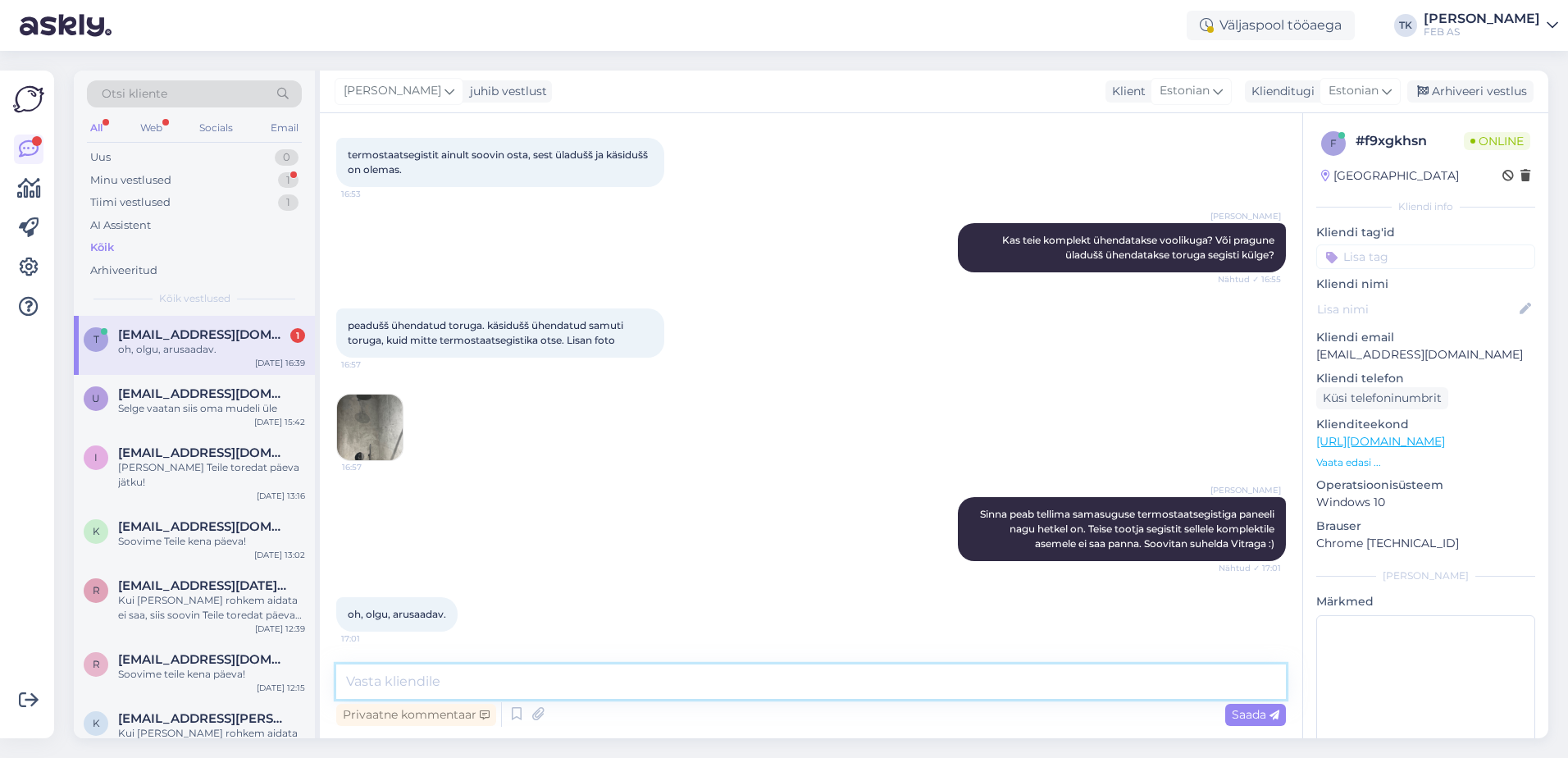
click at [538, 691] on textarea at bounding box center [810, 681] width 949 height 34
click at [563, 608] on div "oh, olgu, arusaadav. 17:01" at bounding box center [810, 614] width 949 height 71
click at [500, 683] on textarea at bounding box center [810, 681] width 949 height 34
type textarea "K"
type textarea "me saame teile pakkuda täiesti uut komplekti, kui on soov :)"
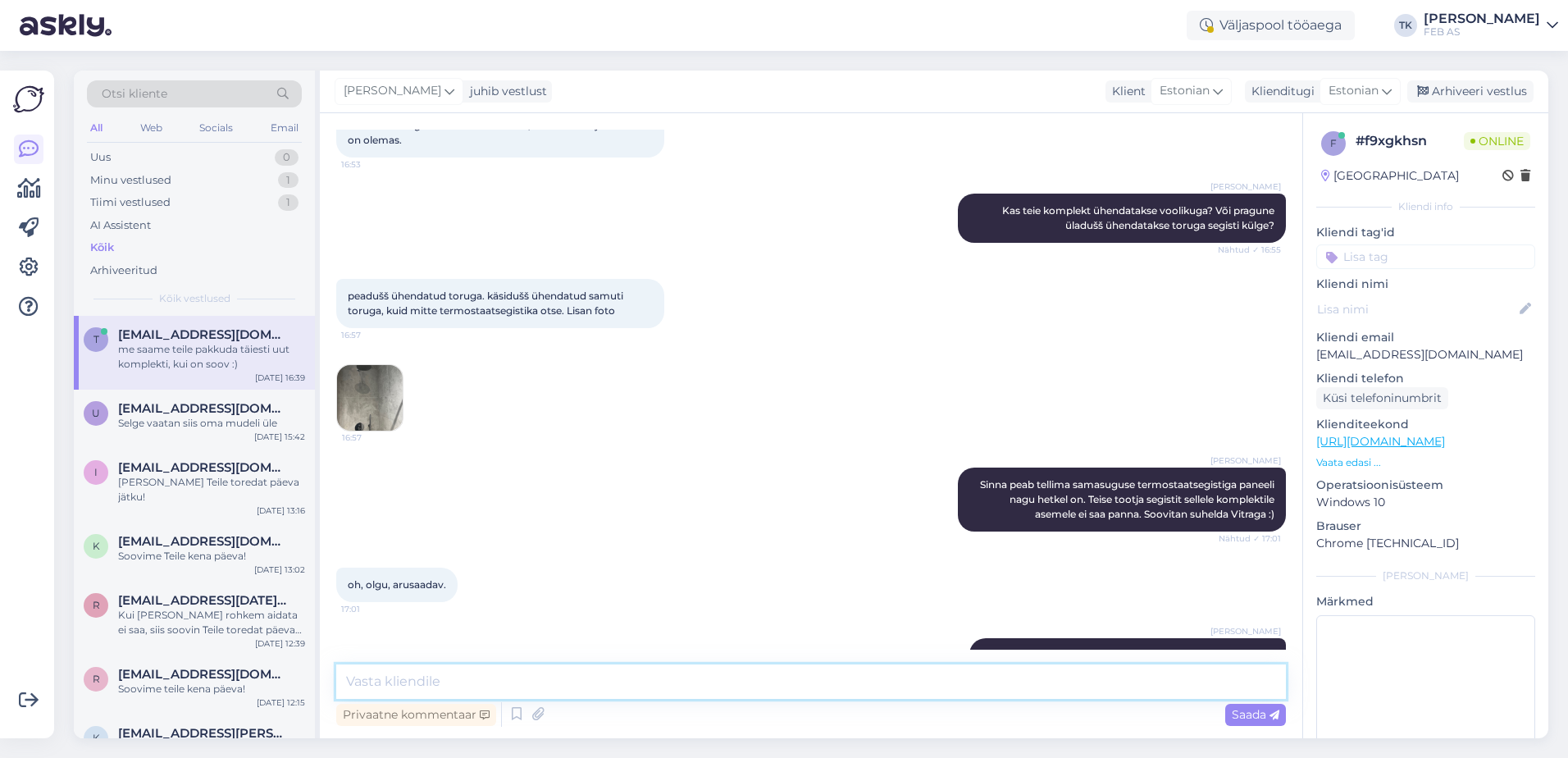
scroll to position [1259, 0]
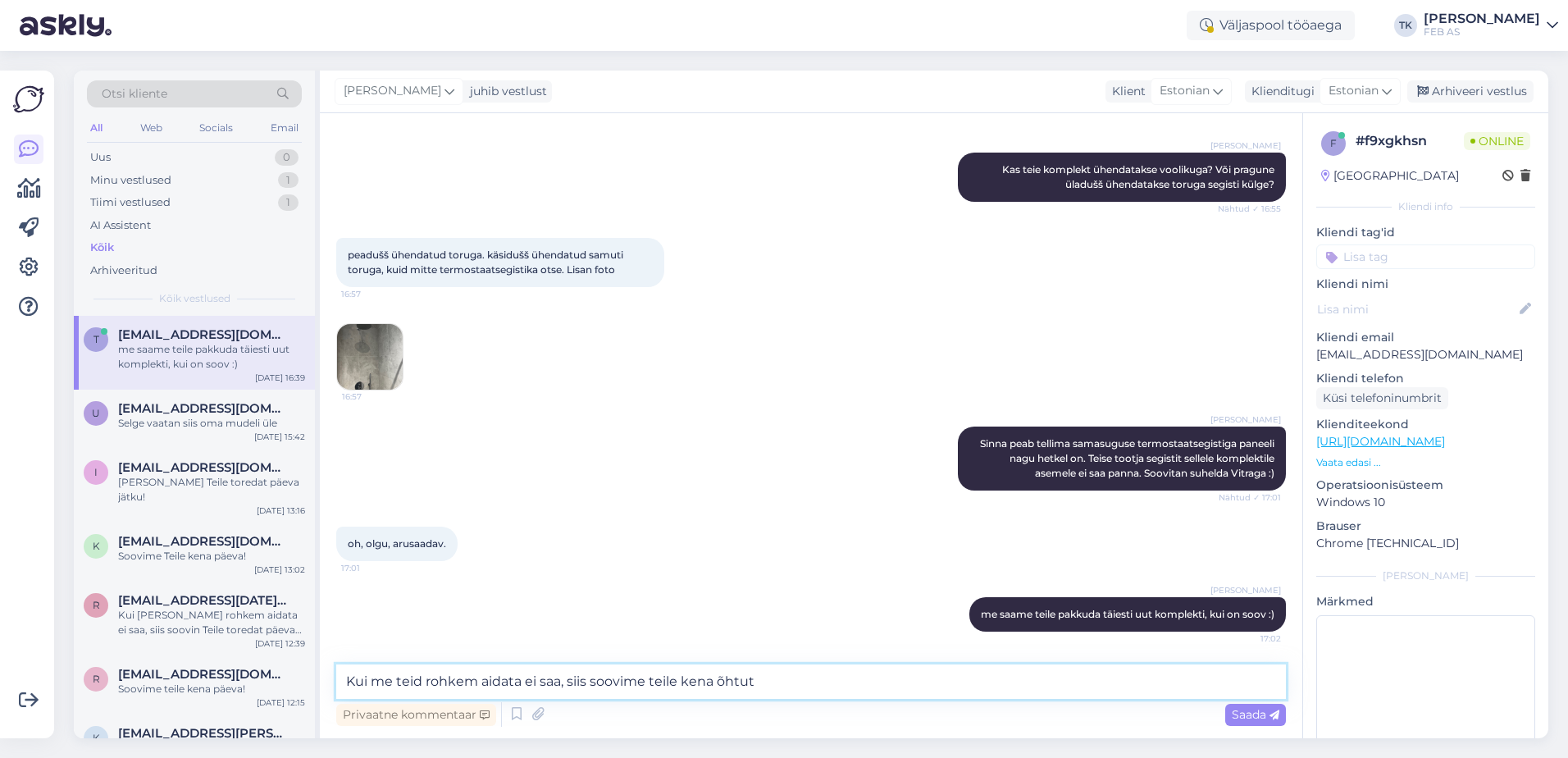
type textarea "Kui me teid rohkem aidata ei saa, siis soovime teile kena õhtut!"
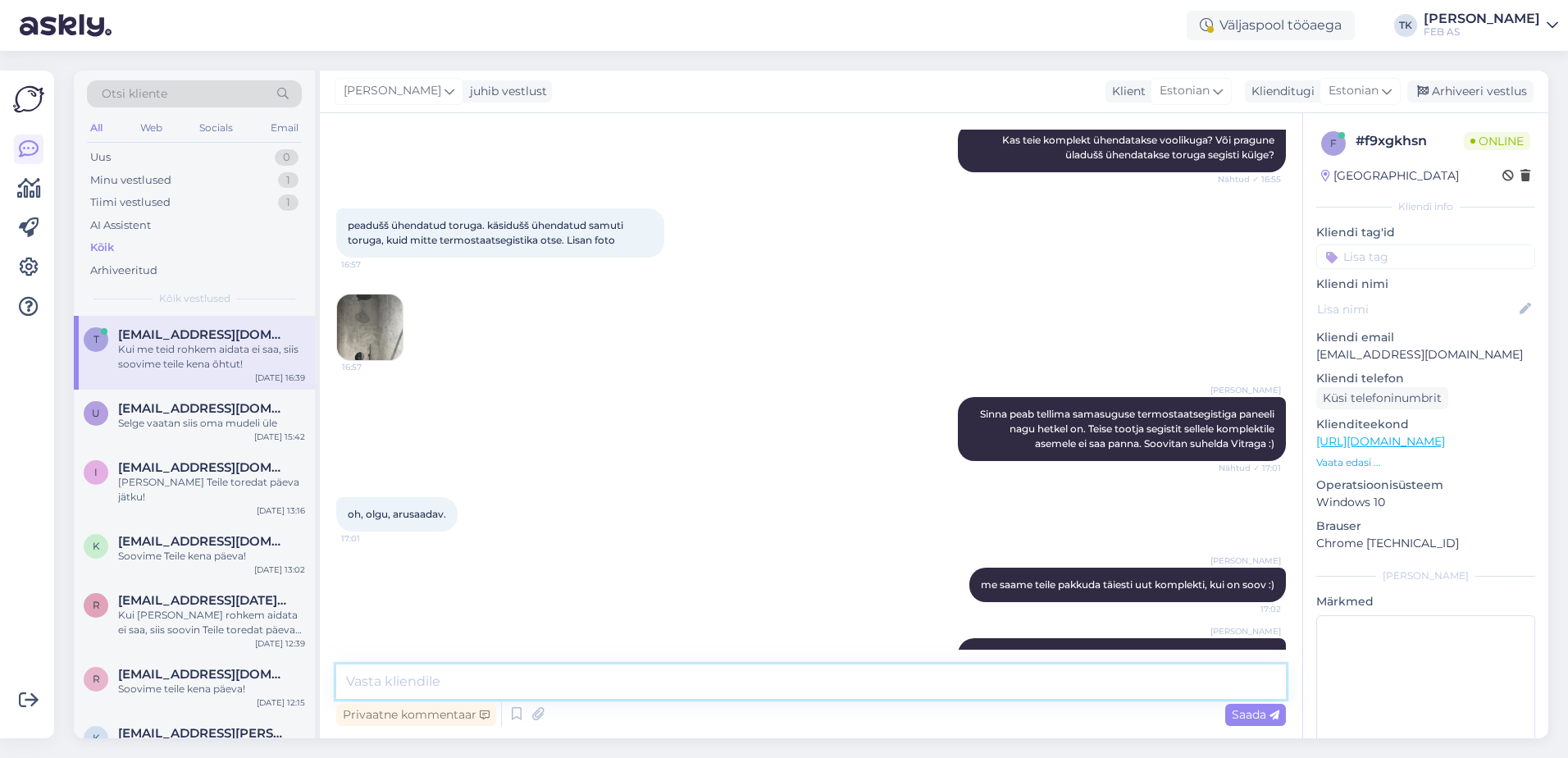
scroll to position [1344, 0]
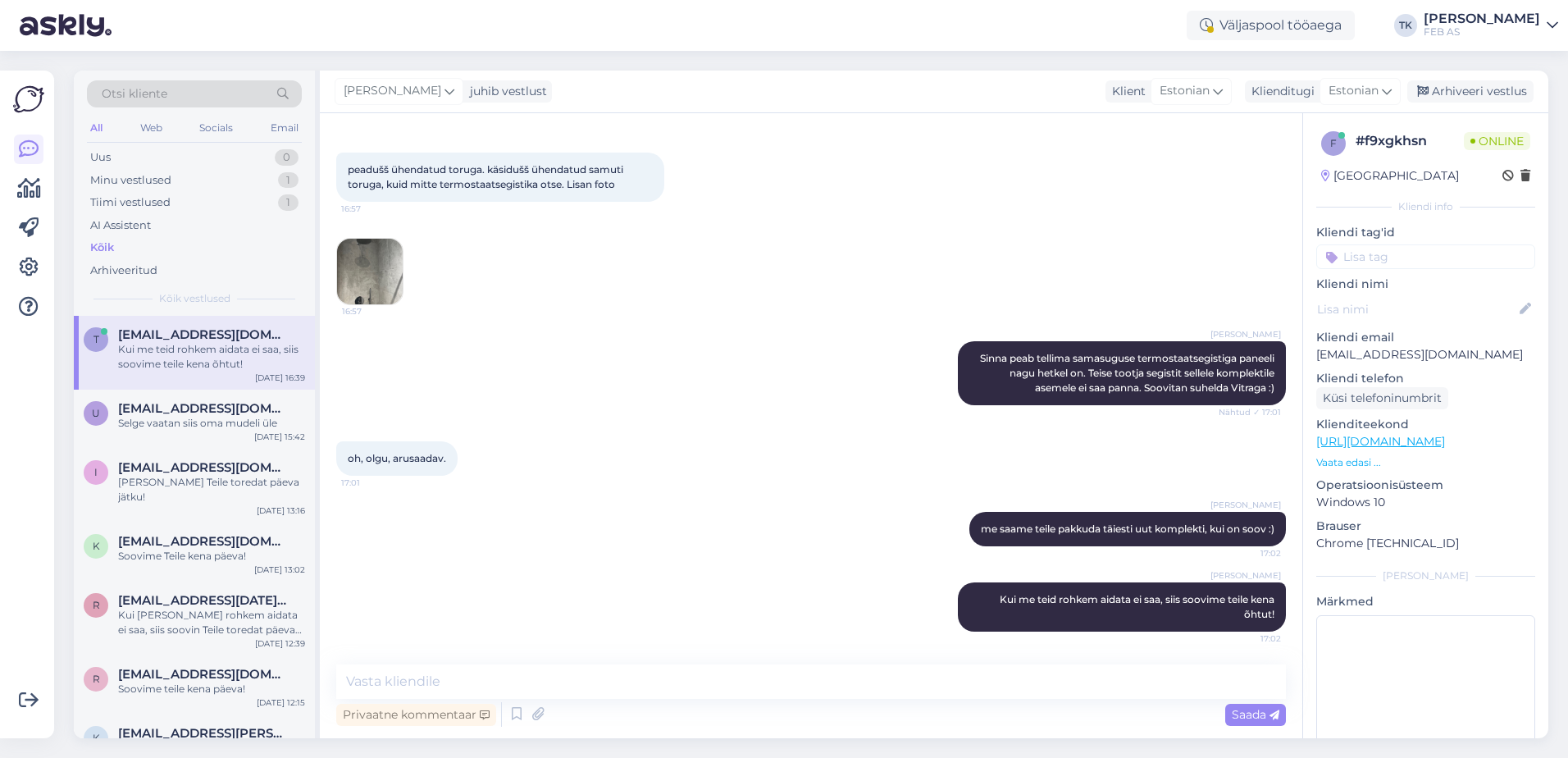
click at [553, 554] on div "Triinu [PERSON_NAME] me [PERSON_NAME] teile pakkuda täiesti uut komplekti, kui …" at bounding box center [810, 529] width 949 height 71
click at [633, 442] on div "oh, olgu, arusaadav. 17:01" at bounding box center [810, 459] width 949 height 71
click at [1490, 18] on div "[PERSON_NAME]" at bounding box center [1481, 18] width 116 height 13
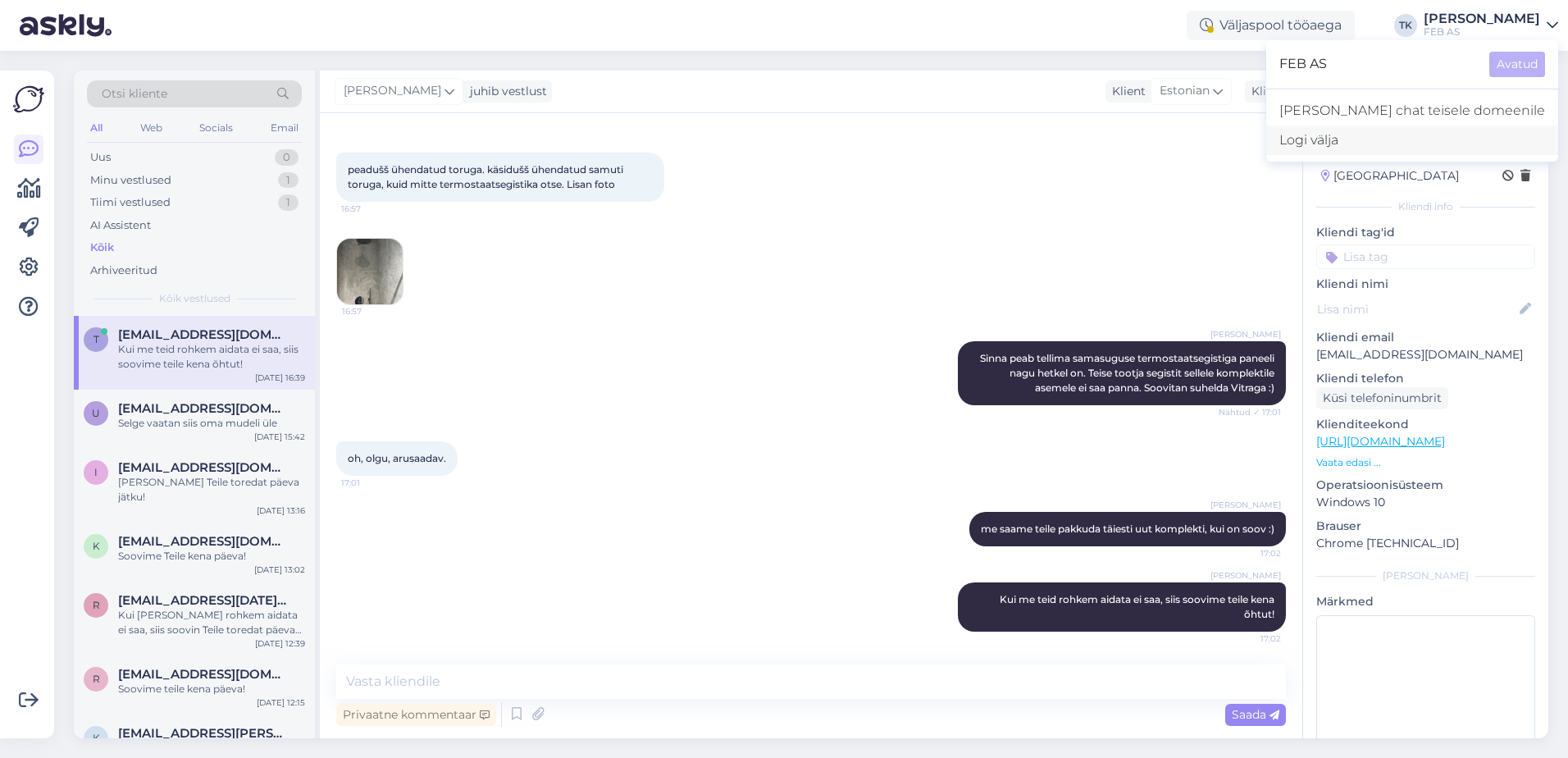
click at [1416, 146] on div "Logi välja" at bounding box center [1412, 140] width 292 height 30
